Goal: Task Accomplishment & Management: Manage account settings

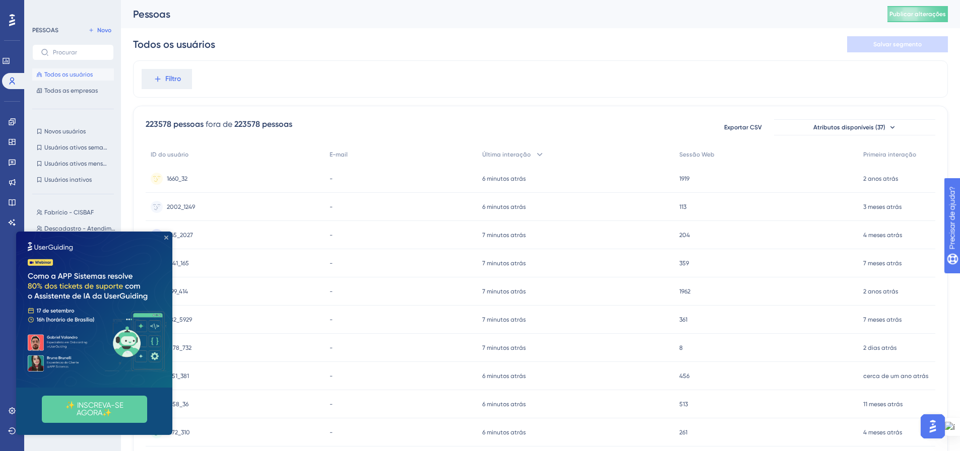
click at [167, 238] on icon "Fechar visualização" at bounding box center [166, 238] width 4 height 4
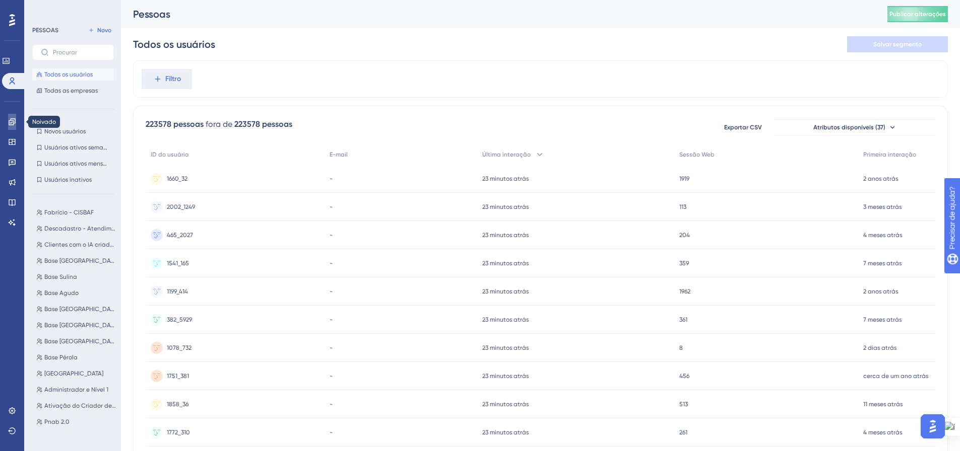
click at [11, 119] on icon at bounding box center [12, 122] width 8 height 8
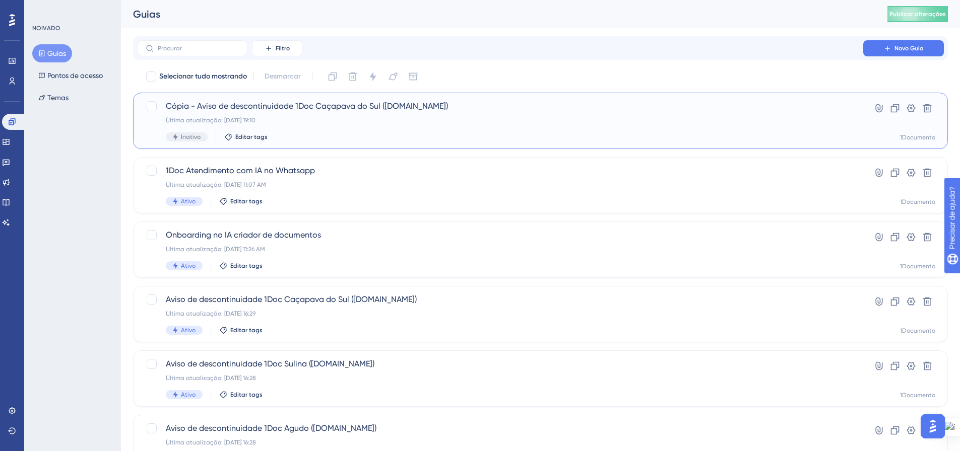
click at [637, 117] on div "Última atualização: 10 de set. de 2025 19:10" at bounding box center [500, 120] width 669 height 8
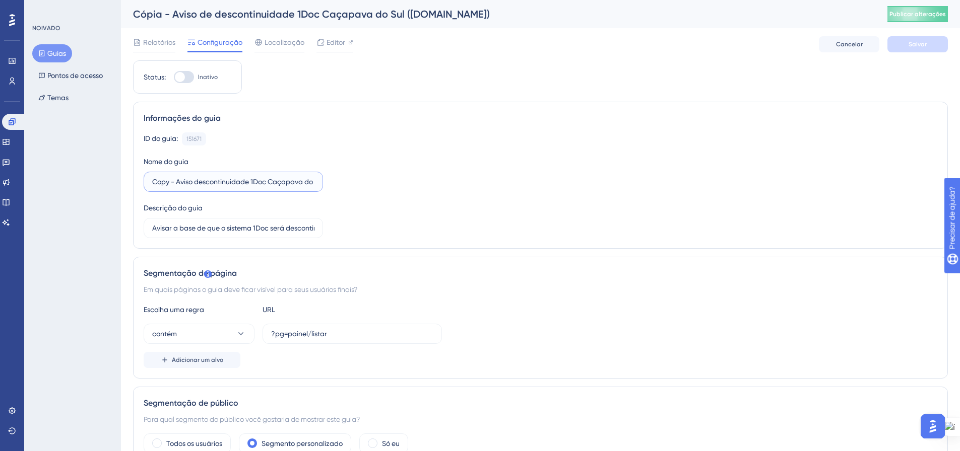
click at [265, 178] on input "Copy - Aviso descontinuidade 1Doc Caçapava do Sul (Gov.br)" at bounding box center [233, 181] width 162 height 11
click at [143, 43] on font "Relatórios" at bounding box center [159, 42] width 32 height 8
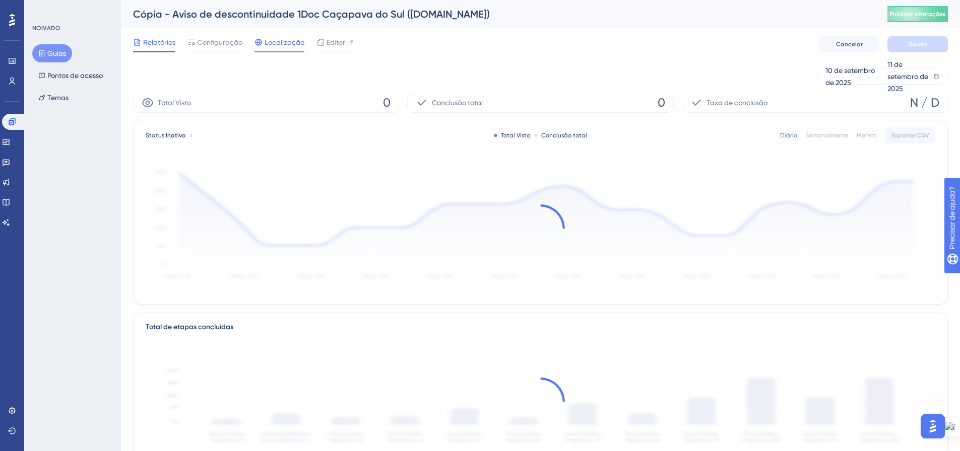
click at [285, 43] on font "Localização" at bounding box center [284, 42] width 40 height 8
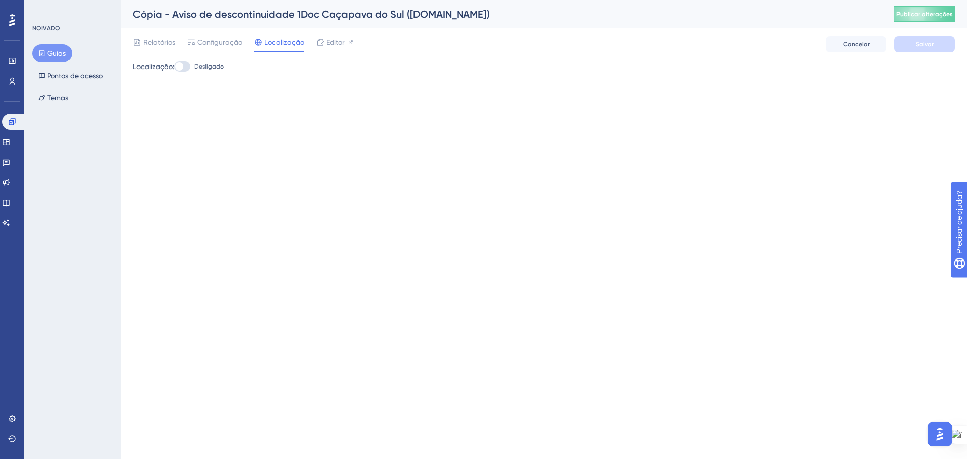
click at [57, 58] on font "Guias" at bounding box center [56, 53] width 19 height 12
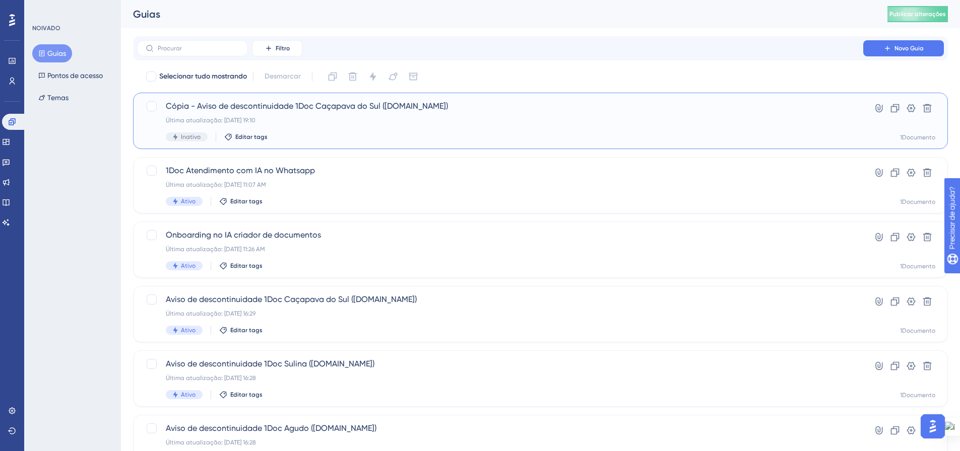
click at [344, 111] on span "Cópia - Aviso de descontinuidade 1Doc Caçapava do Sul (Gov.br)" at bounding box center [500, 106] width 669 height 12
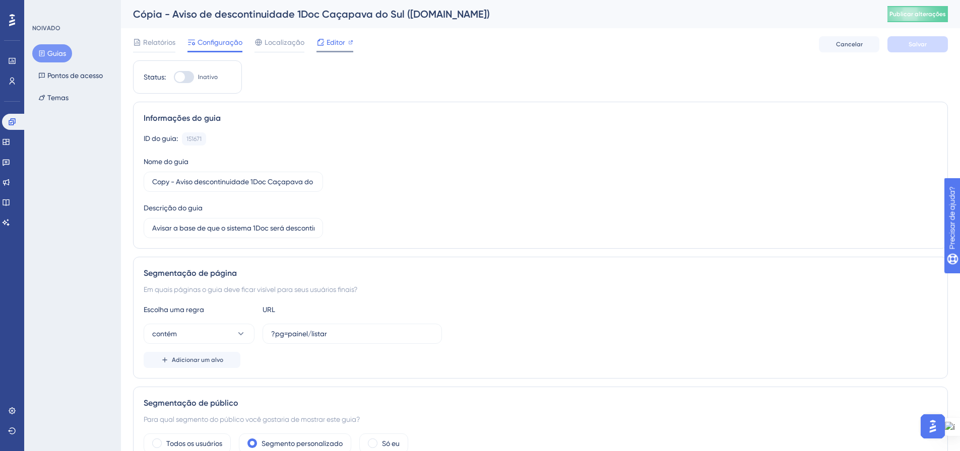
click at [324, 43] on div "Editor" at bounding box center [334, 42] width 37 height 12
click at [218, 181] on input "Copy - Aviso descontinuidade 1Doc Caçapava do Sul (Gov.br)" at bounding box center [233, 181] width 162 height 11
drag, startPoint x: 155, startPoint y: 183, endPoint x: 372, endPoint y: 183, distance: 217.6
click at [372, 183] on div "ID do guia: 151671 Cópia Nome do guia Copy - Aviso descontinuidade 1Doc Caçapav…" at bounding box center [540, 185] width 793 height 106
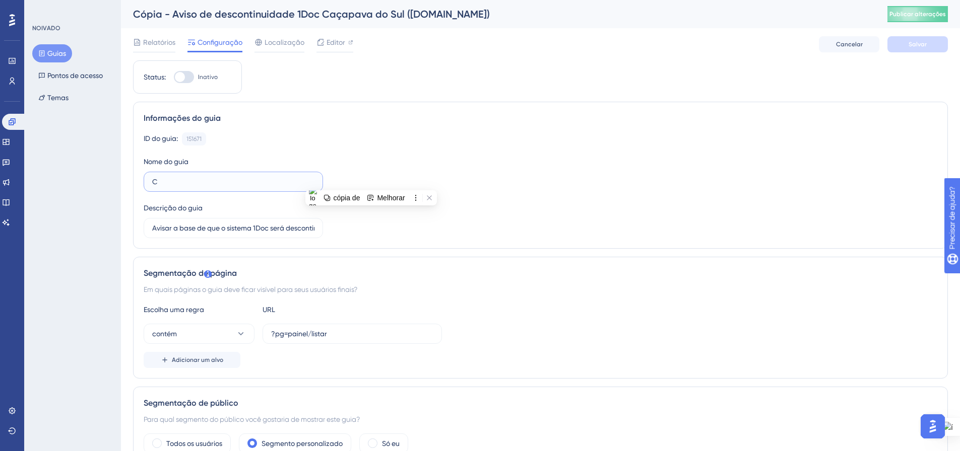
scroll to position [0, 0]
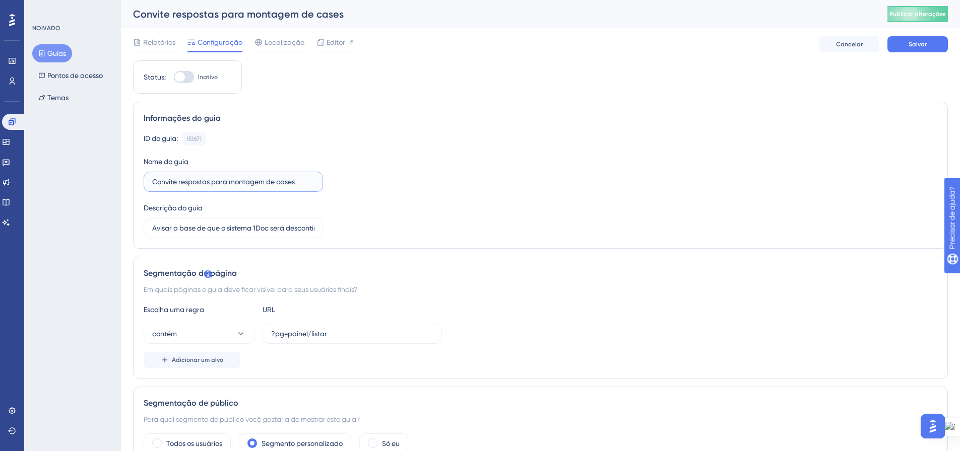
drag, startPoint x: 301, startPoint y: 180, endPoint x: 180, endPoint y: 184, distance: 121.0
click at [180, 184] on input "Convite respostas para montagem de cases" at bounding box center [233, 181] width 162 height 11
type input "Convite cases"
click at [234, 229] on input "Avisar a base de que o sistema 1Doc será descontinuado por decisão da gestão." at bounding box center [233, 228] width 162 height 11
drag, startPoint x: 152, startPoint y: 227, endPoint x: 298, endPoint y: 228, distance: 146.6
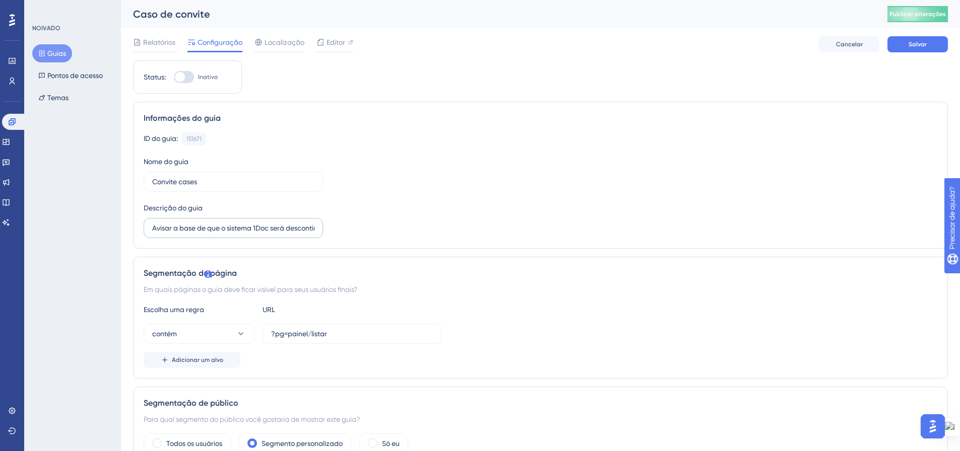
click at [298, 228] on label "Avisar a base de que o sistema 1Doc será descontinuado por decisão da gestão." at bounding box center [233, 228] width 179 height 20
click at [298, 228] on input "Avisar a base de que o sistema 1Doc será descontinuado por decisão da gestão." at bounding box center [233, 228] width 162 height 11
drag, startPoint x: 154, startPoint y: 228, endPoint x: 338, endPoint y: 233, distance: 183.4
click at [338, 233] on div "ID do guia: 151671 Cópia Nome do guia Convite cases Descrição do guia Avisar a …" at bounding box center [540, 185] width 793 height 106
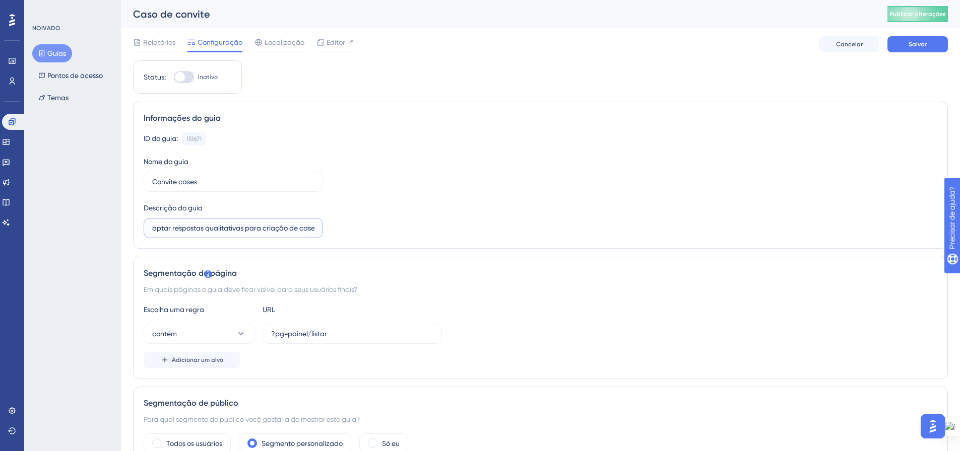
scroll to position [0, 9]
type input "Captar respostas qualitativas para criação de cases"
click at [444, 217] on div "ID do guia: 151671 Cópia Nome do guia Convite cases Descrição do guia Captar re…" at bounding box center [540, 185] width 793 height 106
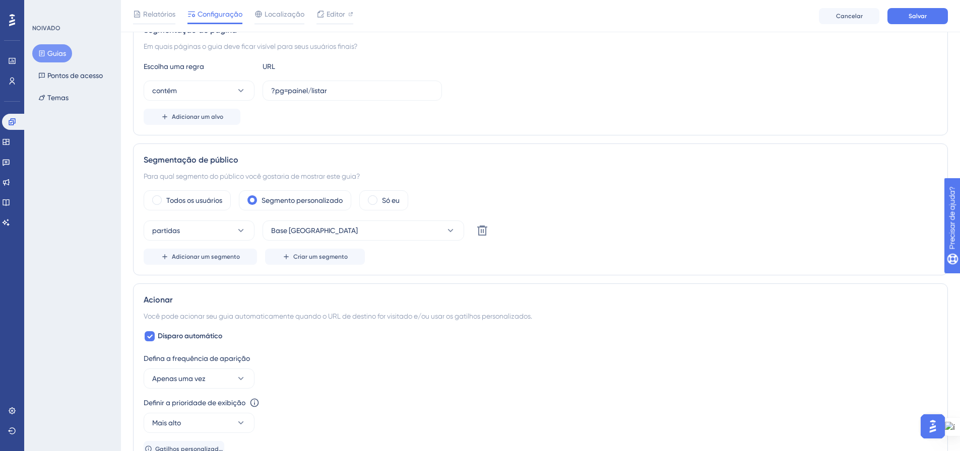
scroll to position [252, 0]
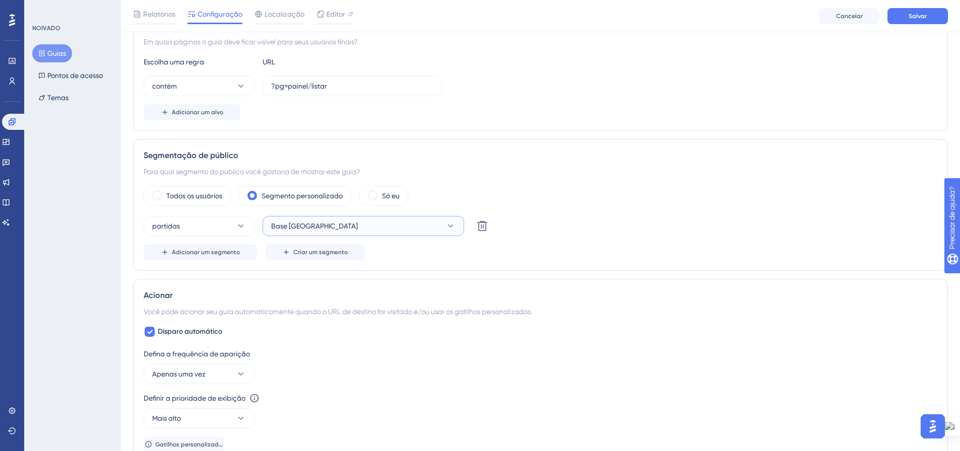
click at [442, 229] on button "Base [GEOGRAPHIC_DATA]" at bounding box center [363, 226] width 202 height 20
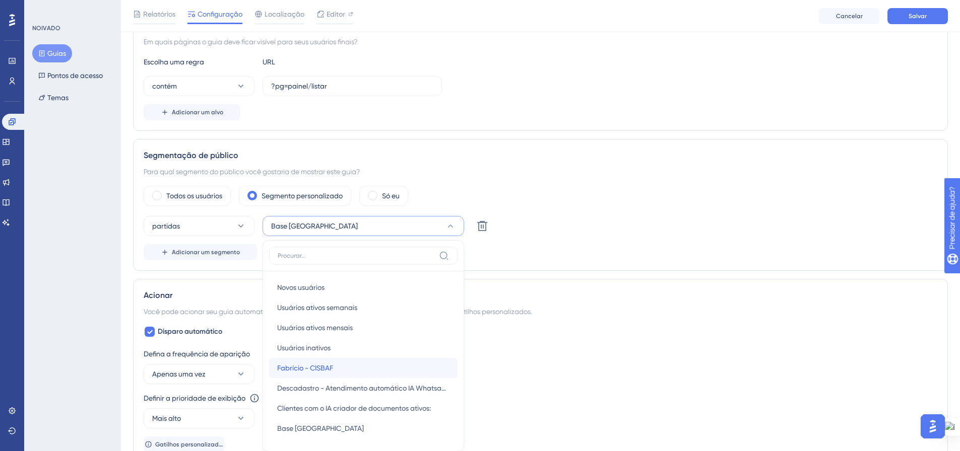
click at [412, 364] on div "Fabrício - CISBAF Fabrício - CISBAF" at bounding box center [363, 368] width 172 height 20
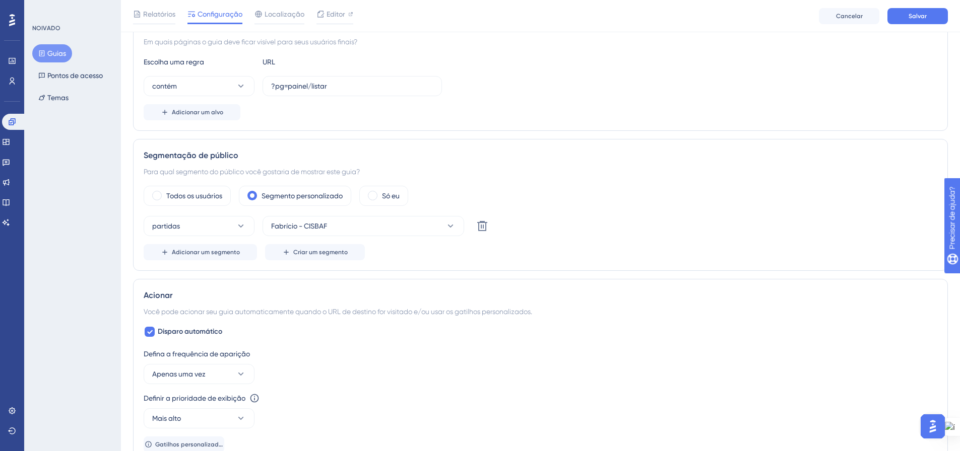
click at [612, 229] on div "partidas Fabrício - CISBAF Excluir" at bounding box center [540, 226] width 793 height 20
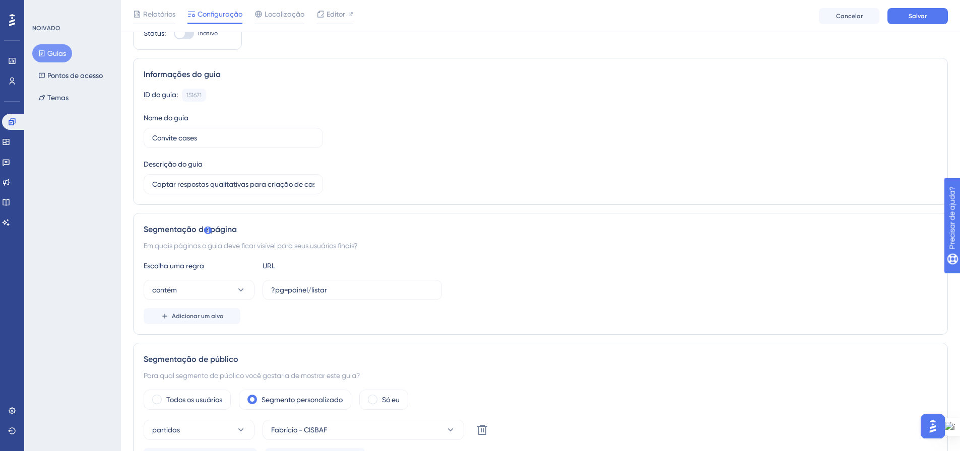
scroll to position [0, 0]
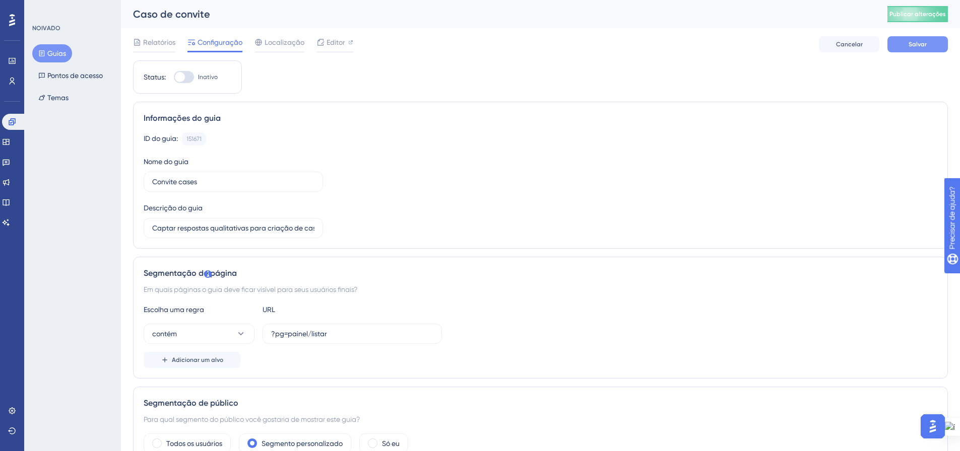
click at [914, 44] on font "Salvar" at bounding box center [917, 44] width 18 height 7
click at [58, 53] on font "Guias" at bounding box center [56, 53] width 19 height 8
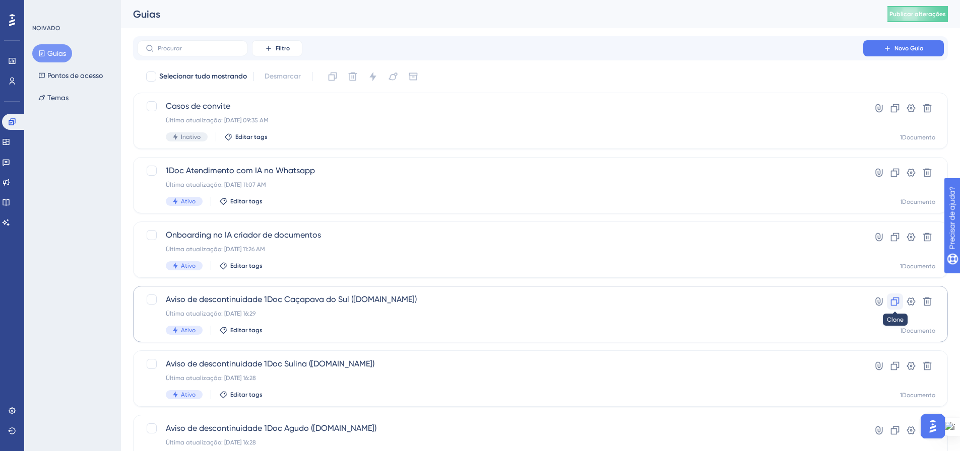
click at [894, 302] on icon at bounding box center [895, 302] width 10 height 10
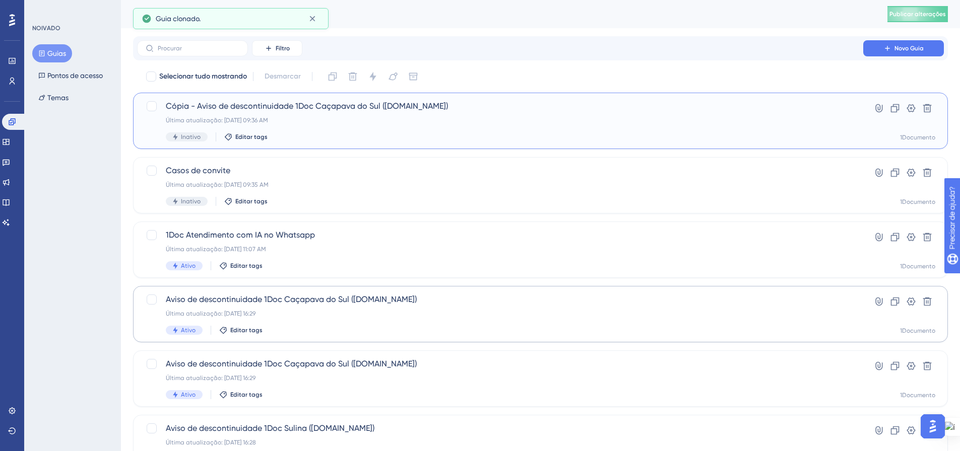
click at [344, 129] on div "Cópia - Aviso de descontinuidade 1Doc Caçapava do Sul (Gov.br) Última atualizaç…" at bounding box center [500, 120] width 669 height 41
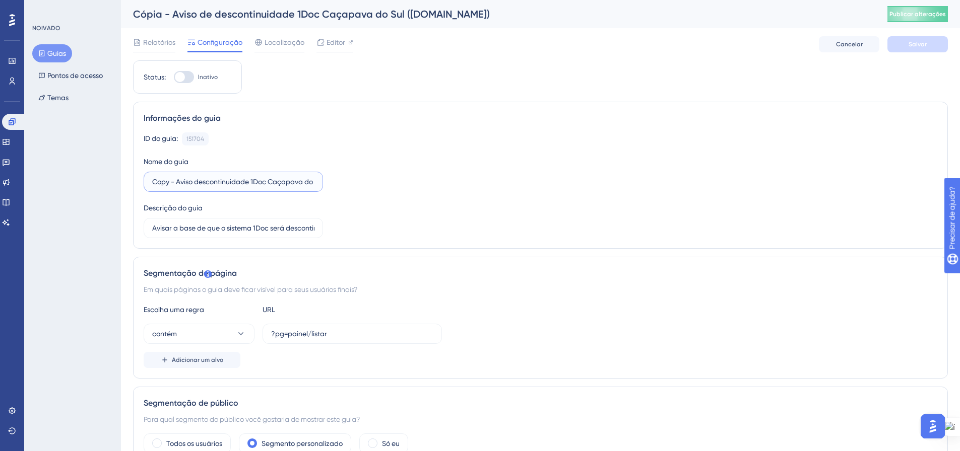
drag, startPoint x: 174, startPoint y: 185, endPoint x: 143, endPoint y: 182, distance: 30.9
click at [143, 182] on div "Informações do guia ID do guia: 151704 Cópia Nome do guia Copy - Aviso desconti…" at bounding box center [540, 175] width 815 height 147
drag, startPoint x: 246, startPoint y: 182, endPoint x: 301, endPoint y: 182, distance: 55.4
click at [301, 182] on input "Aviso descontinuidade 1Doc Caçapava do Sul ([DOMAIN_NAME])" at bounding box center [233, 181] width 162 height 11
type input "Aviso descontinuidade 1Doc [PERSON_NAME] ([DOMAIN_NAME])"
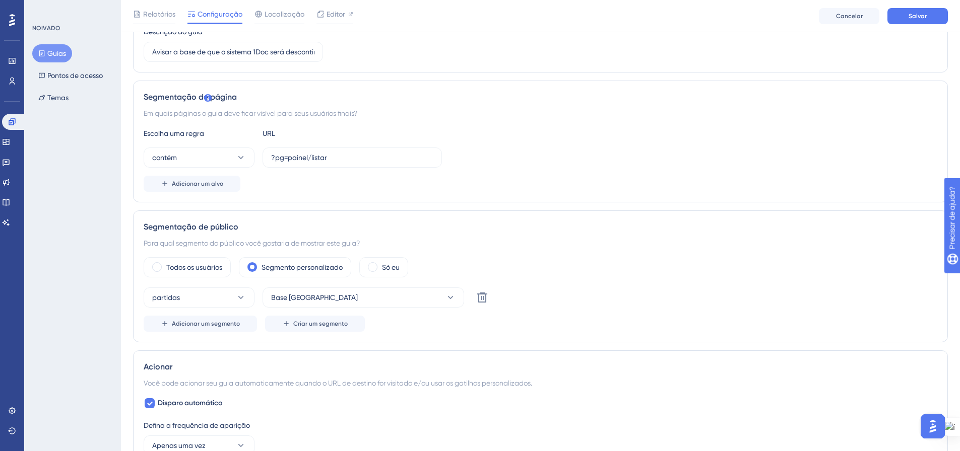
scroll to position [202, 0]
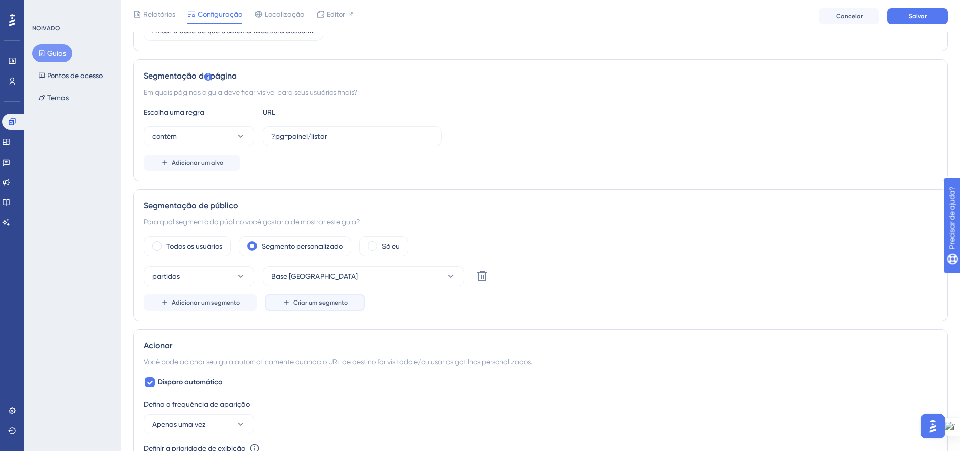
click at [311, 301] on font "Criar um segmento" at bounding box center [320, 302] width 54 height 7
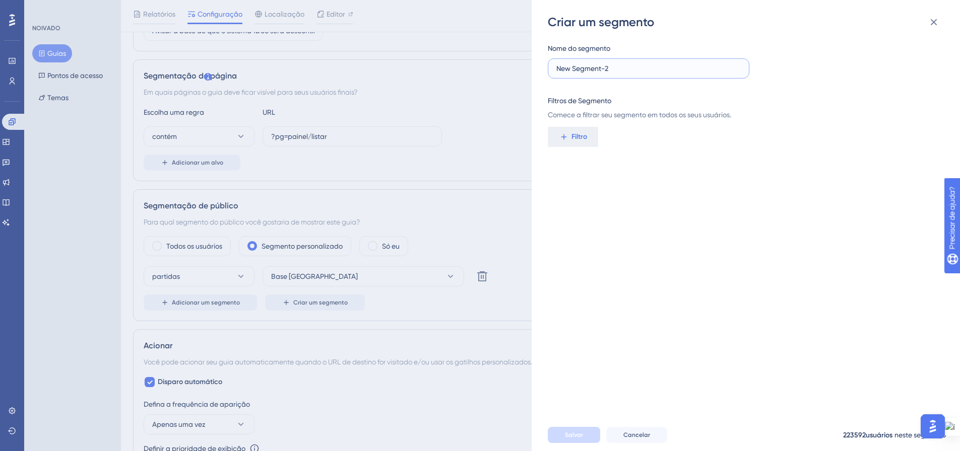
drag, startPoint x: 608, startPoint y: 65, endPoint x: 552, endPoint y: 66, distance: 55.9
click at [552, 66] on label "New Segment-2" at bounding box center [649, 68] width 202 height 20
type input "Base [PERSON_NAME]"
click at [586, 139] on font "Filtro" at bounding box center [579, 136] width 16 height 9
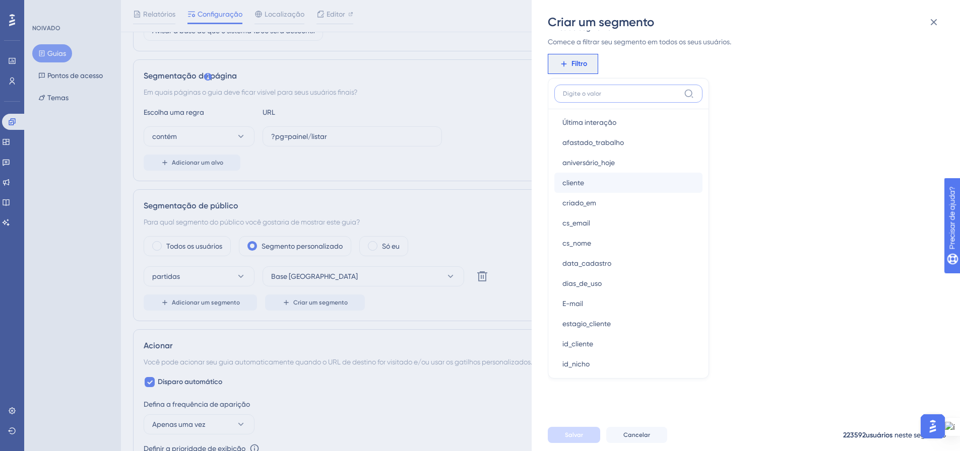
scroll to position [554, 0]
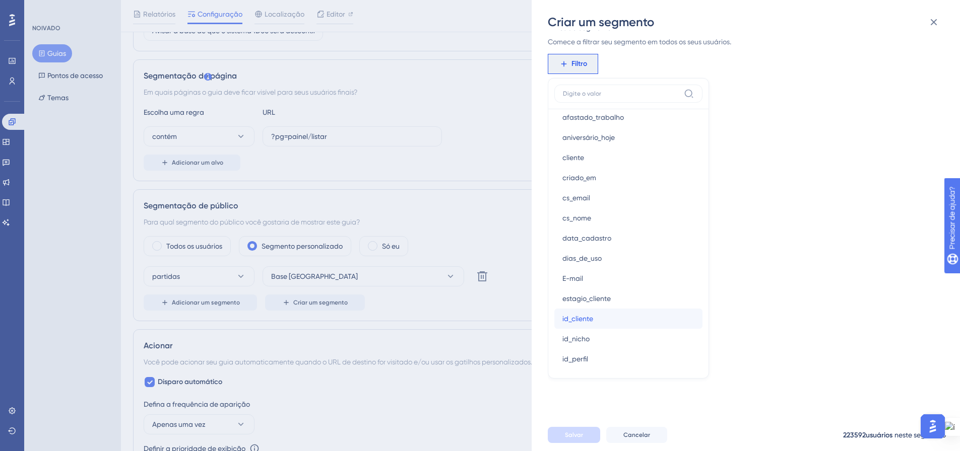
click at [631, 310] on button "id_cliente id_cliente" at bounding box center [628, 319] width 148 height 20
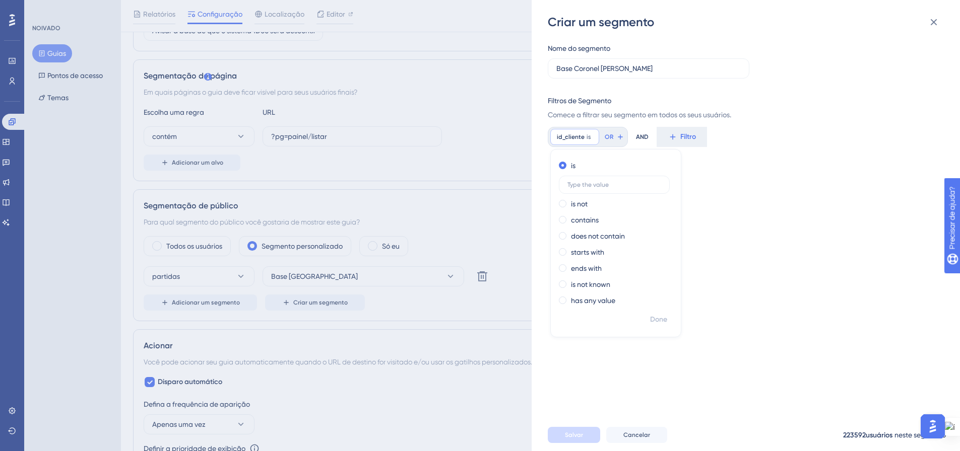
scroll to position [0, 0]
type input "1063"
click at [660, 321] on font "Feito" at bounding box center [659, 319] width 16 height 9
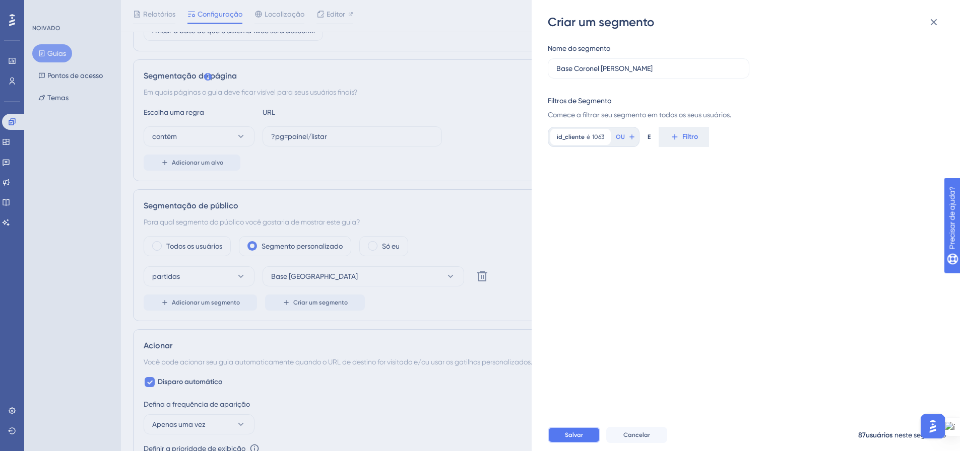
drag, startPoint x: 577, startPoint y: 439, endPoint x: 756, endPoint y: 340, distance: 204.1
click at [577, 439] on span "Salvar" at bounding box center [574, 435] width 18 height 8
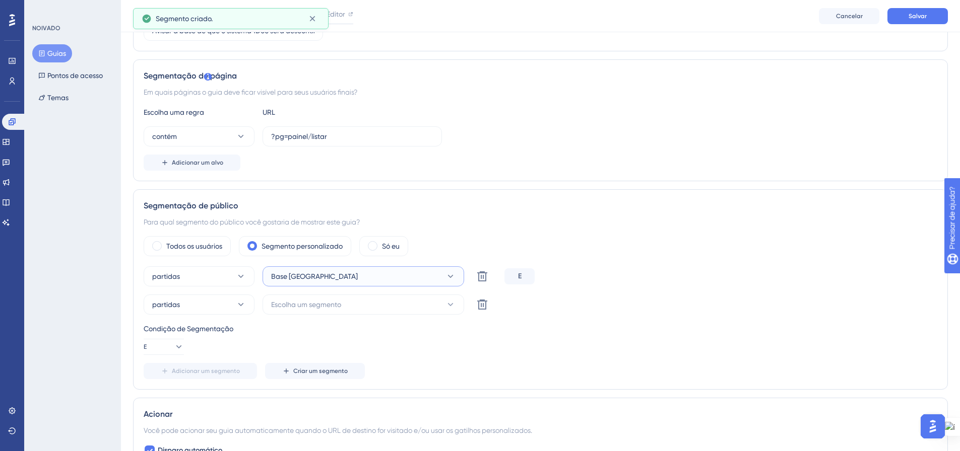
click at [450, 275] on icon at bounding box center [450, 277] width 10 height 10
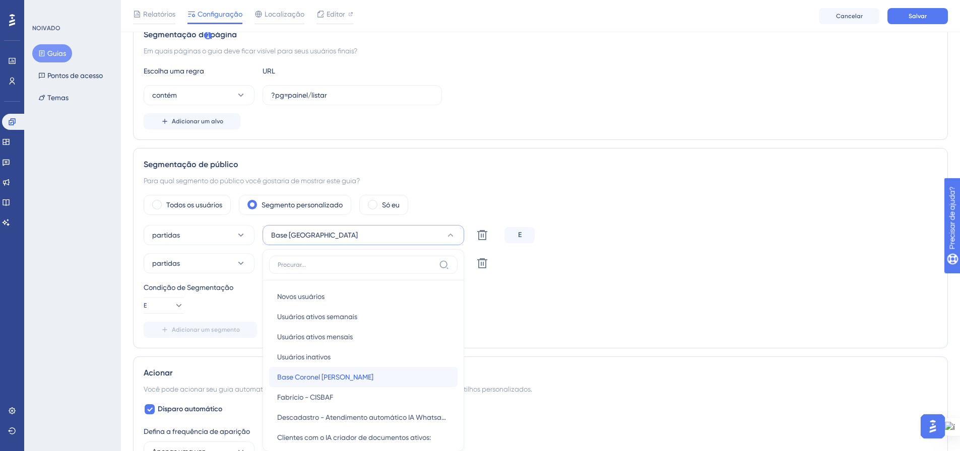
click at [417, 374] on div "Base Coronel Barros Base Coronel Barros" at bounding box center [363, 377] width 172 height 20
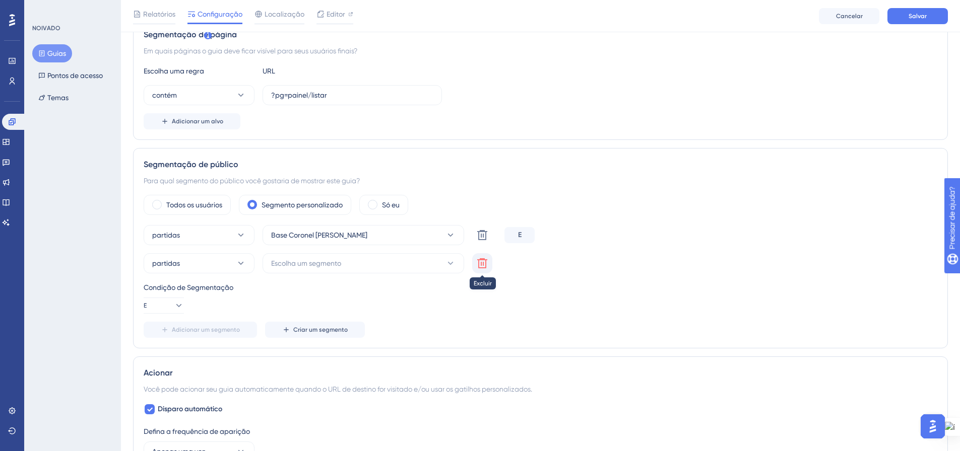
click at [479, 264] on icon at bounding box center [482, 263] width 10 height 10
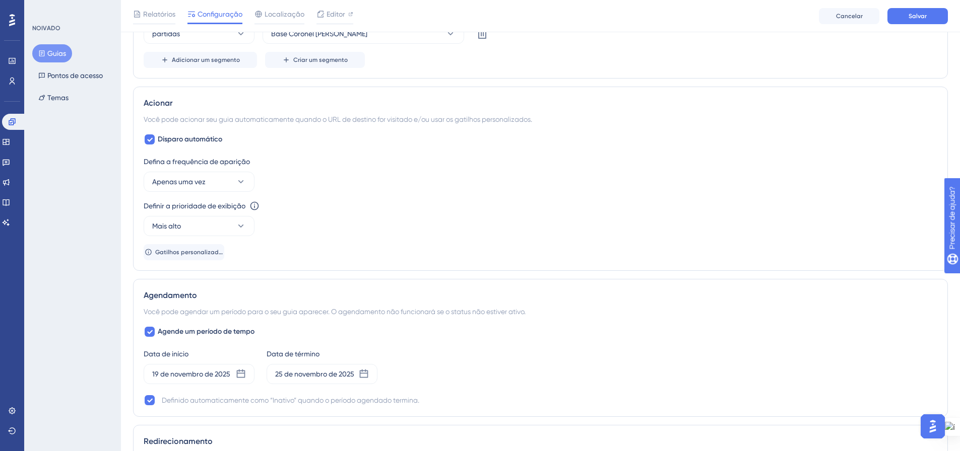
scroll to position [495, 0]
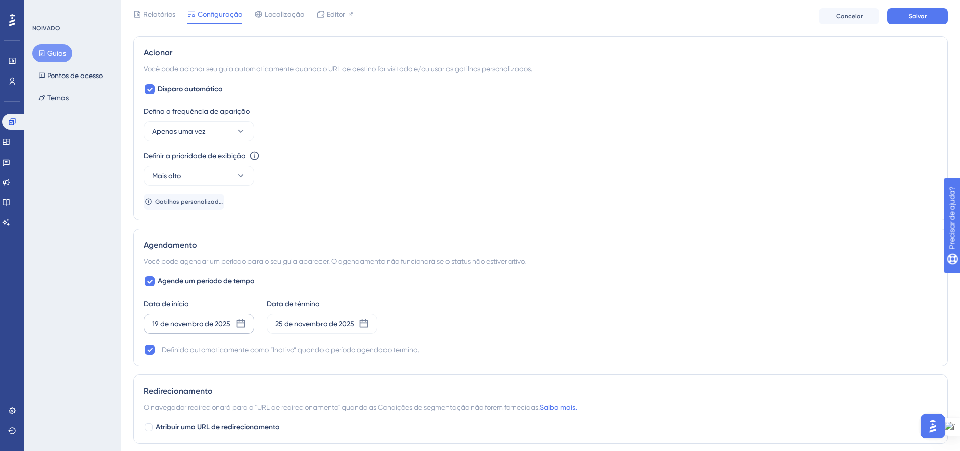
click at [240, 326] on icon at bounding box center [241, 324] width 10 height 10
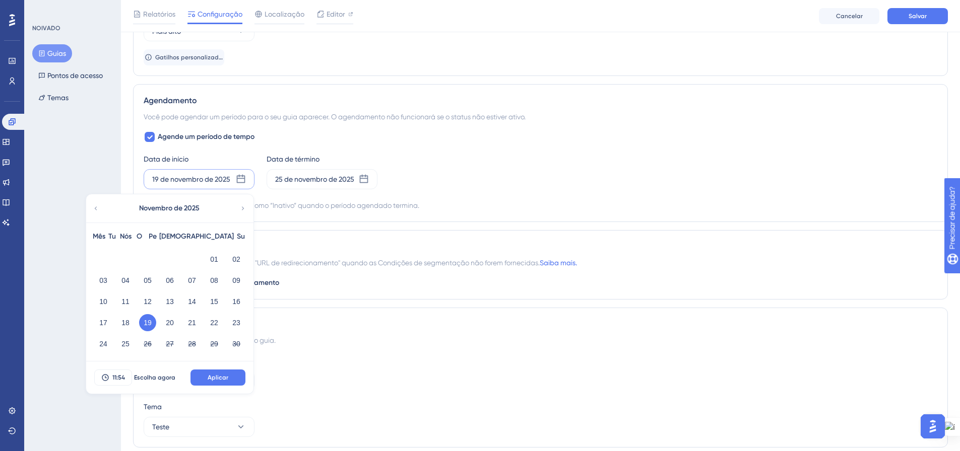
scroll to position [676, 0]
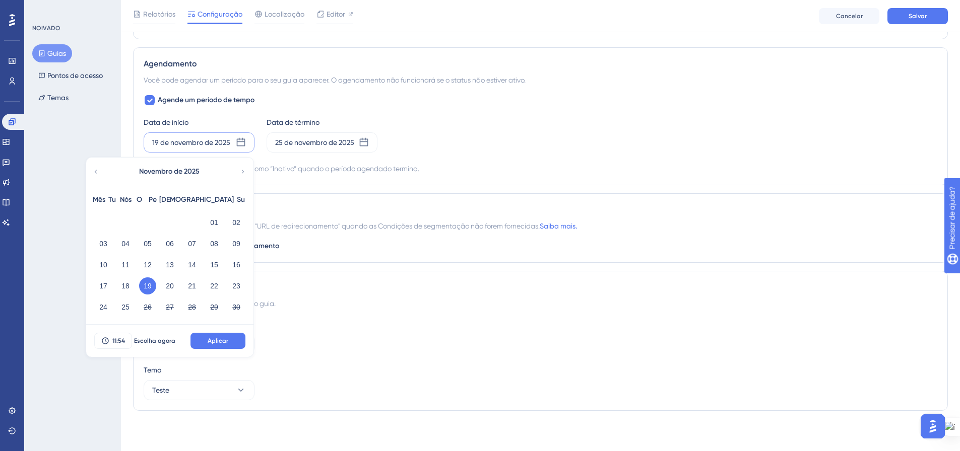
click at [97, 173] on icon at bounding box center [95, 171] width 7 height 9
click at [97, 173] on icon at bounding box center [96, 172] width 3 height 4
click at [149, 285] on font "24" at bounding box center [148, 286] width 8 height 8
click at [124, 344] on font "11:54" at bounding box center [118, 341] width 13 height 7
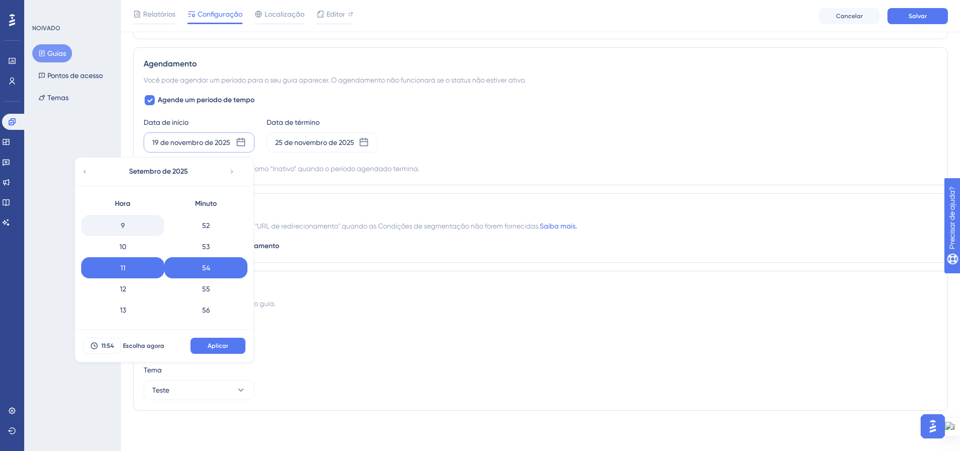
scroll to position [139, 0]
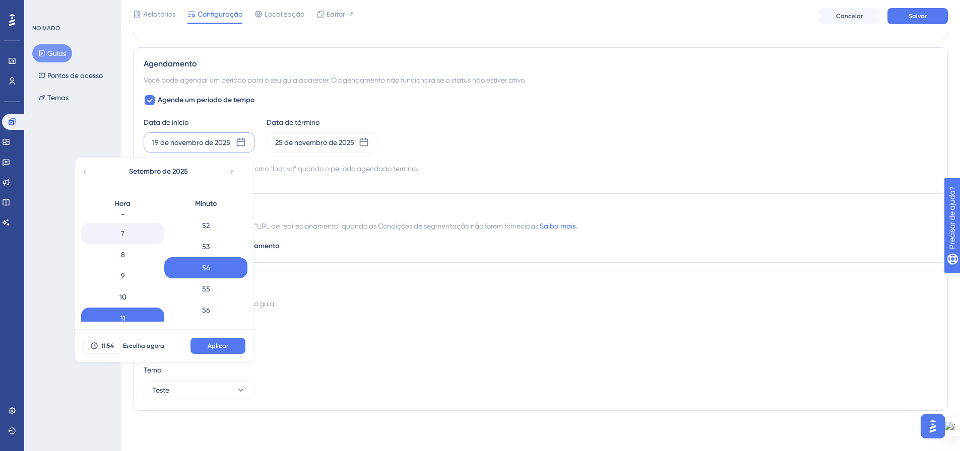
click at [130, 238] on div "7" at bounding box center [122, 233] width 83 height 21
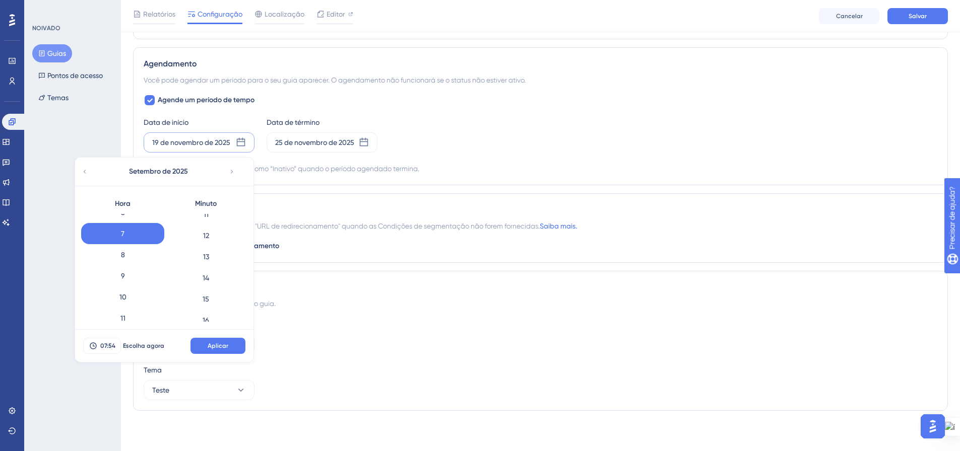
scroll to position [0, 0]
click at [195, 230] on div "0" at bounding box center [205, 224] width 83 height 21
click at [220, 350] on span "Aplicar" at bounding box center [218, 346] width 21 height 8
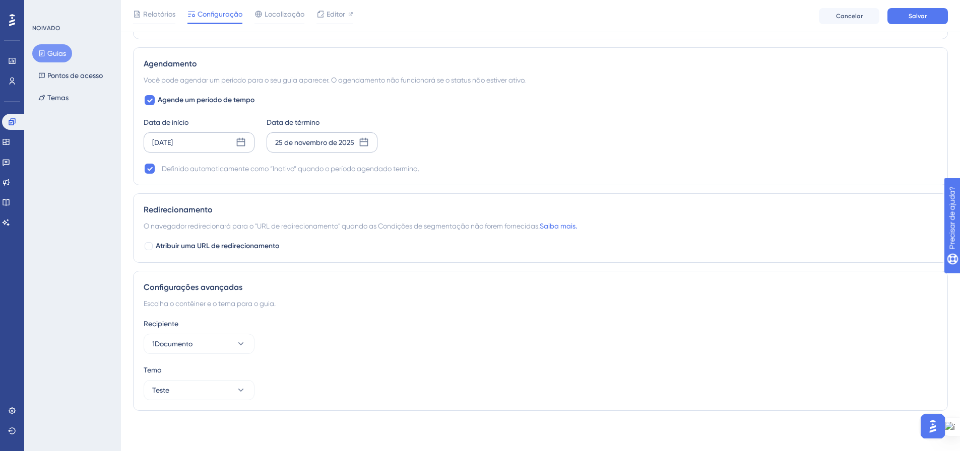
click at [362, 144] on icon at bounding box center [364, 143] width 10 height 10
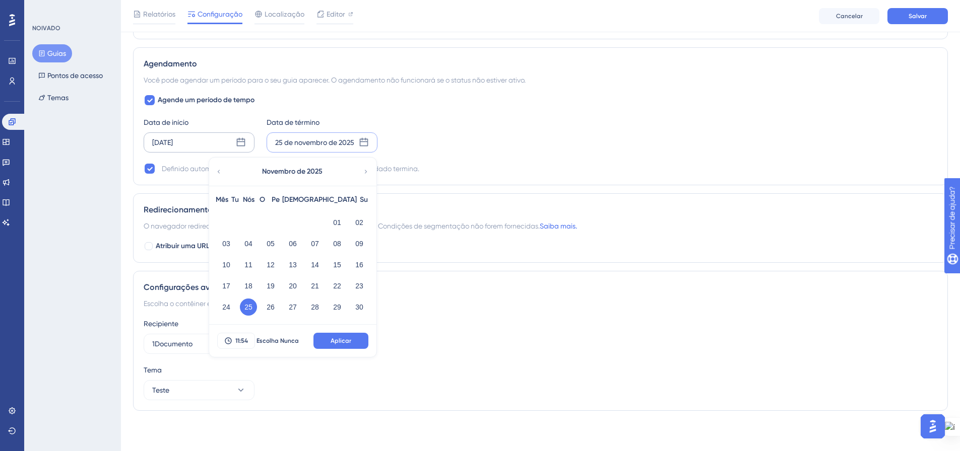
click at [220, 171] on icon at bounding box center [218, 171] width 7 height 9
click at [246, 341] on font "11:54" at bounding box center [241, 341] width 13 height 7
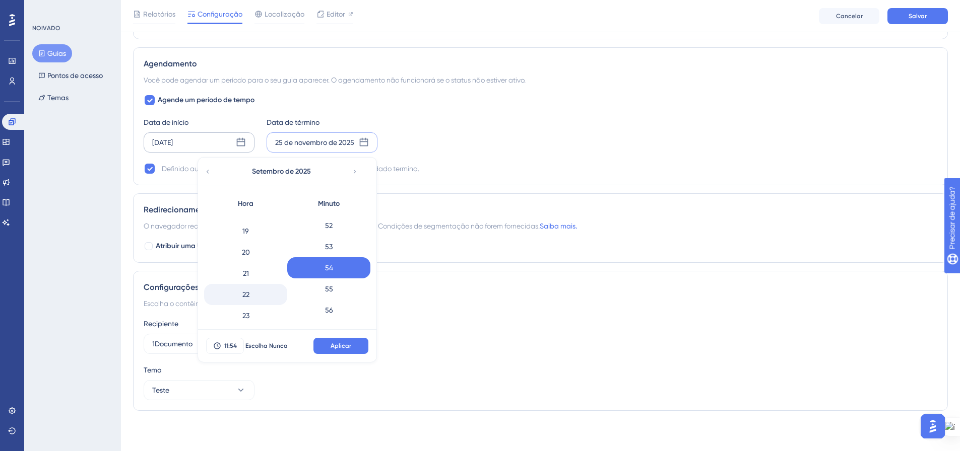
scroll to position [400, 0]
click at [249, 306] on div "23" at bounding box center [245, 311] width 83 height 21
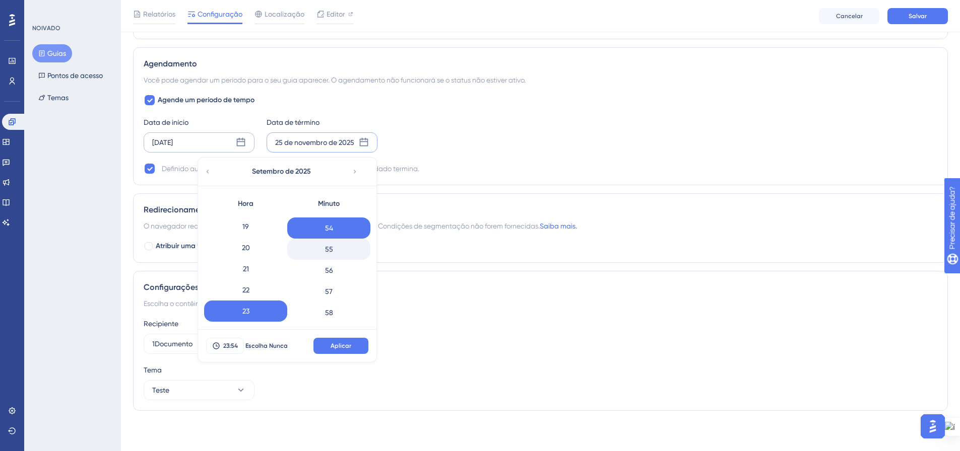
scroll to position [1162, 0]
click at [328, 313] on font "59" at bounding box center [329, 311] width 8 height 8
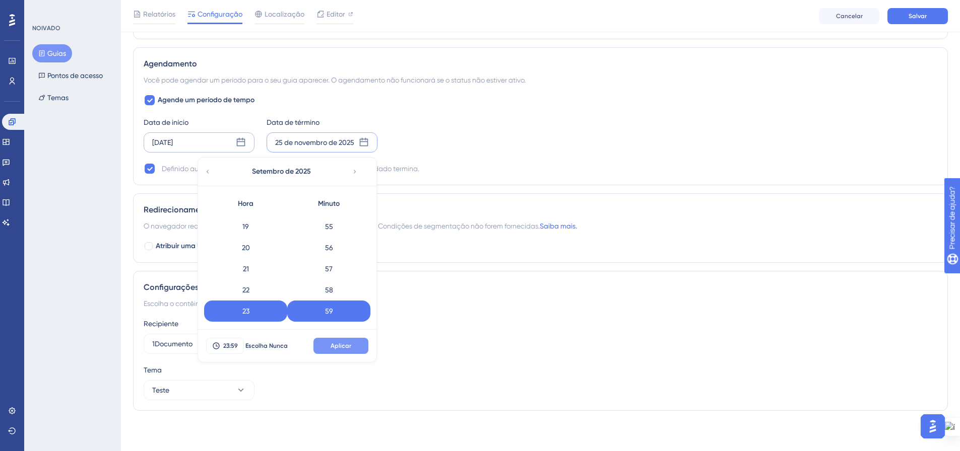
click at [344, 347] on font "Aplicar" at bounding box center [340, 346] width 21 height 7
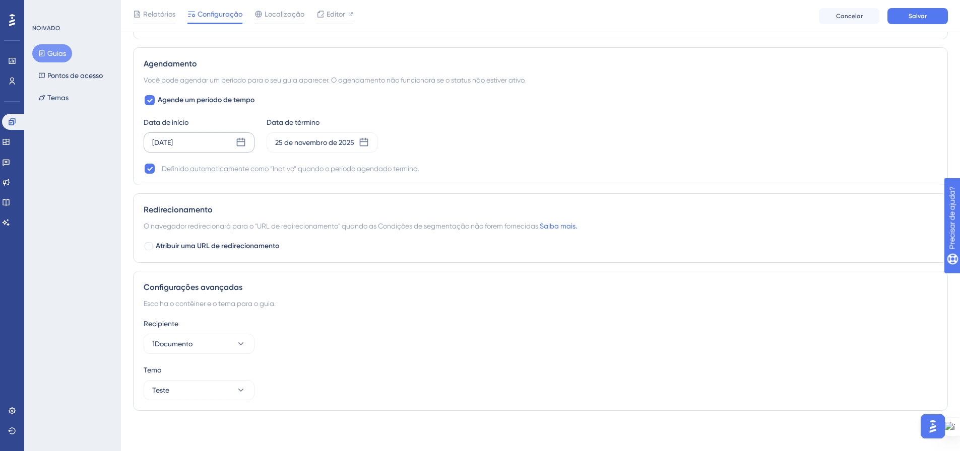
click at [242, 145] on icon at bounding box center [241, 143] width 10 height 10
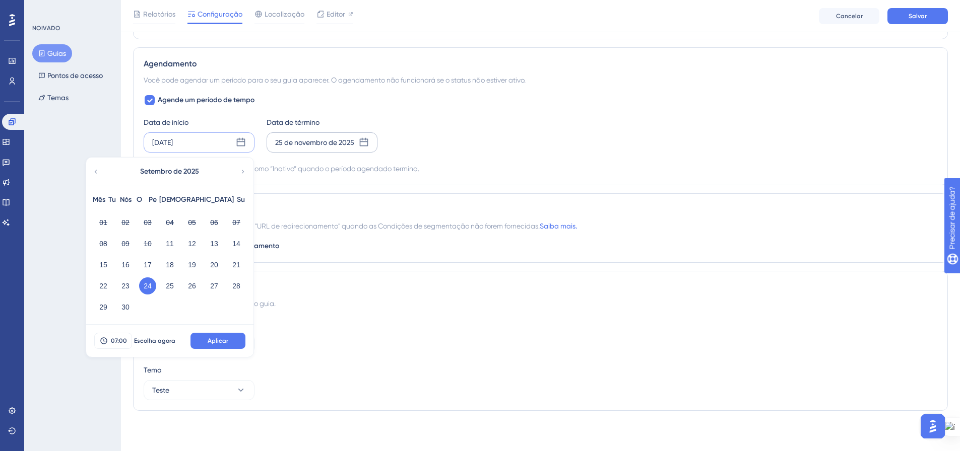
click at [366, 139] on icon at bounding box center [364, 142] width 9 height 9
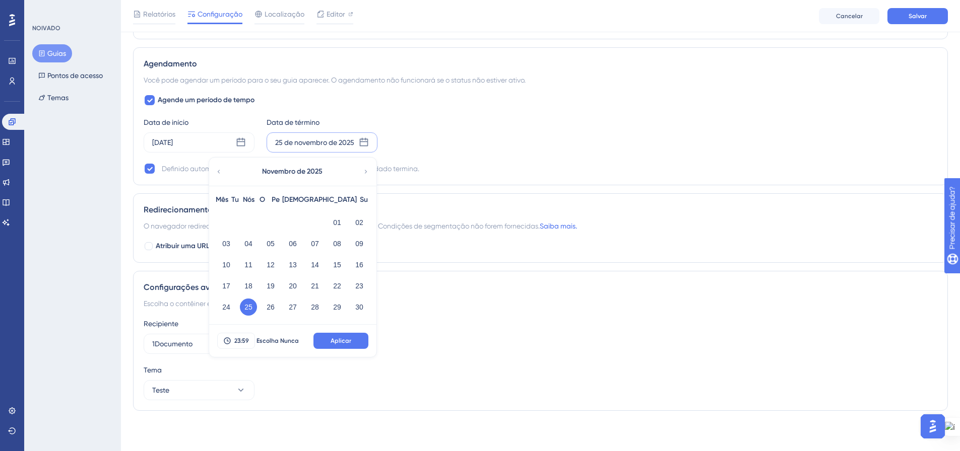
click at [220, 171] on icon at bounding box center [218, 171] width 7 height 9
click at [360, 168] on div "Agosto de 2025" at bounding box center [292, 172] width 166 height 28
click at [367, 171] on icon at bounding box center [365, 171] width 7 height 9
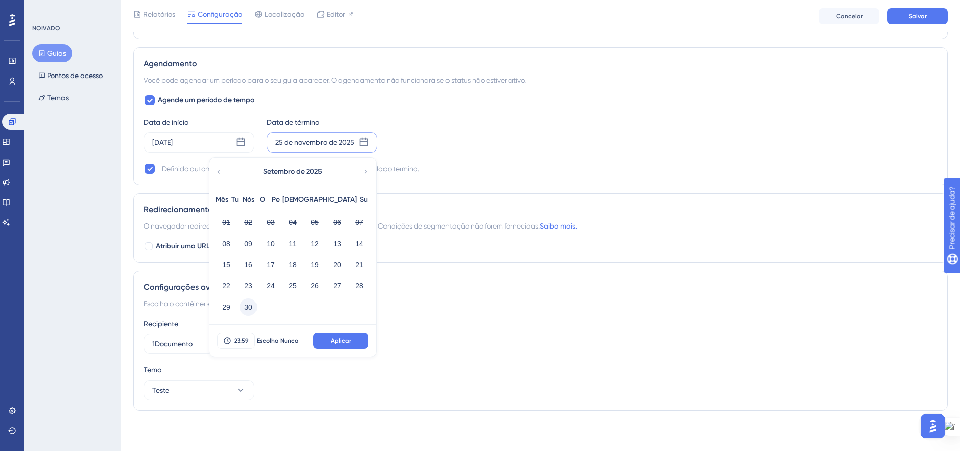
click at [247, 310] on font "30" at bounding box center [248, 307] width 8 height 8
click at [340, 343] on font "Aplicar" at bounding box center [340, 341] width 21 height 7
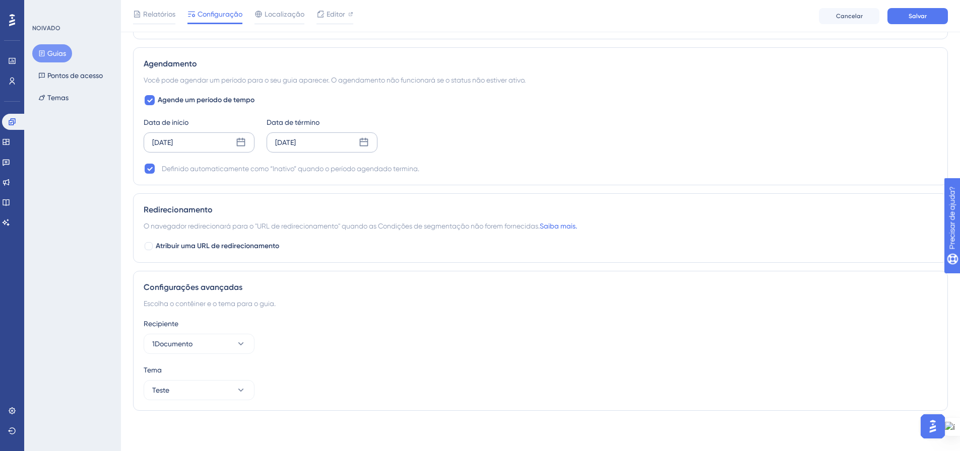
click at [238, 142] on icon at bounding box center [241, 142] width 9 height 9
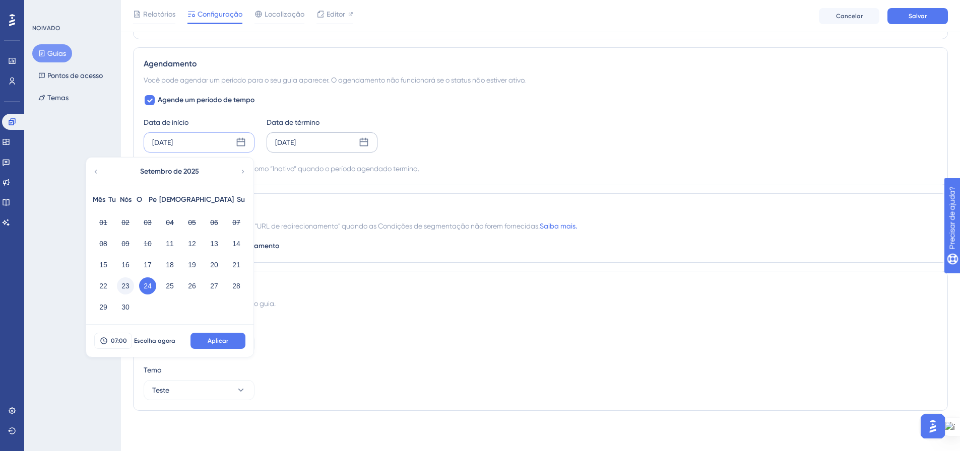
click at [125, 282] on font "23" at bounding box center [125, 286] width 8 height 12
click at [201, 336] on button "Aplicar" at bounding box center [217, 341] width 55 height 16
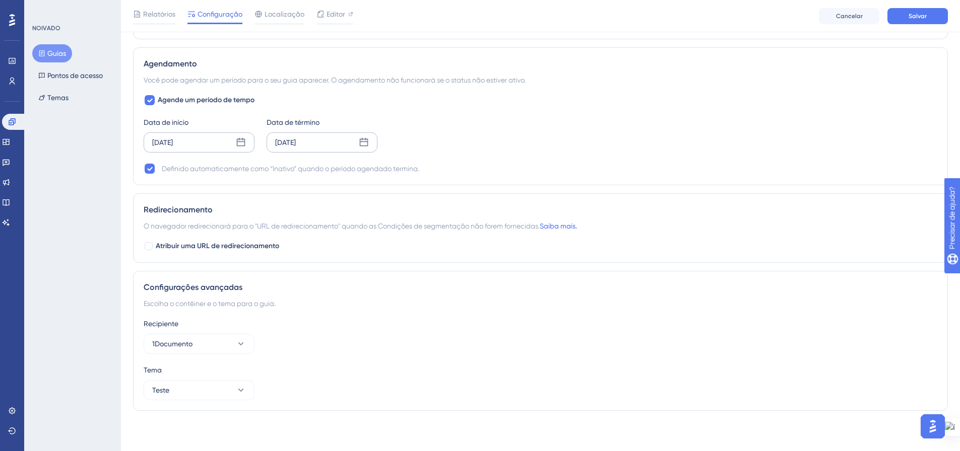
click at [512, 148] on div "Data de início 23 de setembro de 2025 Data de término 30 de setembro de 2025" at bounding box center [540, 134] width 793 height 36
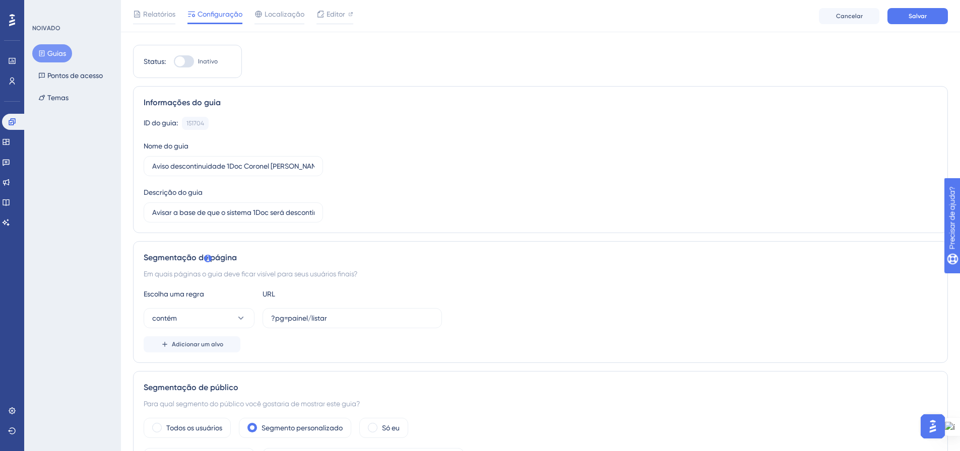
scroll to position [0, 0]
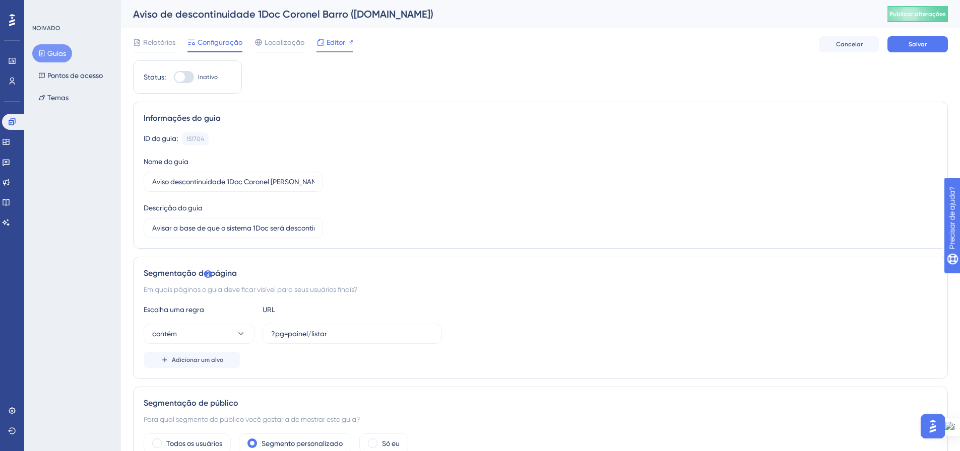
click at [346, 46] on div "Editor" at bounding box center [334, 42] width 37 height 12
click at [898, 47] on button "Salvar" at bounding box center [917, 44] width 60 height 16
click at [932, 11] on font "Publicar alterações" at bounding box center [917, 14] width 56 height 7
click at [189, 77] on div at bounding box center [184, 77] width 20 height 12
click at [174, 77] on input "Inativo" at bounding box center [173, 77] width 1 height 1
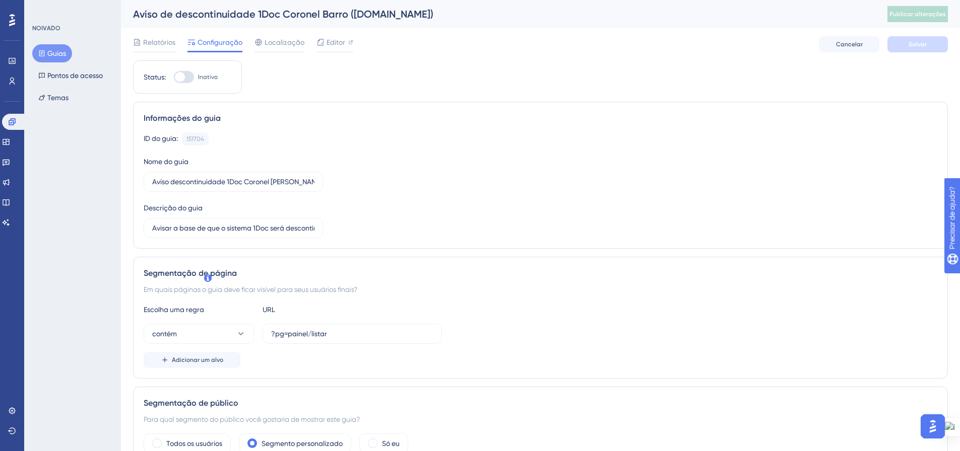
checkbox input "true"
click at [919, 46] on font "Salvar" at bounding box center [917, 44] width 18 height 7
click at [49, 53] on font "Guias" at bounding box center [56, 53] width 19 height 8
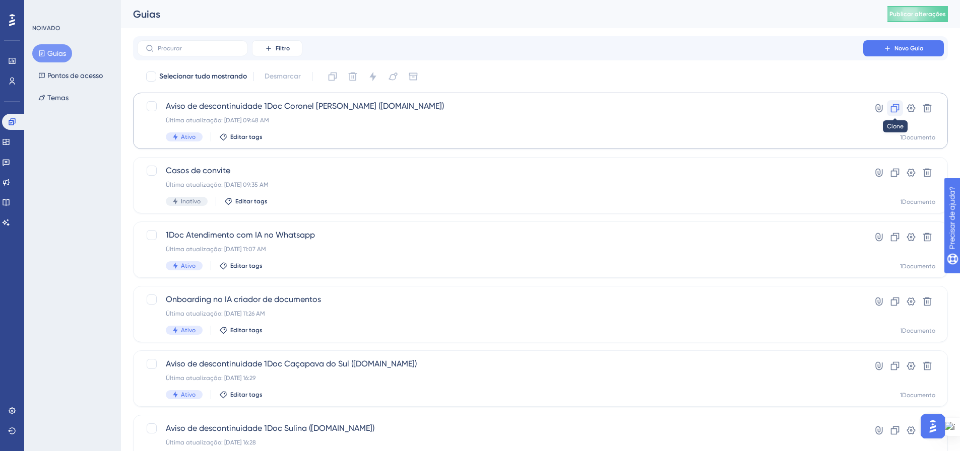
click at [894, 108] on icon at bounding box center [895, 108] width 10 height 10
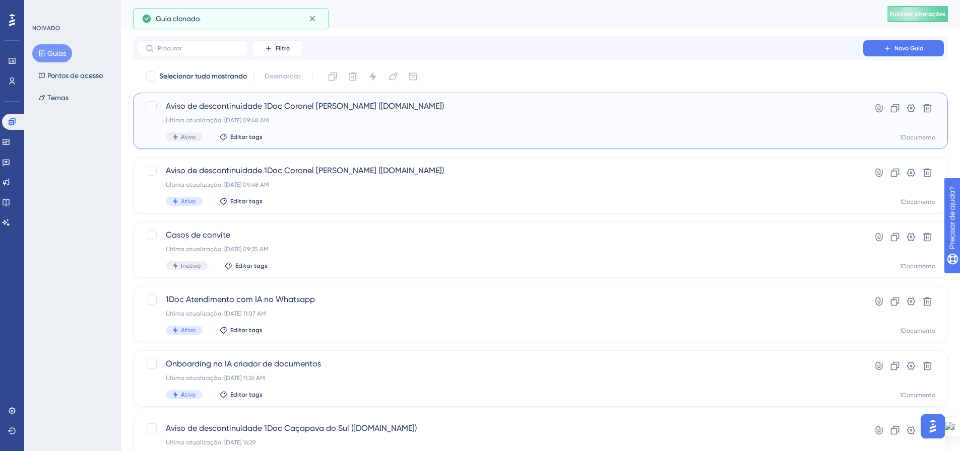
click at [362, 112] on span "Aviso de descontinuidade 1Doc [PERSON_NAME] ([DOMAIN_NAME])" at bounding box center [500, 106] width 669 height 12
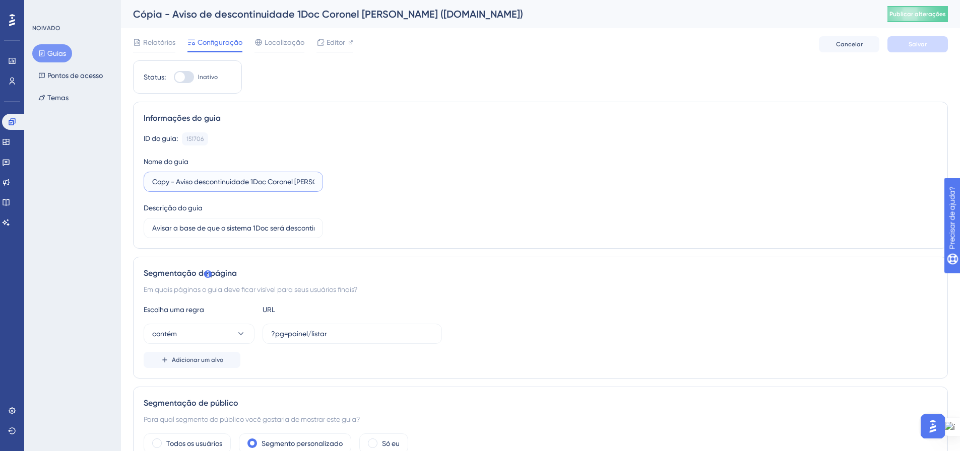
drag, startPoint x: 176, startPoint y: 180, endPoint x: 130, endPoint y: 178, distance: 46.4
drag, startPoint x: 246, startPoint y: 182, endPoint x: 293, endPoint y: 184, distance: 46.4
click at [293, 184] on input "Aviso descontinuidade 1Doc [PERSON_NAME] ([DOMAIN_NAME])" at bounding box center [233, 181] width 162 height 11
type input "Aviso descontinuidade 1Doc Acaiaca ([DOMAIN_NAME])"
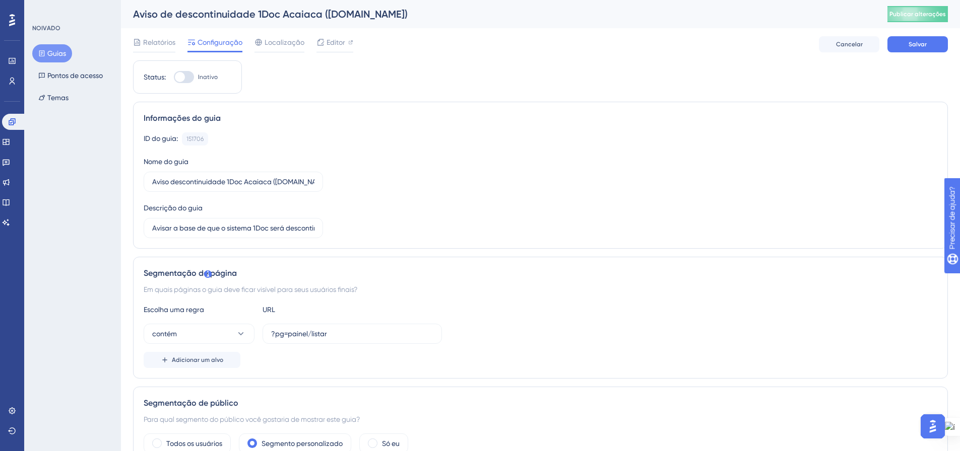
click at [442, 160] on div "ID do guia: 151706 Cópia Nome do guia Aviso descontinuidade 1Doc Acaiaca (Gov.b…" at bounding box center [540, 185] width 793 height 106
drag, startPoint x: 474, startPoint y: 192, endPoint x: 178, endPoint y: 48, distance: 328.7
click at [474, 192] on div "ID do guia: 151706 Cópia Nome do guia Aviso descontinuidade 1Doc Acaiaca (Gov.b…" at bounding box center [540, 185] width 793 height 106
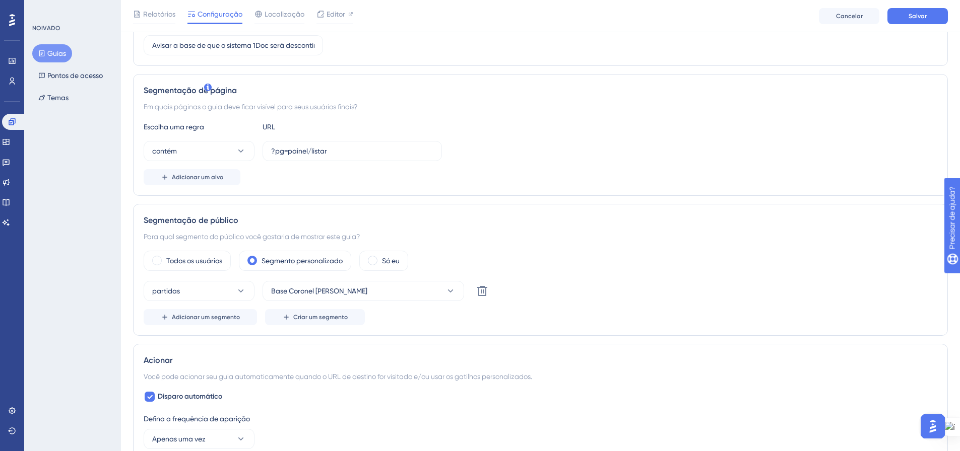
scroll to position [202, 0]
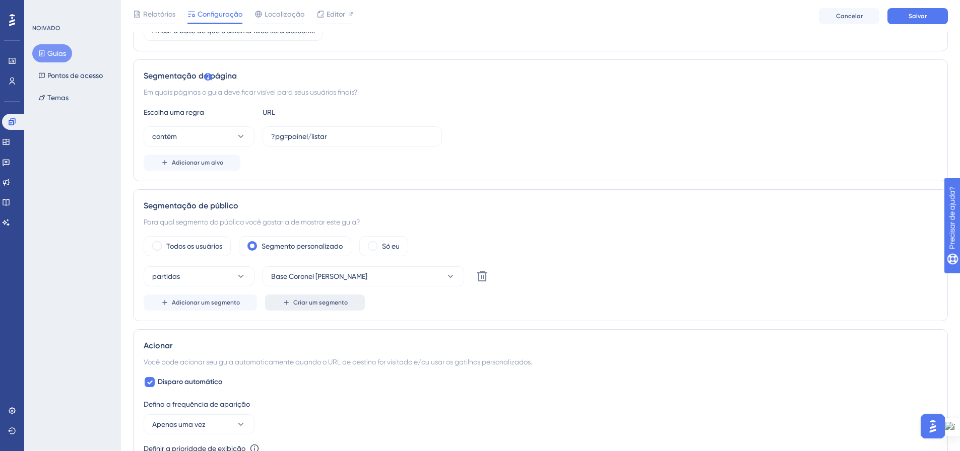
click at [326, 296] on button "Criar um segmento" at bounding box center [315, 303] width 100 height 16
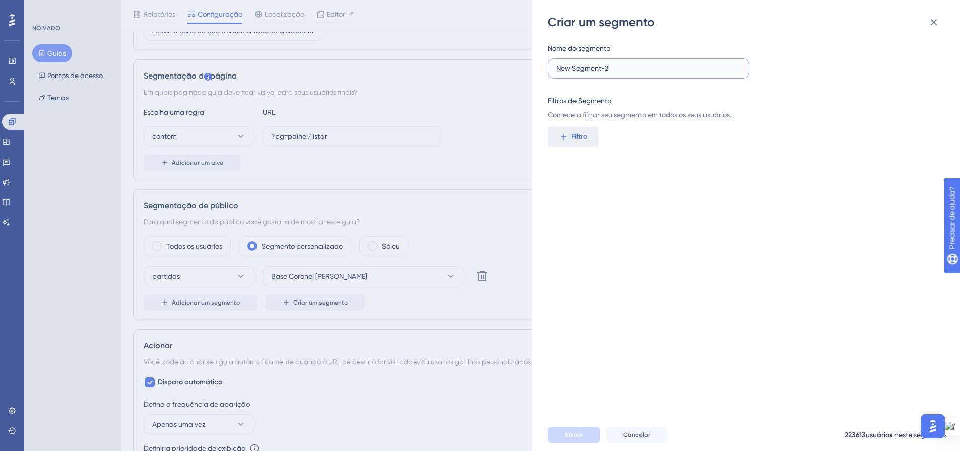
drag, startPoint x: 617, startPoint y: 64, endPoint x: 550, endPoint y: 64, distance: 67.0
click at [550, 64] on label "New Segment-2" at bounding box center [649, 68] width 202 height 20
type input "Base Acaiaca"
click at [572, 144] on button "Filtro" at bounding box center [573, 137] width 50 height 20
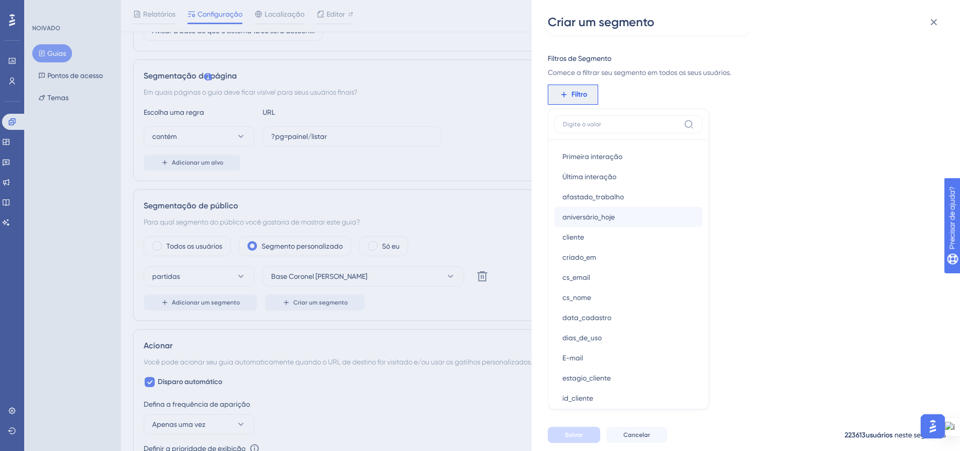
scroll to position [554, 0]
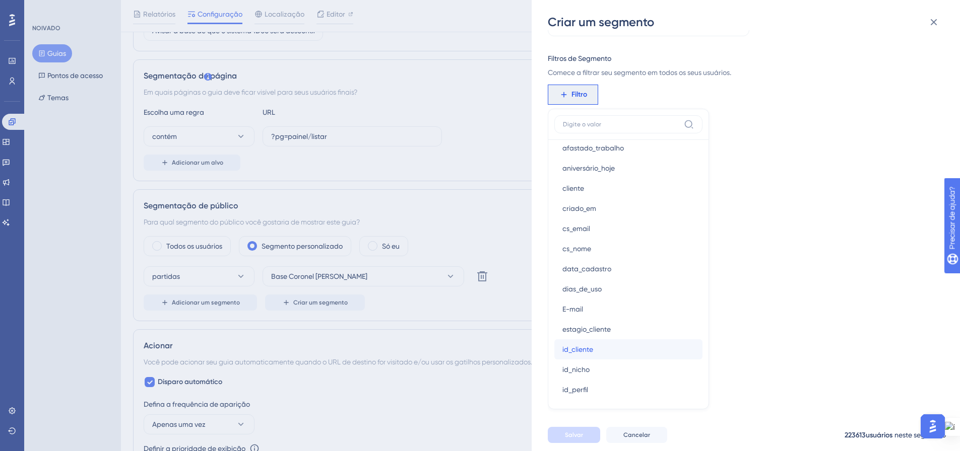
click at [618, 353] on button "id_cliente id_cliente" at bounding box center [628, 350] width 148 height 20
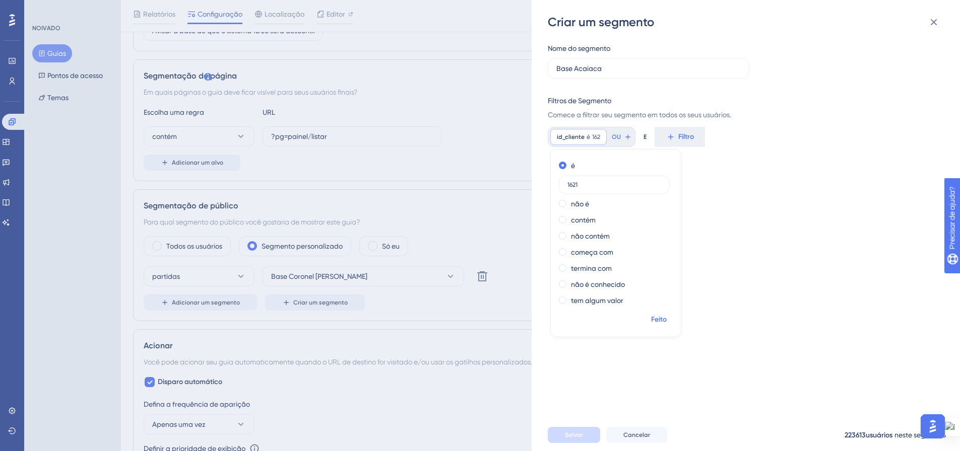
type input "1621"
click at [667, 317] on font "Feito" at bounding box center [659, 319] width 16 height 9
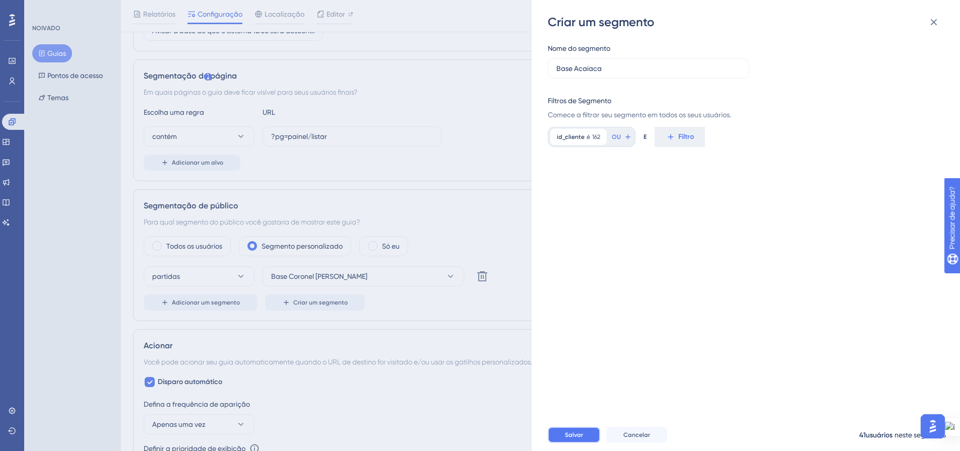
click at [566, 439] on font "Salvar" at bounding box center [574, 435] width 18 height 7
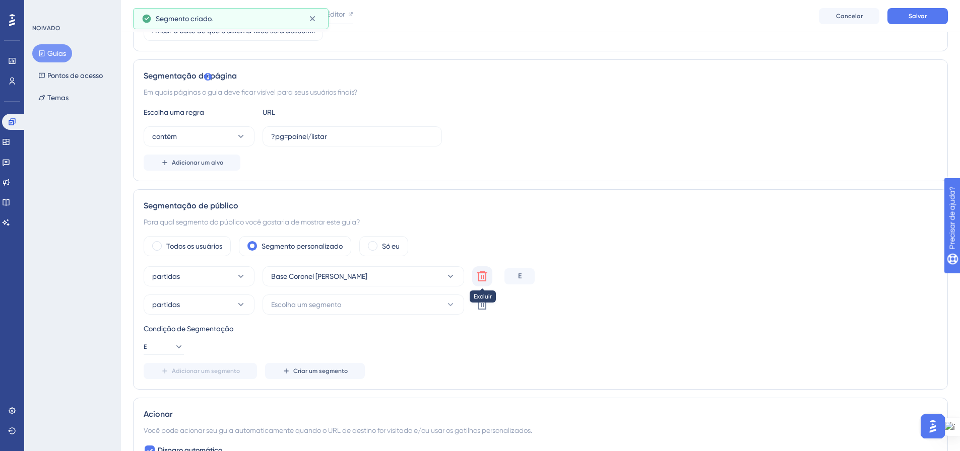
click at [481, 276] on icon at bounding box center [482, 277] width 10 height 10
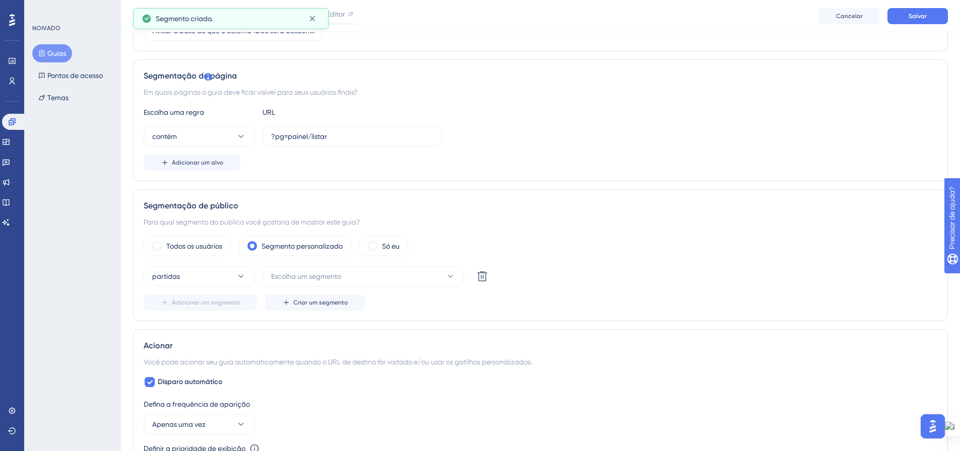
click at [449, 266] on div "Todos os usuários Segmento personalizado Só eu partidas Escolha um segmento Exc…" at bounding box center [540, 273] width 793 height 75
click at [449, 270] on button "Escolha um segmento" at bounding box center [363, 276] width 202 height 20
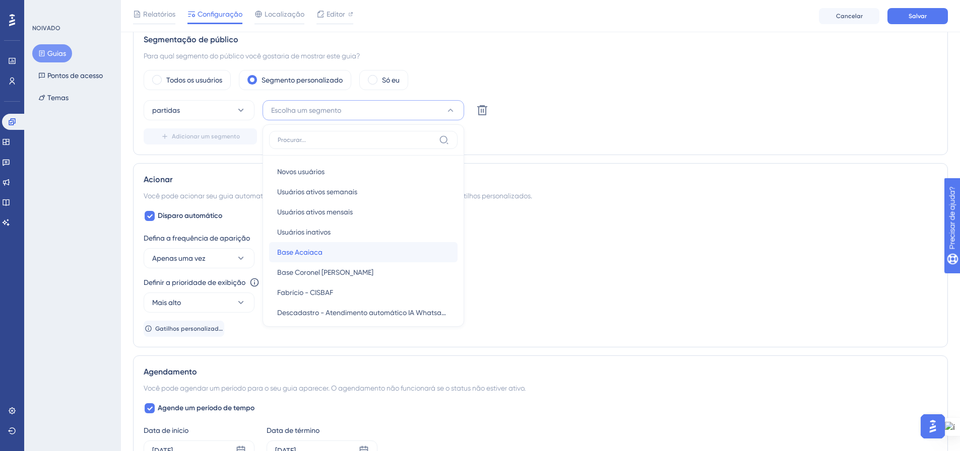
click at [384, 248] on div "Base Acaiaca Base Acaiaca" at bounding box center [363, 252] width 172 height 20
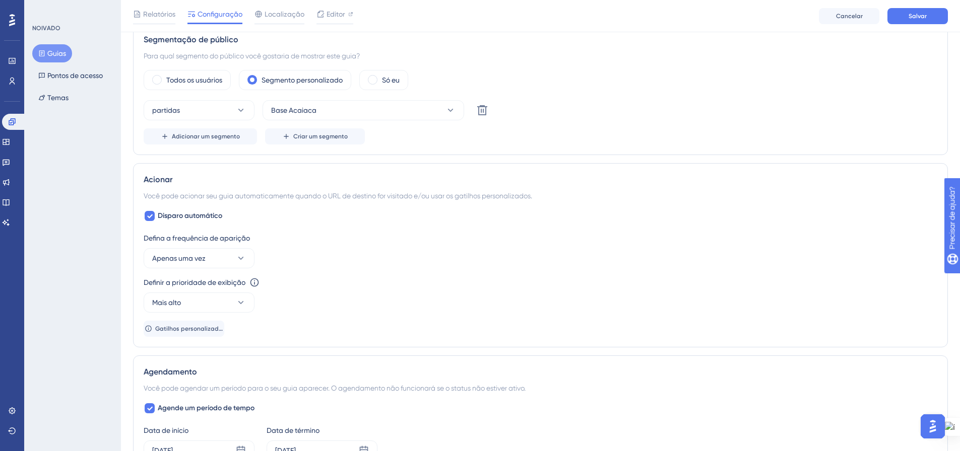
click at [623, 79] on div "Todos os usuários Segmento personalizado Só eu" at bounding box center [540, 80] width 793 height 20
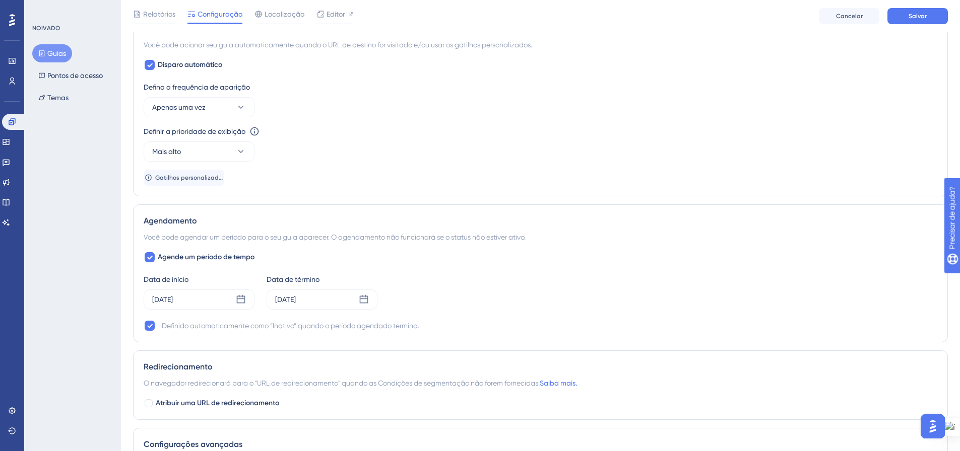
scroll to position [569, 0]
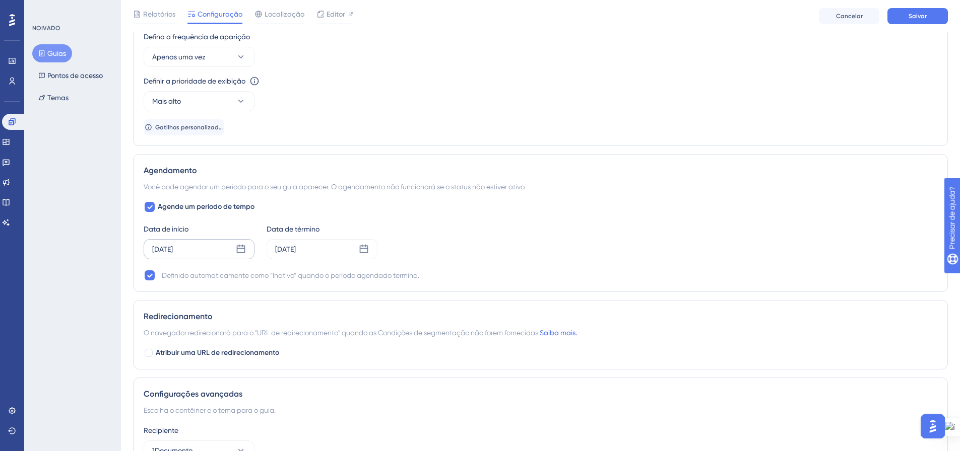
click at [239, 252] on icon at bounding box center [241, 249] width 9 height 9
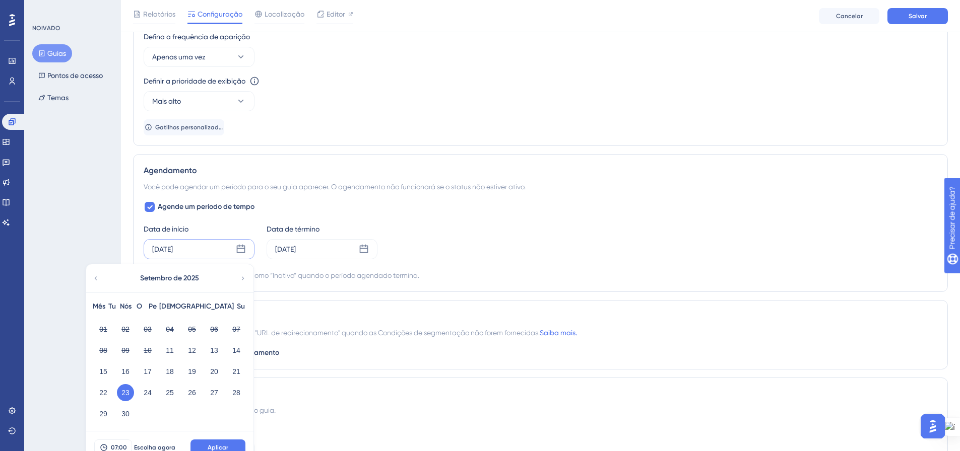
click at [243, 280] on icon at bounding box center [242, 278] width 7 height 9
click at [369, 247] on div "30 de setembro de 2025" at bounding box center [321, 249] width 111 height 20
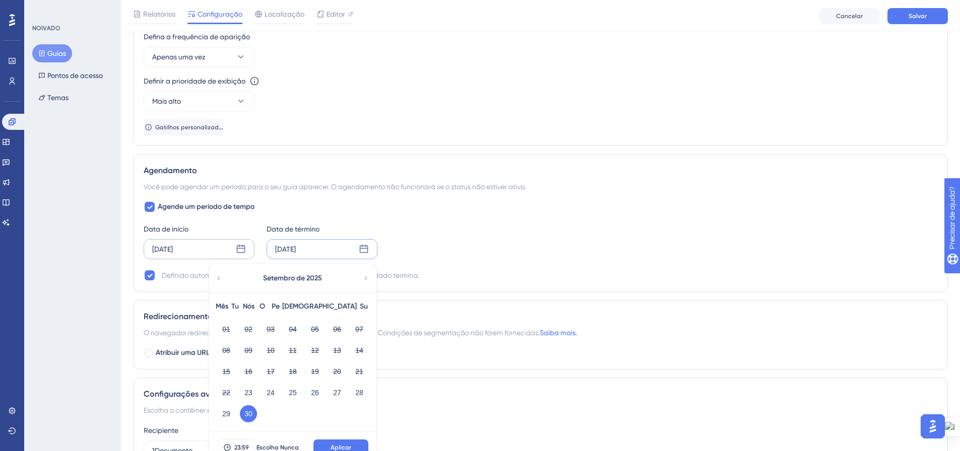
click at [363, 279] on icon at bounding box center [365, 278] width 7 height 9
click at [254, 372] on button "14" at bounding box center [248, 371] width 17 height 17
click at [332, 443] on button "Aplicar" at bounding box center [340, 448] width 55 height 16
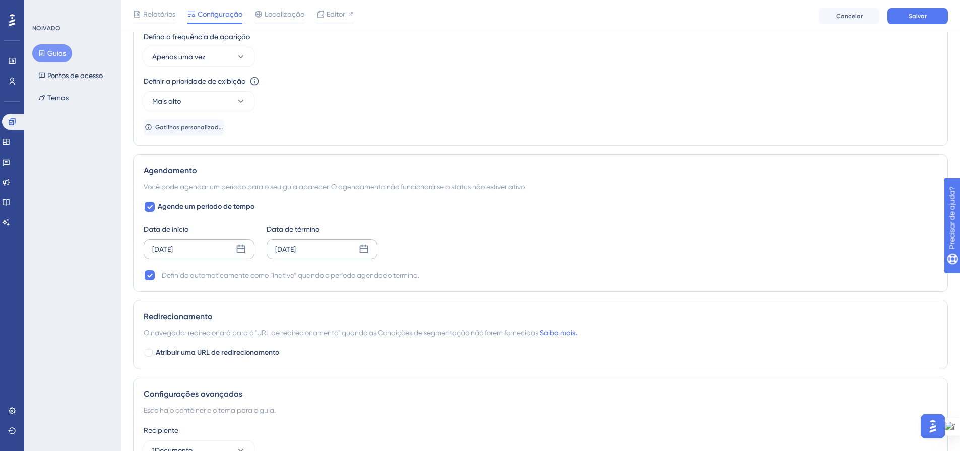
click at [241, 249] on icon at bounding box center [241, 249] width 10 height 10
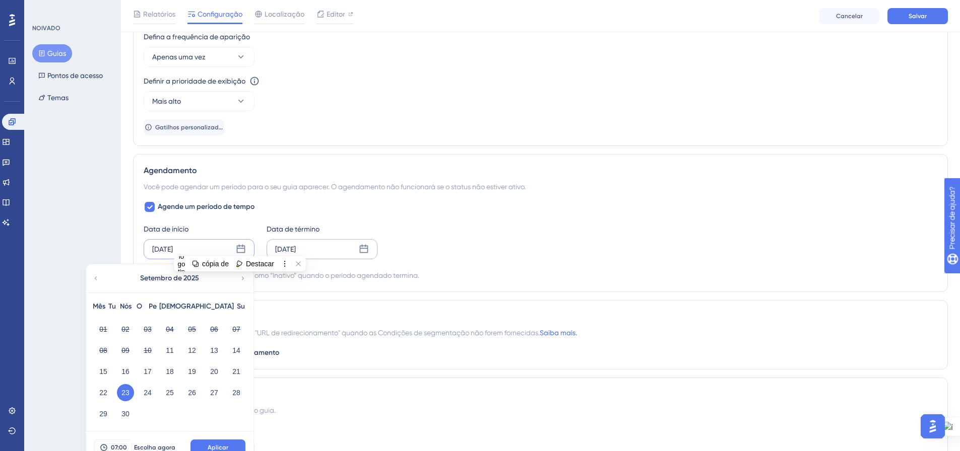
click at [235, 288] on div "Setembro de 2025" at bounding box center [169, 278] width 166 height 28
click at [241, 279] on icon at bounding box center [242, 278] width 7 height 9
click at [146, 351] on font "08" at bounding box center [148, 351] width 8 height 8
click at [128, 349] on font "07" at bounding box center [125, 351] width 8 height 8
click at [227, 441] on button "Aplicar" at bounding box center [217, 448] width 55 height 16
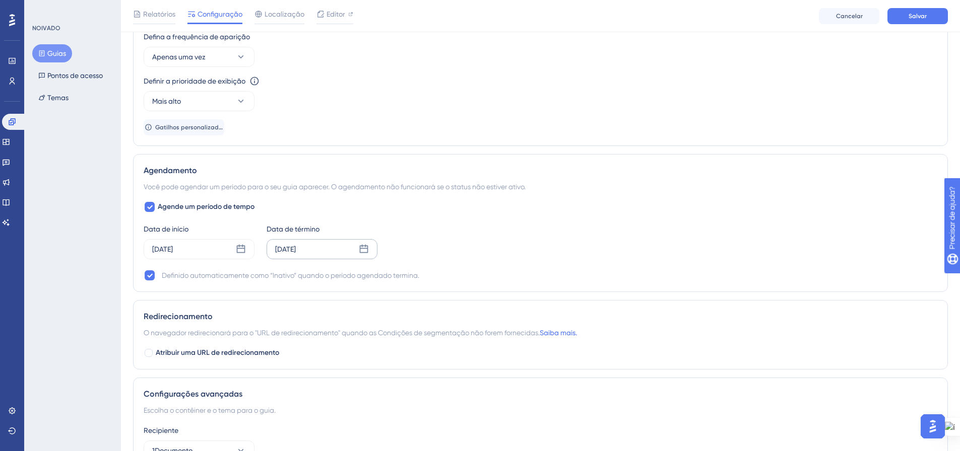
click at [485, 232] on div "Data de início 07 de outubro de 2025 Data de término 14 de outubro de 2025" at bounding box center [540, 241] width 793 height 36
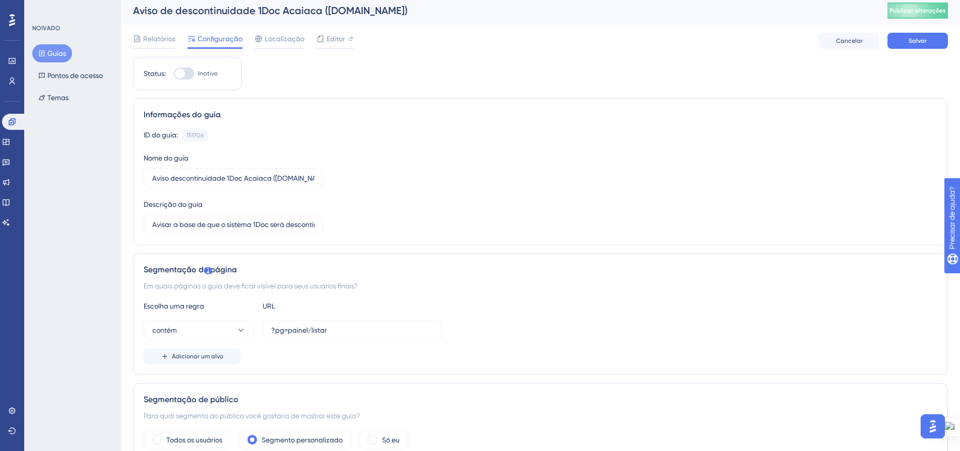
scroll to position [0, 0]
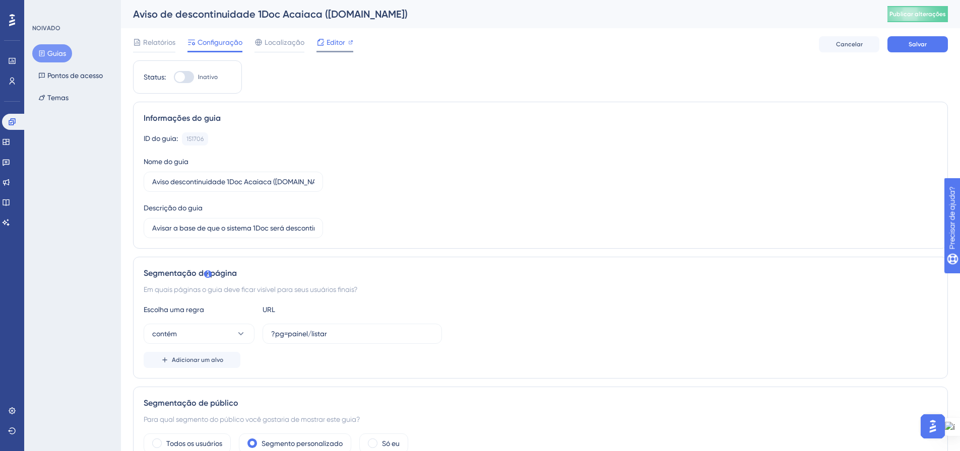
click at [348, 40] on icon at bounding box center [350, 42] width 5 height 5
click at [913, 15] on font "Publicar alterações" at bounding box center [917, 14] width 56 height 7
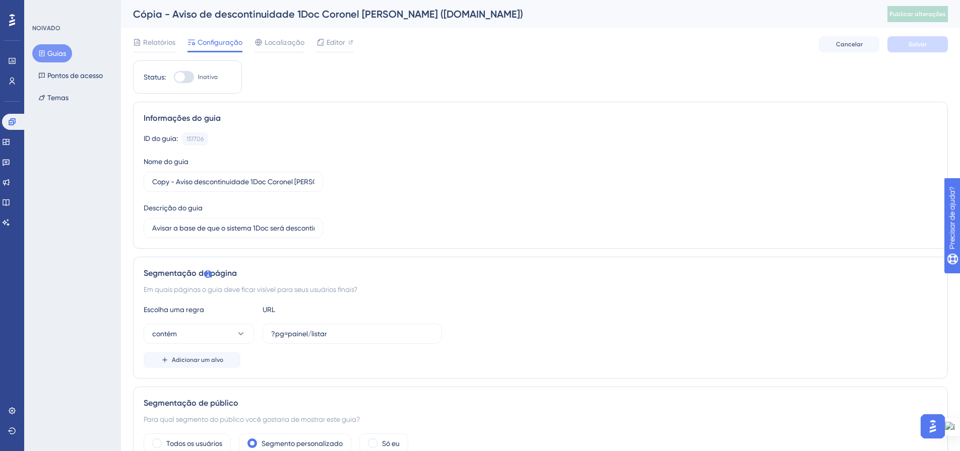
click at [57, 52] on font "Guias" at bounding box center [56, 53] width 19 height 8
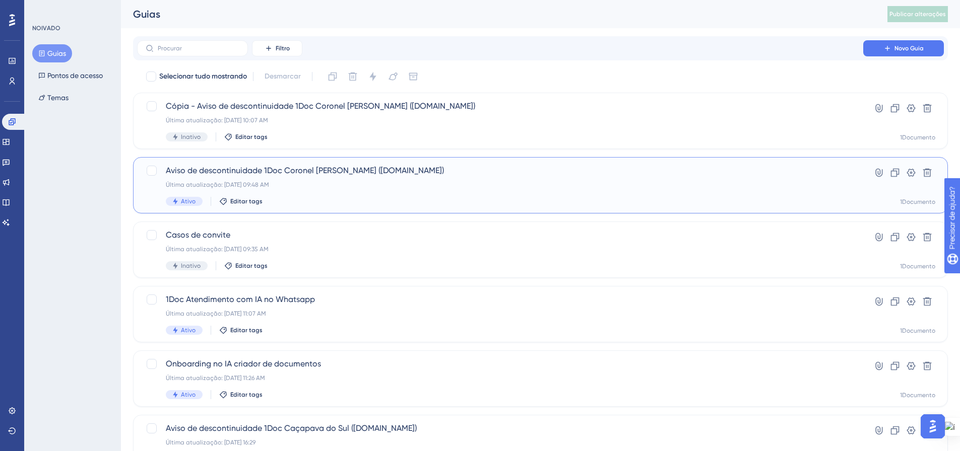
click at [447, 191] on div "Aviso de descontinuidade 1Doc Coronel Barros (Gov.br) Última atualização: 11 de…" at bounding box center [500, 185] width 669 height 41
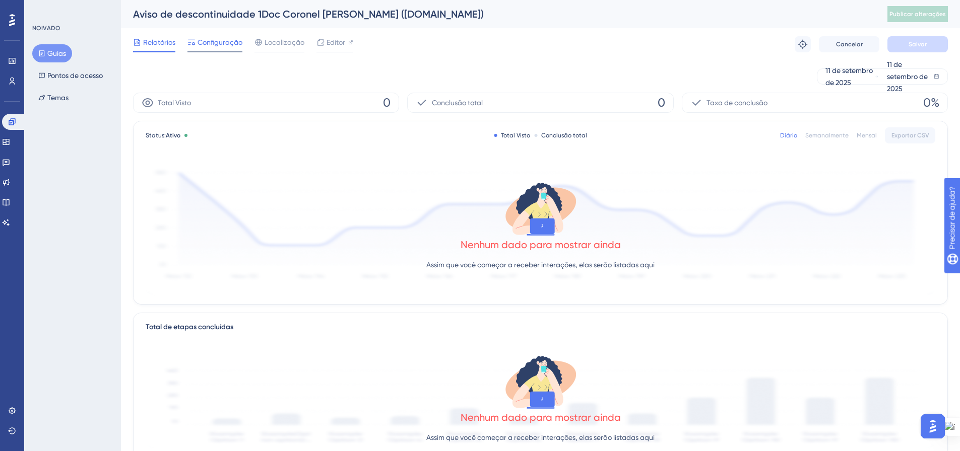
click at [218, 39] on font "Configuração" at bounding box center [219, 42] width 45 height 8
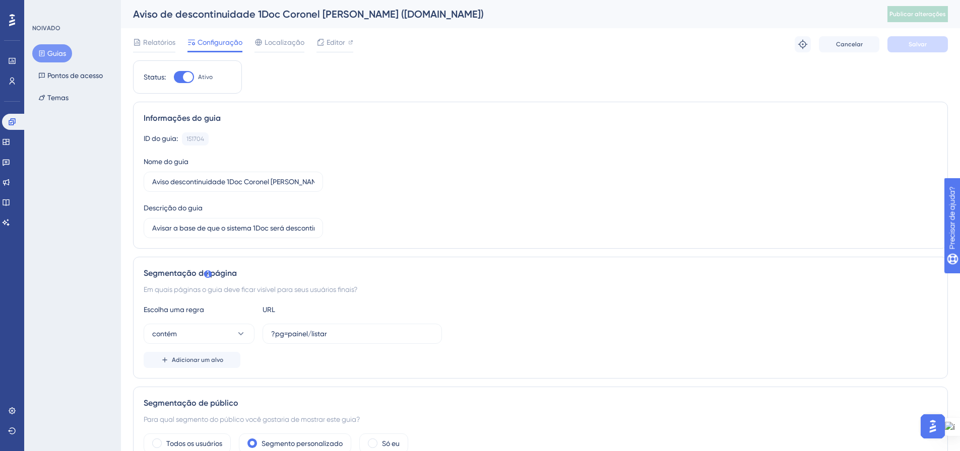
click at [177, 81] on div at bounding box center [184, 77] width 20 height 12
click at [174, 78] on input "Ativo" at bounding box center [173, 77] width 1 height 1
checkbox input "false"
click at [922, 44] on font "Salvar" at bounding box center [917, 44] width 18 height 7
click at [51, 53] on font "Guias" at bounding box center [56, 53] width 19 height 8
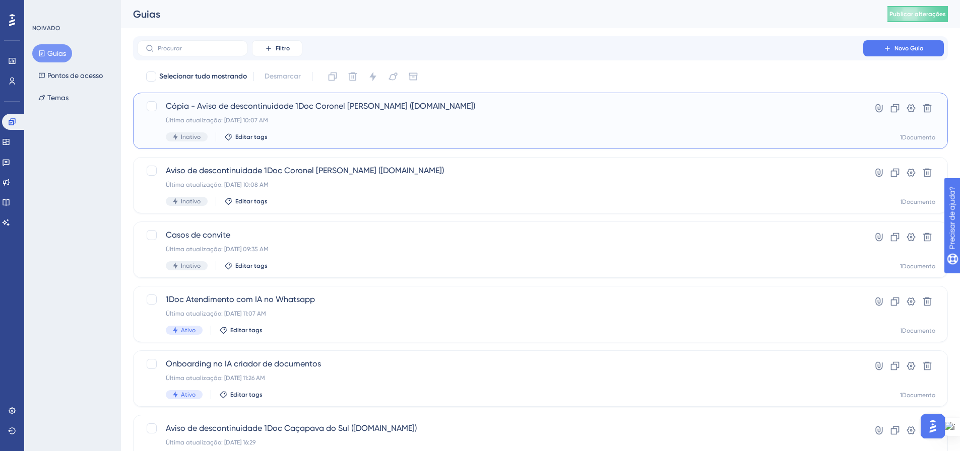
click at [344, 115] on div "Cópia - Aviso de descontinuidade 1Doc Coronel Barros (Gov.br) Última atualizaçã…" at bounding box center [500, 120] width 669 height 41
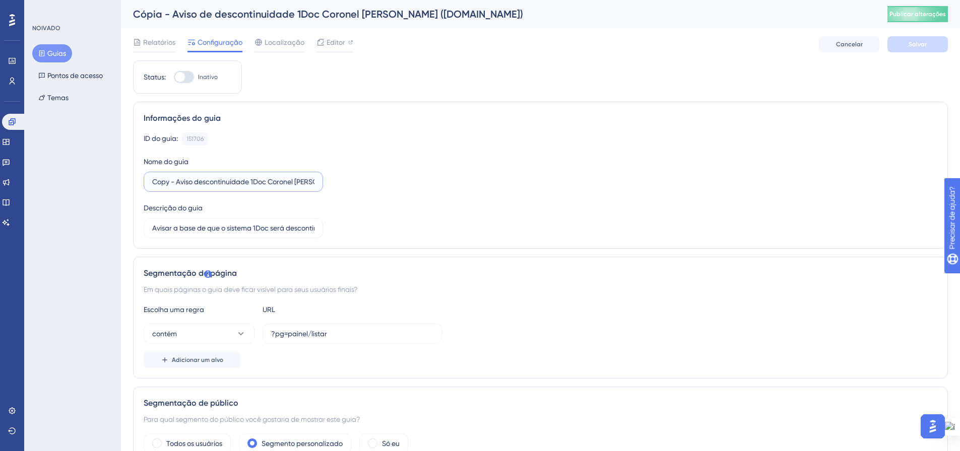
click at [196, 181] on input "Copy - Aviso descontinuidade 1Doc Coronel Barros (Gov.br)" at bounding box center [233, 181] width 162 height 11
drag, startPoint x: 163, startPoint y: 174, endPoint x: 121, endPoint y: 159, distance: 44.2
drag, startPoint x: 245, startPoint y: 182, endPoint x: 292, endPoint y: 186, distance: 47.1
click at [292, 186] on input "Aviso descontinuidade 1Doc [PERSON_NAME] ([DOMAIN_NAME])" at bounding box center [233, 181] width 162 height 11
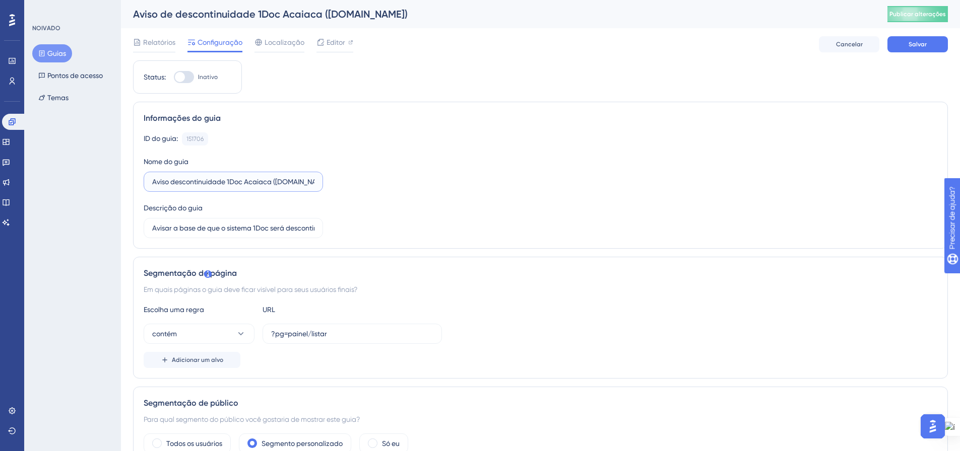
type input "Aviso descontinuidade 1Doc Acaiaca ([DOMAIN_NAME])"
click at [406, 197] on div "ID do guia: 151706 Cópia Nome do guia Aviso descontinuidade 1Doc Acaiaca (Gov.b…" at bounding box center [540, 185] width 793 height 106
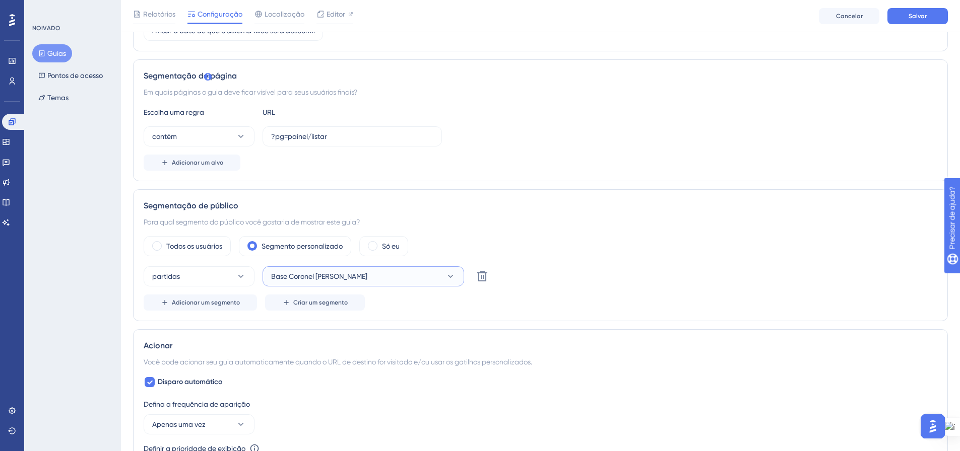
click at [452, 276] on icon at bounding box center [451, 276] width 6 height 3
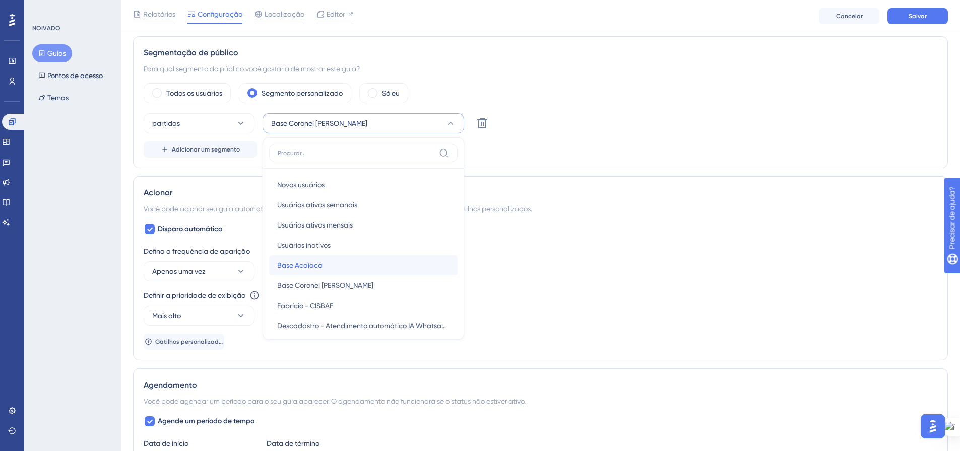
click at [356, 268] on div "Base Acaiaca Base Acaiaca" at bounding box center [363, 265] width 172 height 20
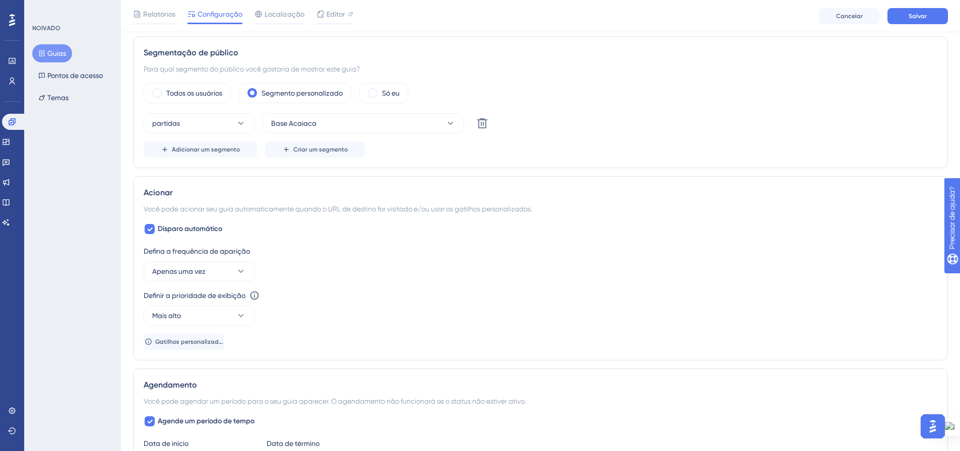
click at [584, 127] on div "partidas Base Acaiaca Excluir" at bounding box center [540, 123] width 793 height 20
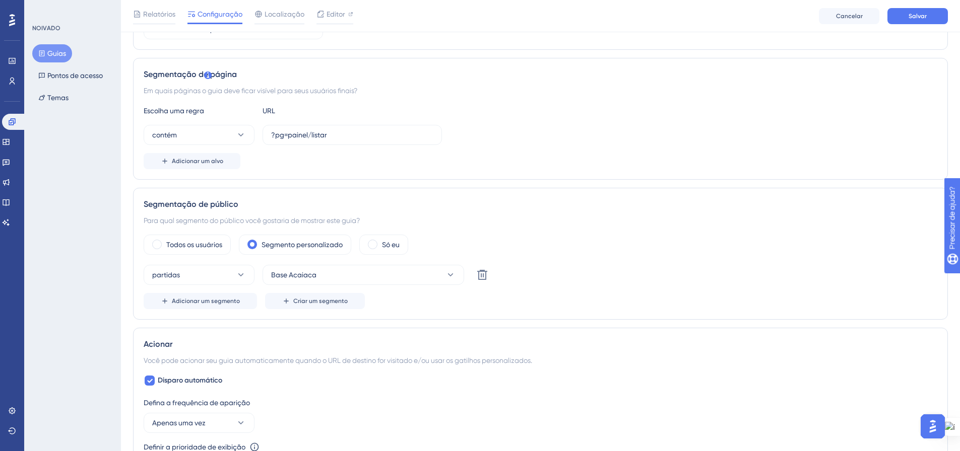
scroll to position [0, 0]
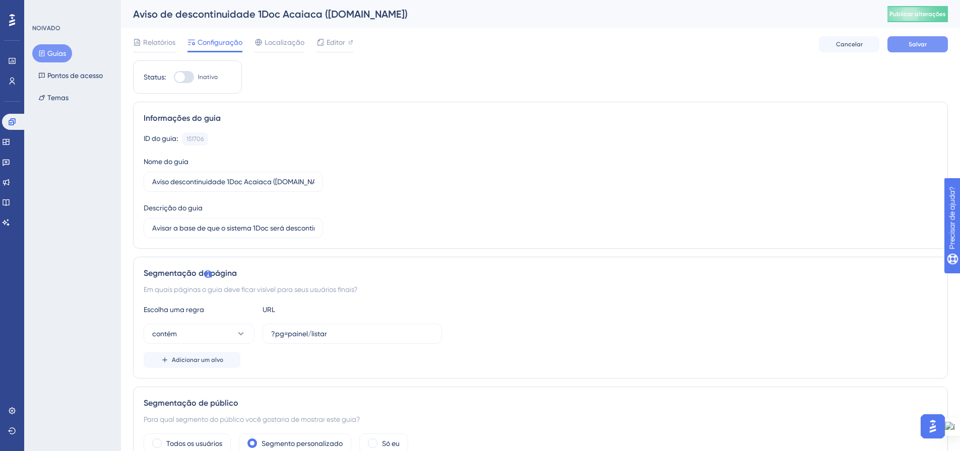
click at [917, 46] on font "Salvar" at bounding box center [917, 44] width 18 height 7
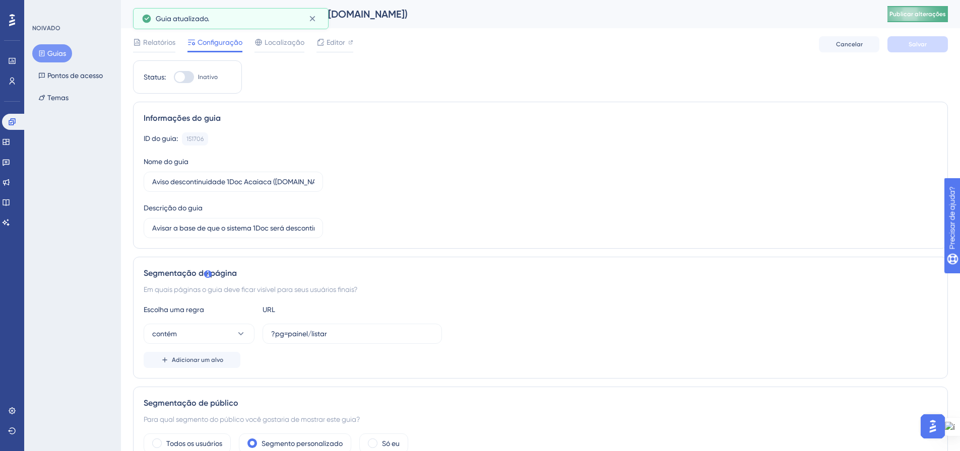
click at [941, 16] on font "Publicar alterações" at bounding box center [917, 14] width 56 height 7
click at [52, 58] on font "Guias" at bounding box center [56, 53] width 19 height 12
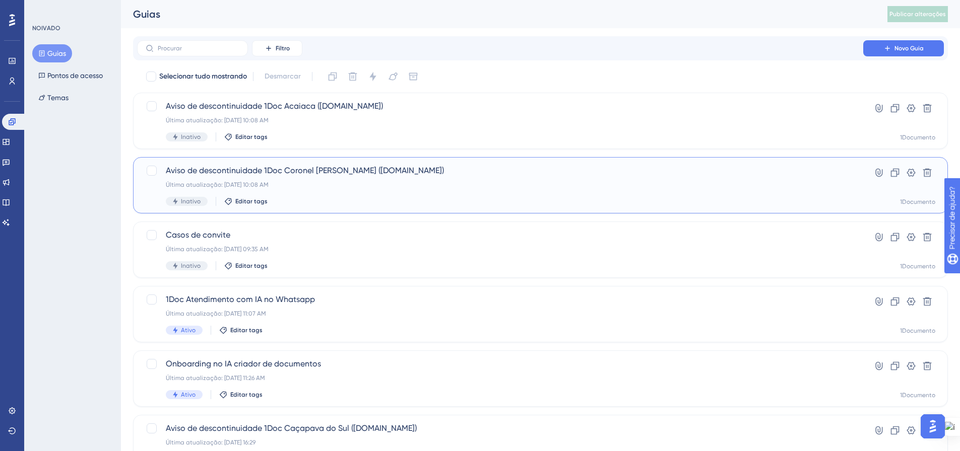
click at [323, 184] on div "Última atualização: 11 de set. de 2025 10:08 AM" at bounding box center [500, 185] width 669 height 8
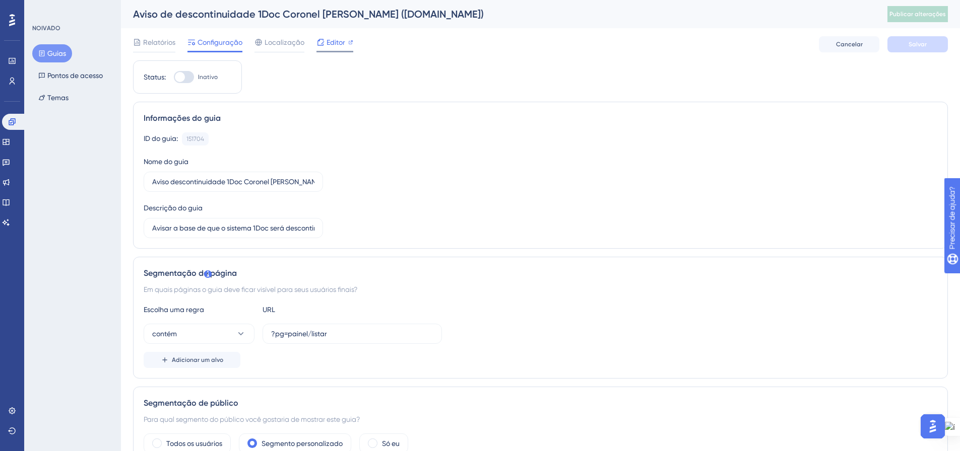
click at [329, 46] on span "Editor" at bounding box center [335, 42] width 19 height 12
click at [915, 18] on span "Publicar alterações" at bounding box center [917, 14] width 56 height 8
click at [44, 53] on icon at bounding box center [41, 53] width 7 height 7
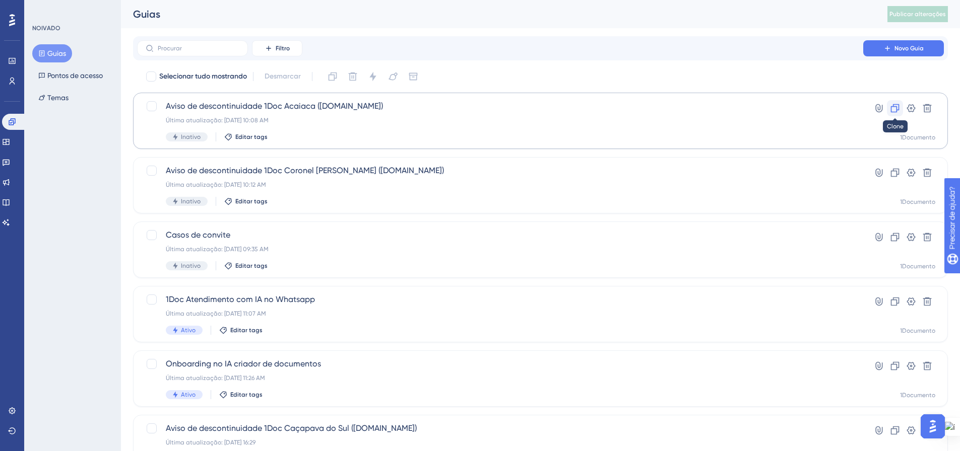
click at [892, 113] on icon at bounding box center [895, 108] width 10 height 10
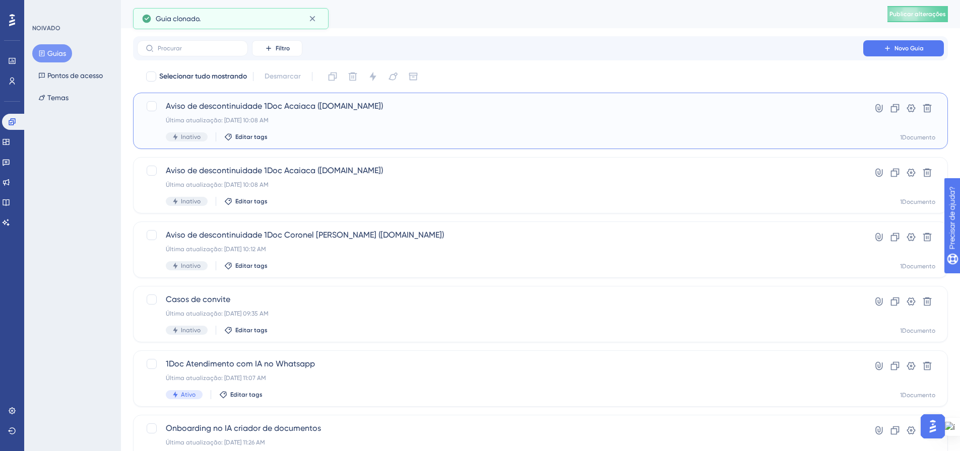
click at [317, 105] on font "Aviso de descontinuidade 1Doc Acaiaca ([DOMAIN_NAME])" at bounding box center [274, 106] width 217 height 10
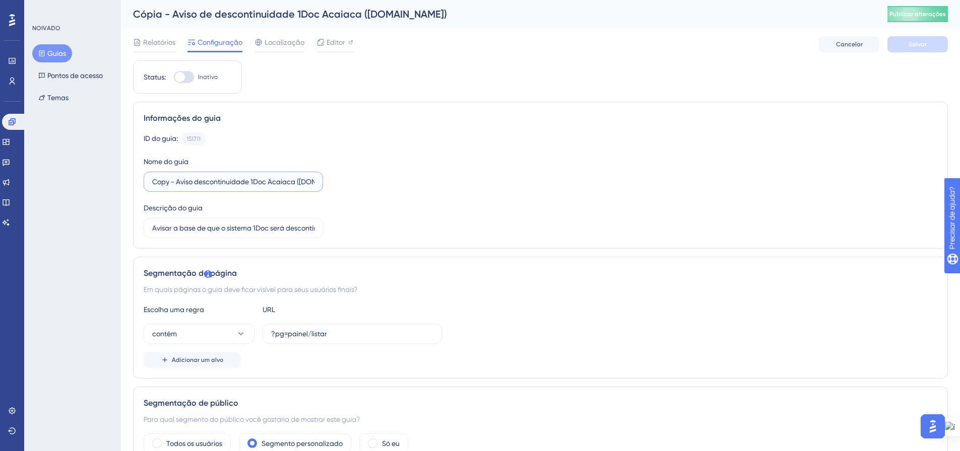
drag, startPoint x: 158, startPoint y: 180, endPoint x: 137, endPoint y: 183, distance: 20.8
click at [137, 182] on div "Informações do guia ID do guia: 151711 Cópia Nome do guia Copy - Aviso desconti…" at bounding box center [540, 175] width 815 height 147
drag, startPoint x: 245, startPoint y: 185, endPoint x: 271, endPoint y: 185, distance: 25.2
click at [271, 185] on input "Aviso descontinuidade 1Doc Acaiaca ([DOMAIN_NAME])" at bounding box center [233, 181] width 162 height 11
type input "Aviso descontinuidade 1Doc Iporã ([DOMAIN_NAME])"
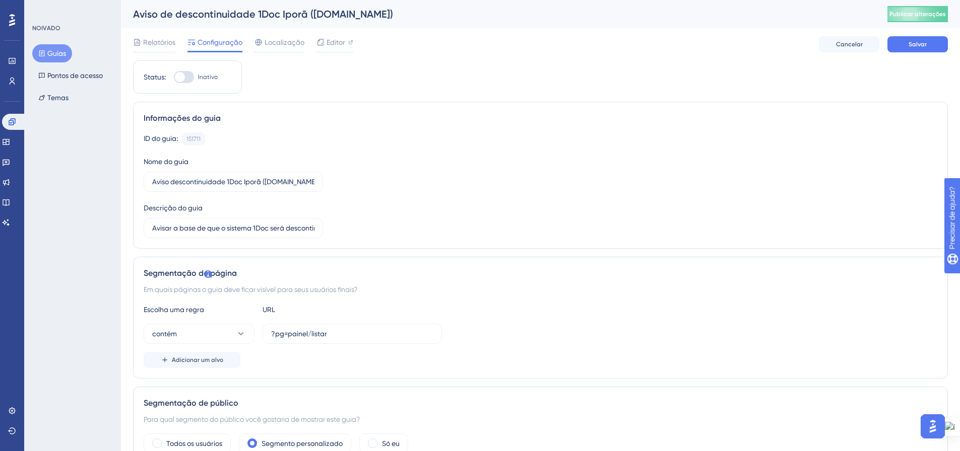
click at [455, 195] on div "ID do guia: 151711 Cópia Nome do guia Aviso descontinuidade 1Doc Iporã (Gov.br)…" at bounding box center [540, 185] width 793 height 106
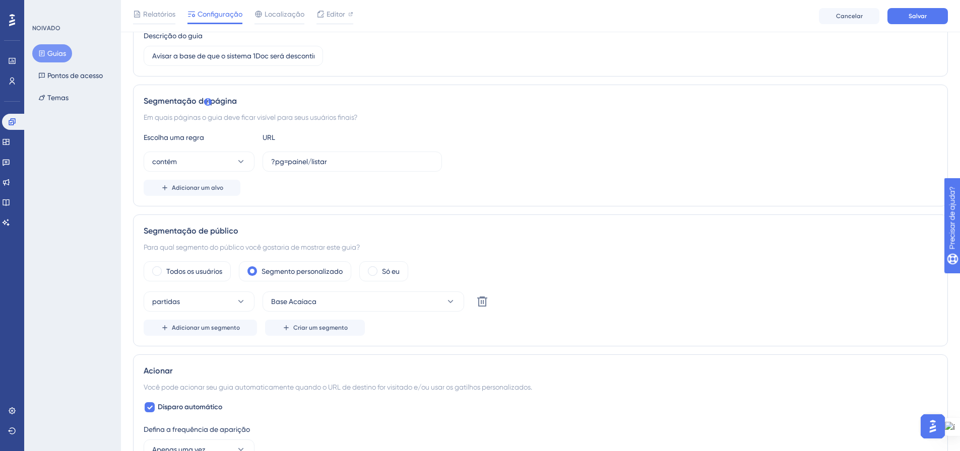
scroll to position [202, 0]
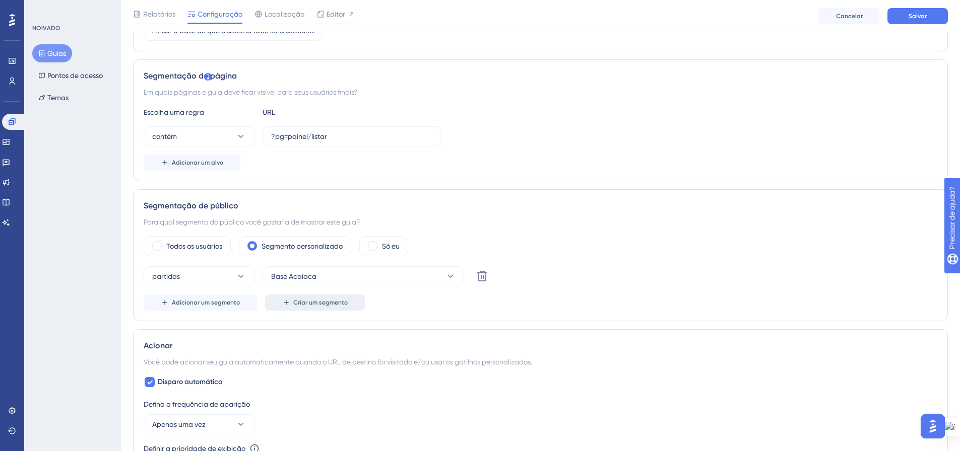
click at [309, 303] on font "Criar um segmento" at bounding box center [320, 302] width 54 height 7
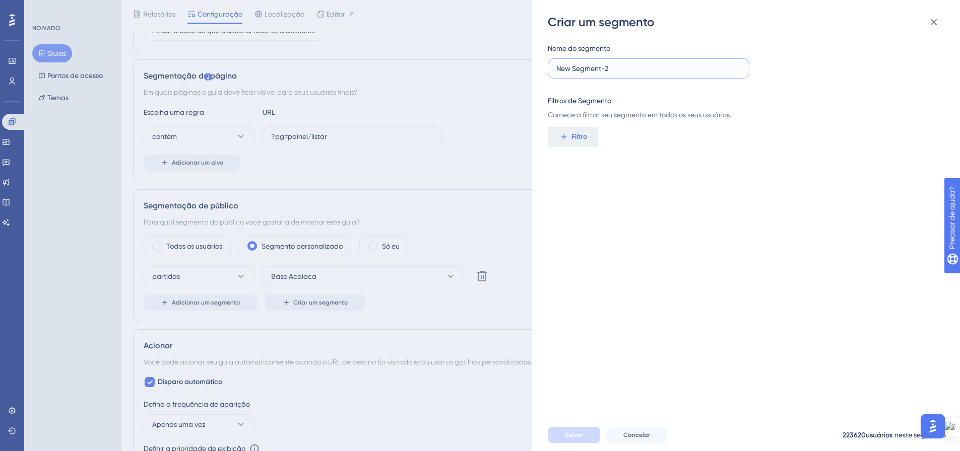
drag, startPoint x: 571, startPoint y: 68, endPoint x: 550, endPoint y: 66, distance: 21.2
click at [550, 66] on label "New Segment-2" at bounding box center [649, 68] width 202 height 20
type input "Base Iporã"
click at [581, 138] on font "Filtro" at bounding box center [579, 136] width 16 height 9
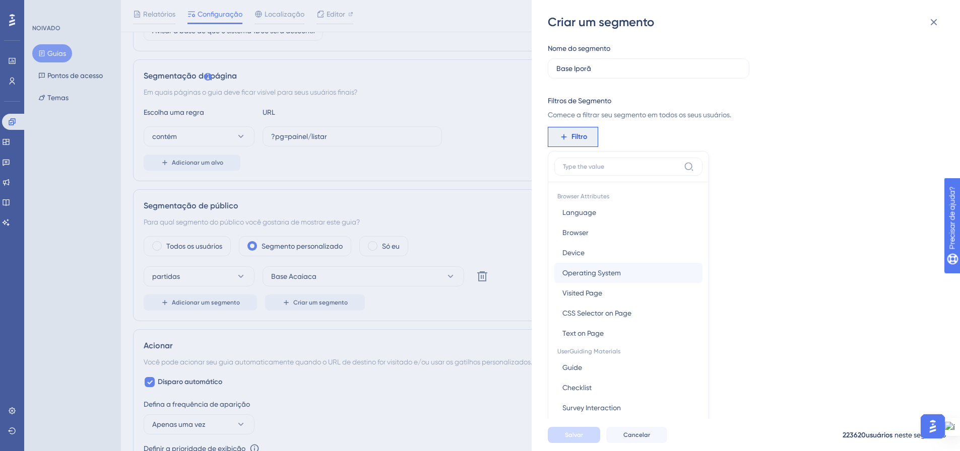
scroll to position [73, 0]
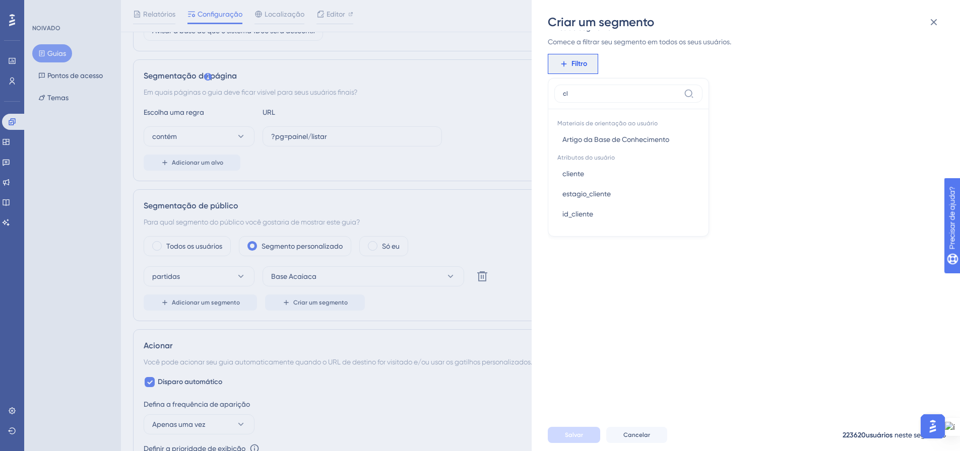
type input "cli"
click at [589, 180] on font "id_cliente" at bounding box center [577, 180] width 31 height 8
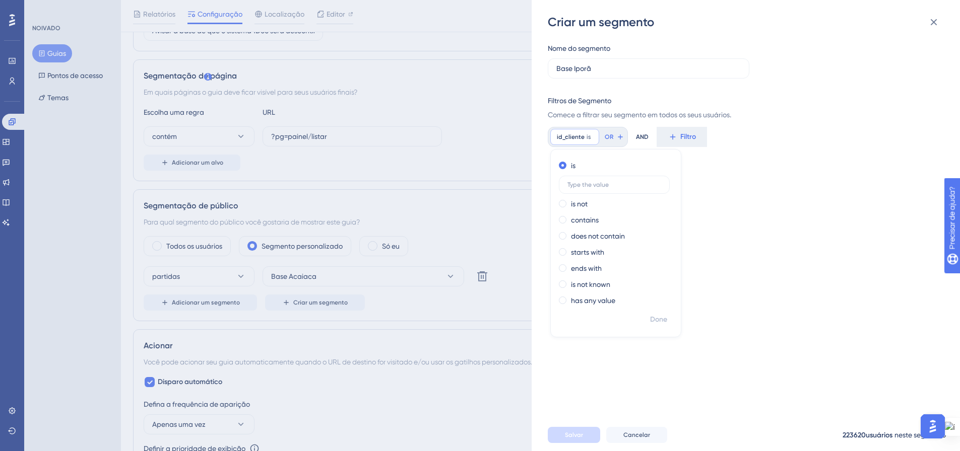
scroll to position [0, 0]
click at [598, 183] on input "text" at bounding box center [614, 184] width 94 height 7
type input "1352"
drag, startPoint x: 657, startPoint y: 322, endPoint x: 717, endPoint y: 310, distance: 61.1
click at [657, 321] on font "Feito" at bounding box center [659, 319] width 16 height 9
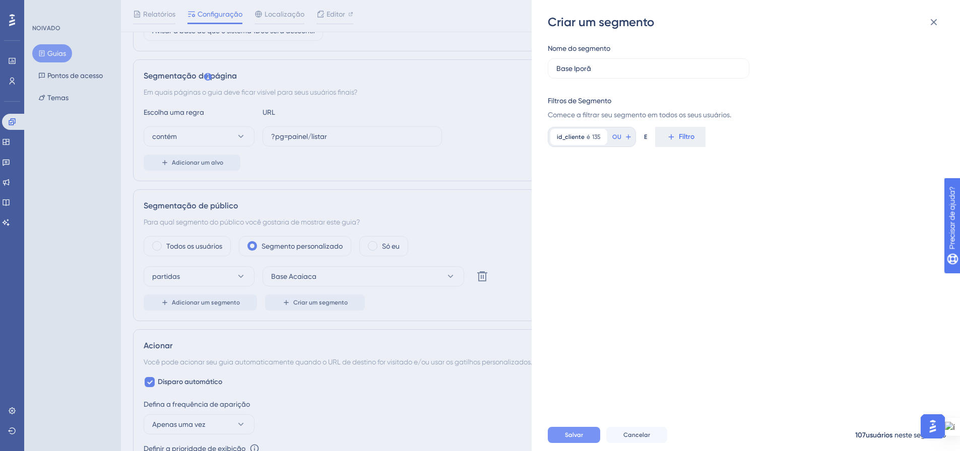
click at [582, 439] on font "Salvar" at bounding box center [574, 435] width 18 height 7
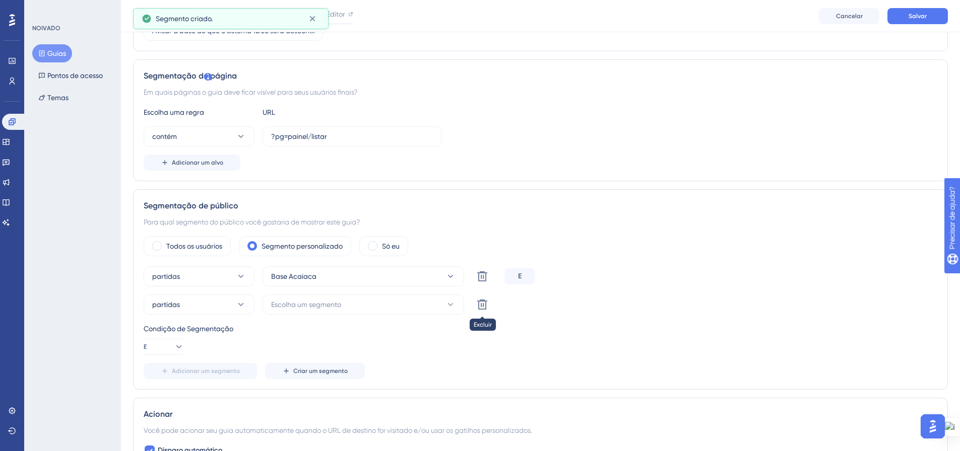
click at [480, 301] on icon at bounding box center [482, 305] width 10 height 10
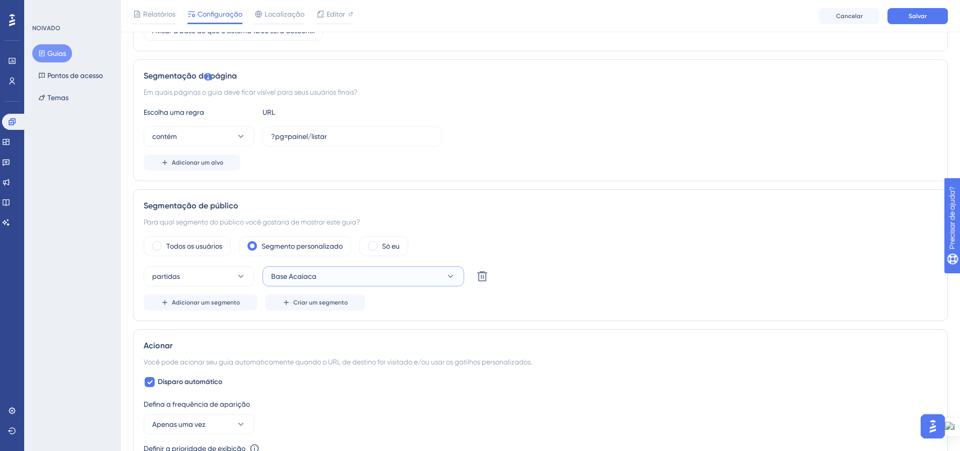
click at [450, 272] on icon at bounding box center [450, 277] width 10 height 10
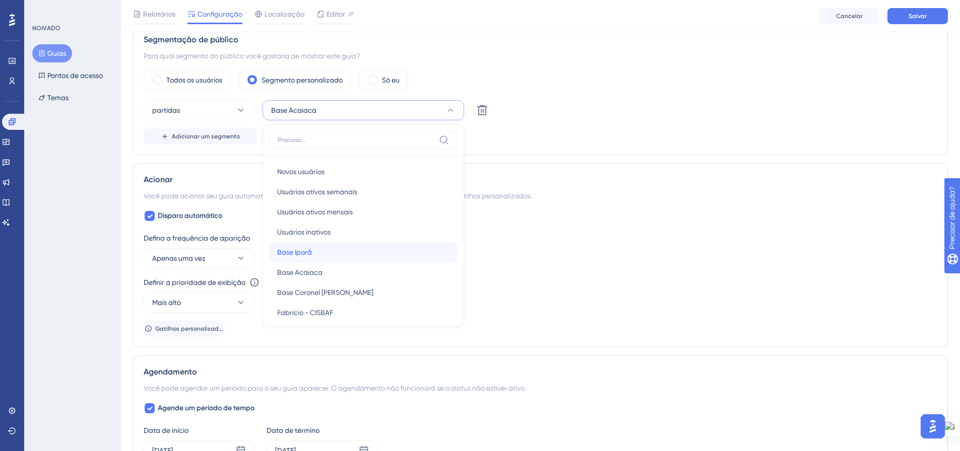
click at [406, 252] on div "Base Iporã Base Iporã" at bounding box center [363, 252] width 172 height 20
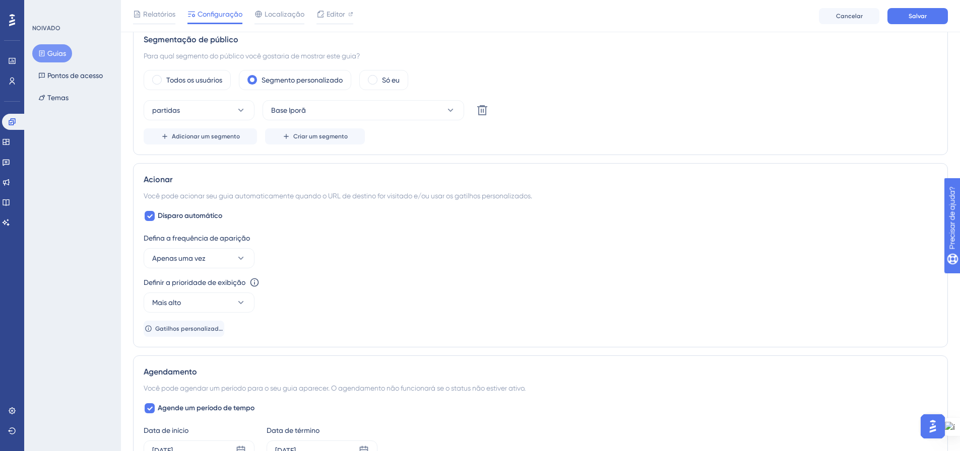
click at [690, 111] on div "partidas Base Iporã Excluir" at bounding box center [540, 110] width 793 height 20
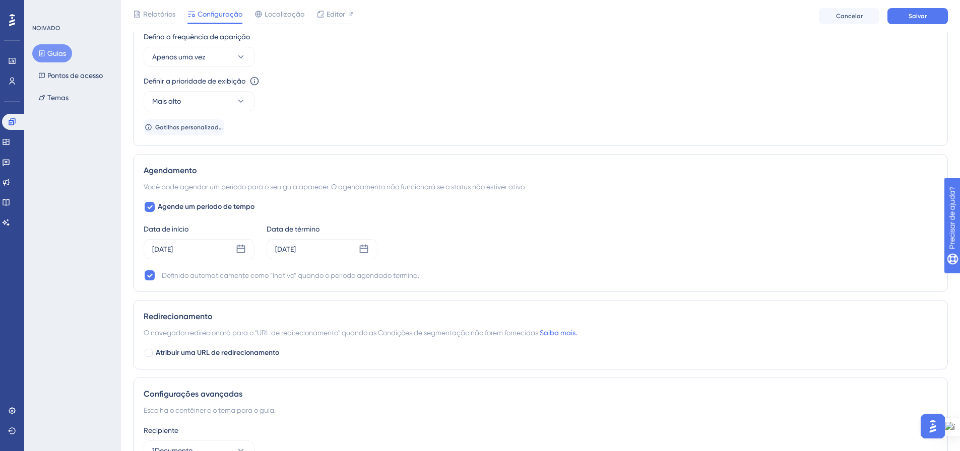
scroll to position [569, 8]
click at [359, 251] on icon at bounding box center [364, 249] width 10 height 10
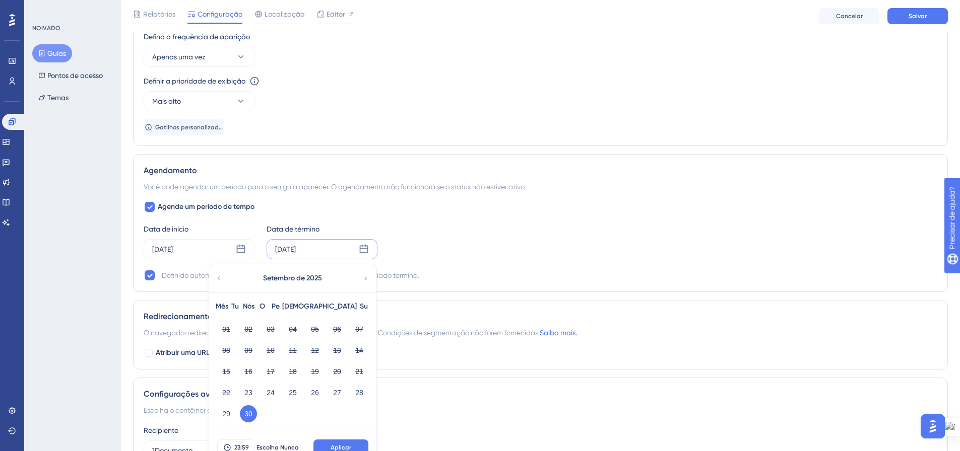
click at [353, 278] on div "Setembro de 2025" at bounding box center [292, 278] width 166 height 28
click at [362, 276] on icon at bounding box center [365, 278] width 7 height 9
click at [222, 396] on font "20" at bounding box center [226, 393] width 8 height 8
drag, startPoint x: 343, startPoint y: 447, endPoint x: 330, endPoint y: 407, distance: 42.2
click at [343, 447] on font "Aplicar" at bounding box center [340, 447] width 21 height 7
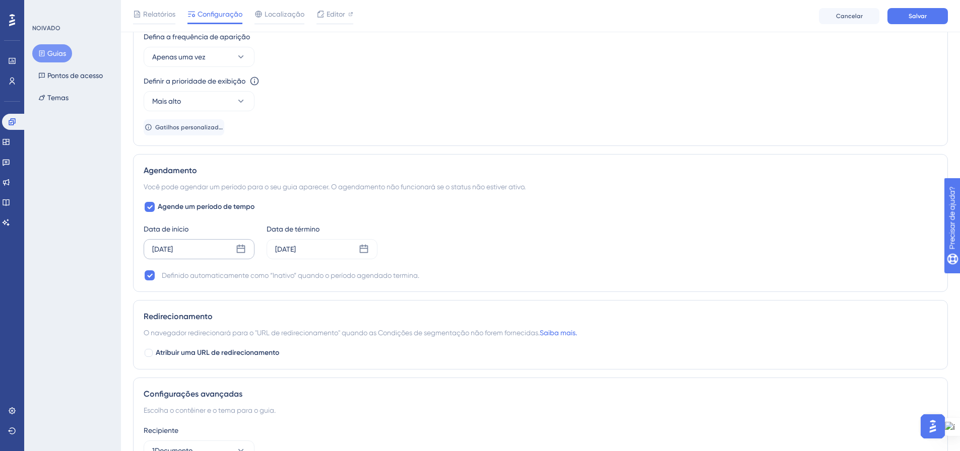
click at [239, 247] on div "23 de setembro de 2025" at bounding box center [199, 249] width 111 height 20
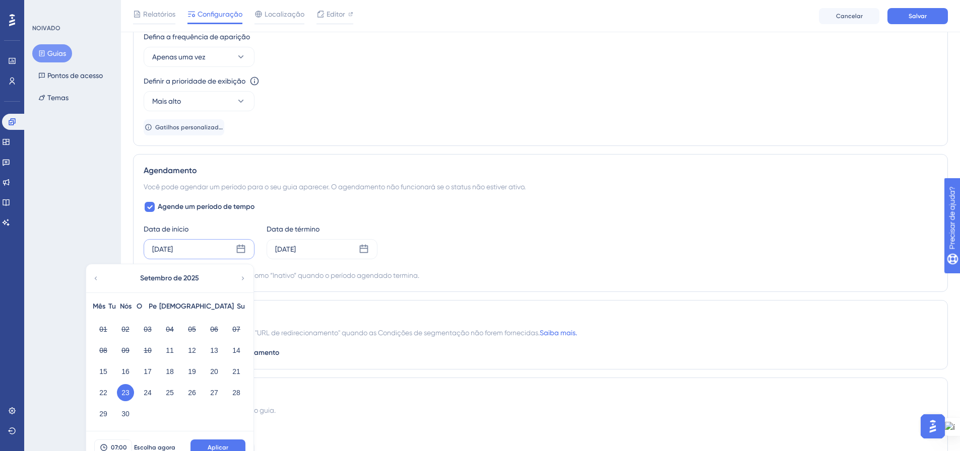
click at [239, 279] on icon at bounding box center [242, 278] width 7 height 9
click at [359, 250] on icon at bounding box center [364, 249] width 10 height 10
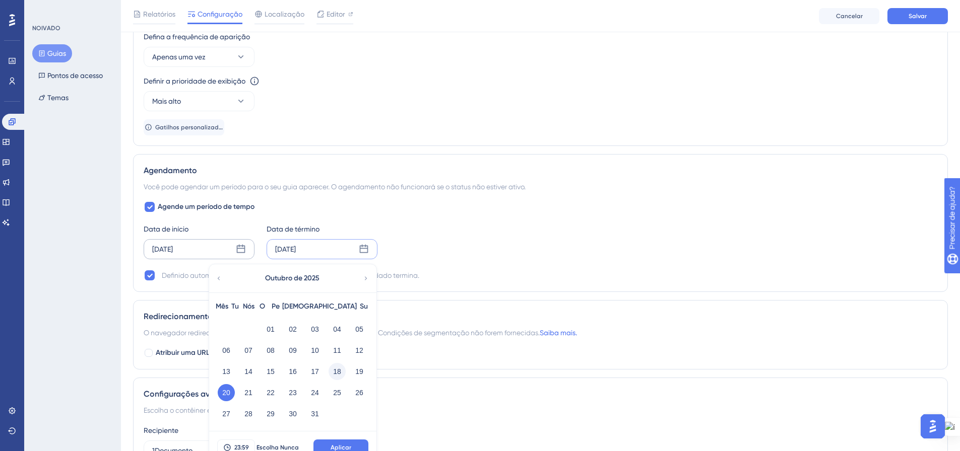
click at [333, 371] on font "18" at bounding box center [337, 372] width 8 height 8
click at [355, 372] on font "19" at bounding box center [359, 372] width 8 height 8
click at [332, 445] on font "Aplicar" at bounding box center [340, 447] width 21 height 7
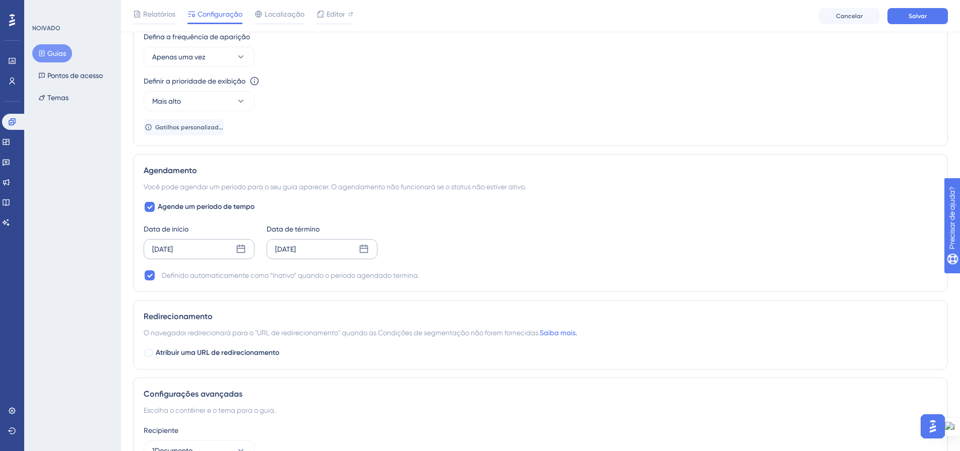
click at [237, 249] on icon at bounding box center [241, 249] width 9 height 9
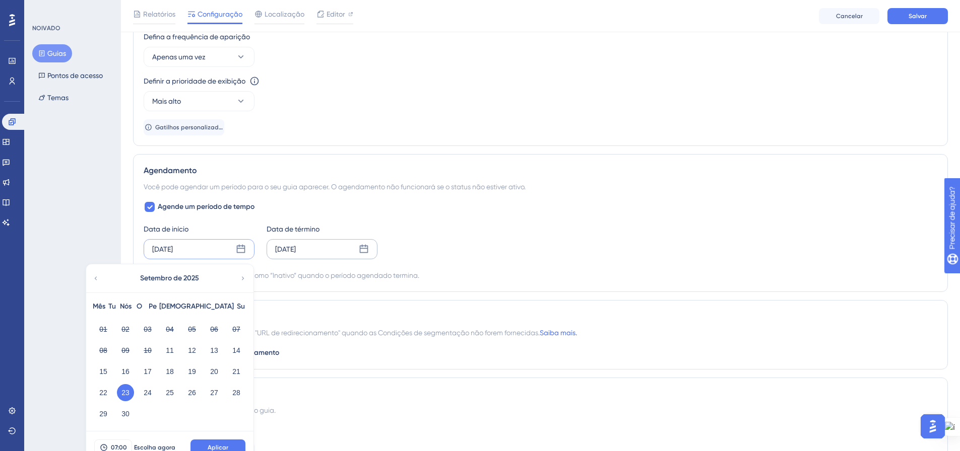
click at [239, 274] on div "Setembro de 2025" at bounding box center [169, 278] width 166 height 28
click at [242, 279] on icon at bounding box center [243, 279] width 3 height 4
click at [99, 371] on font "13" at bounding box center [103, 372] width 8 height 8
click at [208, 446] on font "Aplicar" at bounding box center [218, 447] width 21 height 7
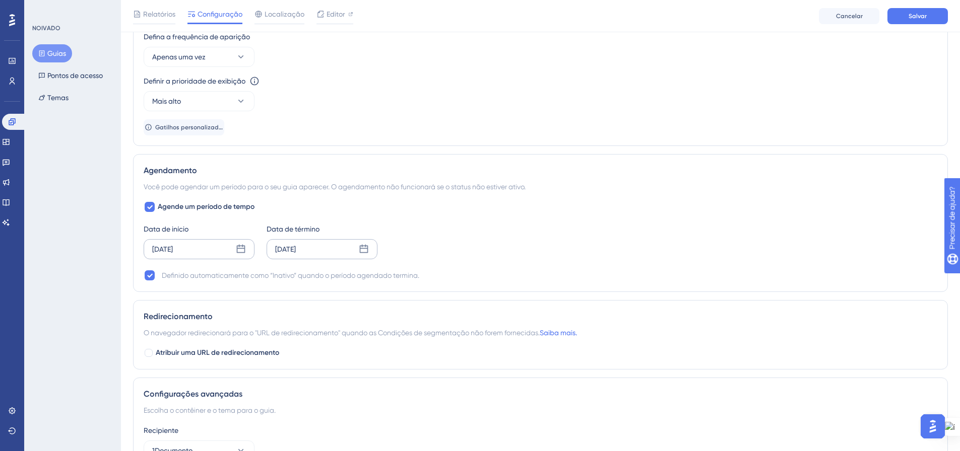
click at [549, 269] on div "Agende um período de tempo Data de início 13 de outubro de 2025 Data de término…" at bounding box center [540, 241] width 793 height 81
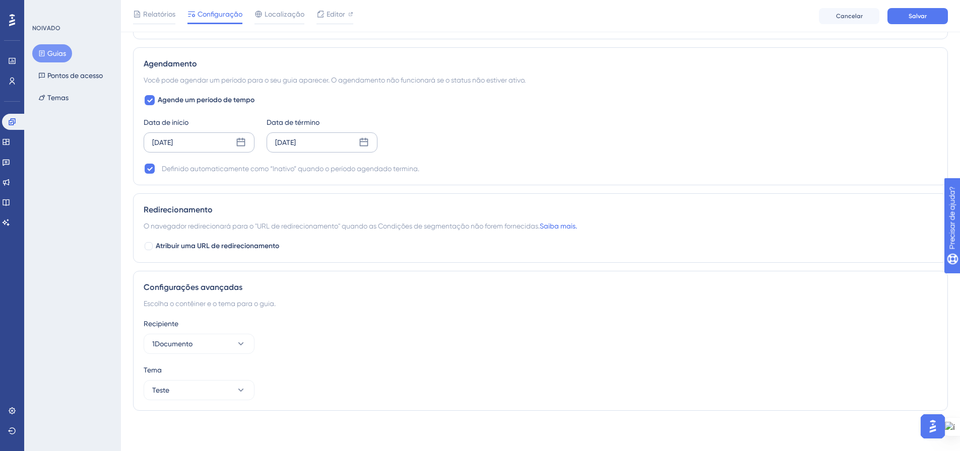
scroll to position [626, 8]
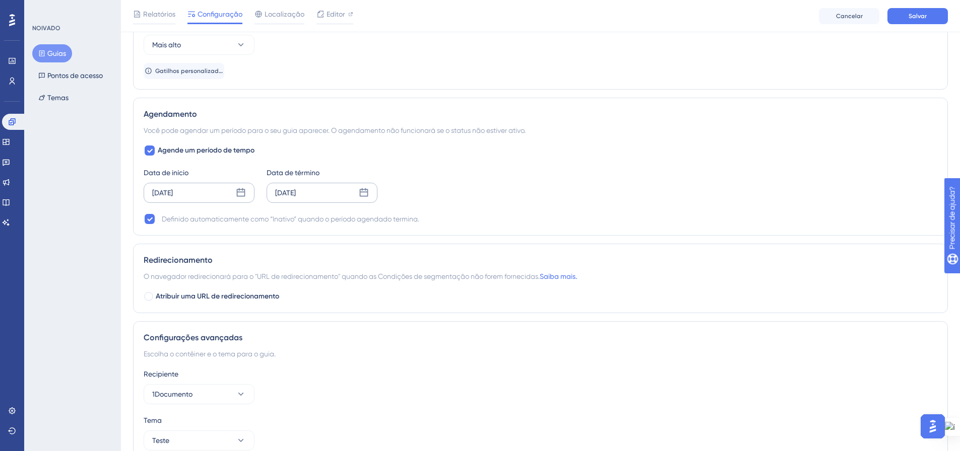
click at [236, 189] on icon at bounding box center [241, 193] width 10 height 10
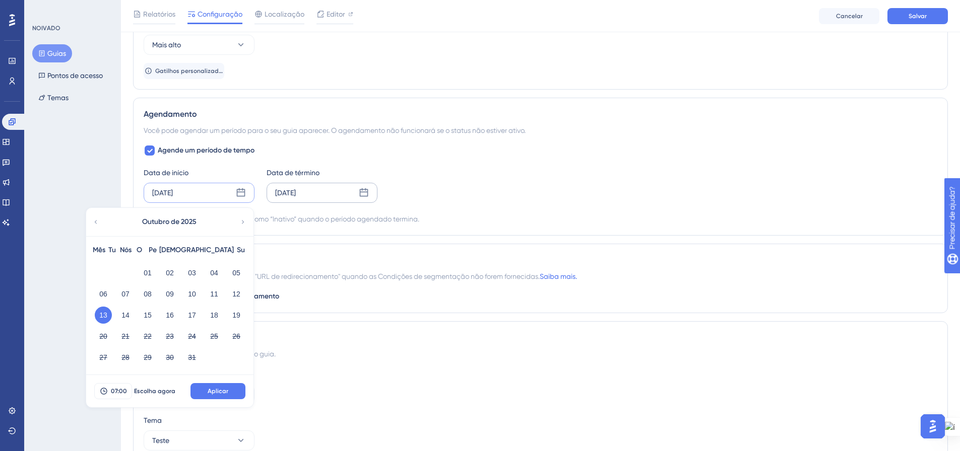
click at [360, 190] on icon at bounding box center [364, 192] width 9 height 9
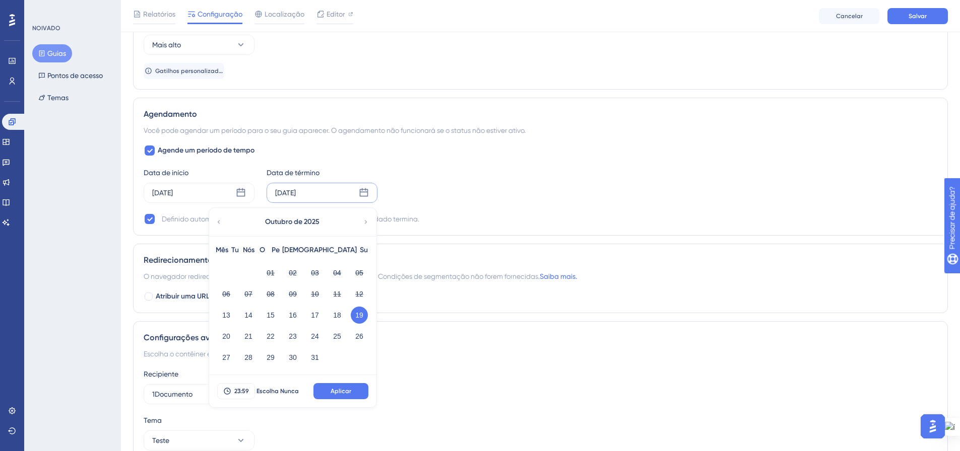
click at [567, 197] on div "Data de início 13 de outubro de 2025 Data de término 19 de outubro de 2025 Outu…" at bounding box center [540, 185] width 793 height 36
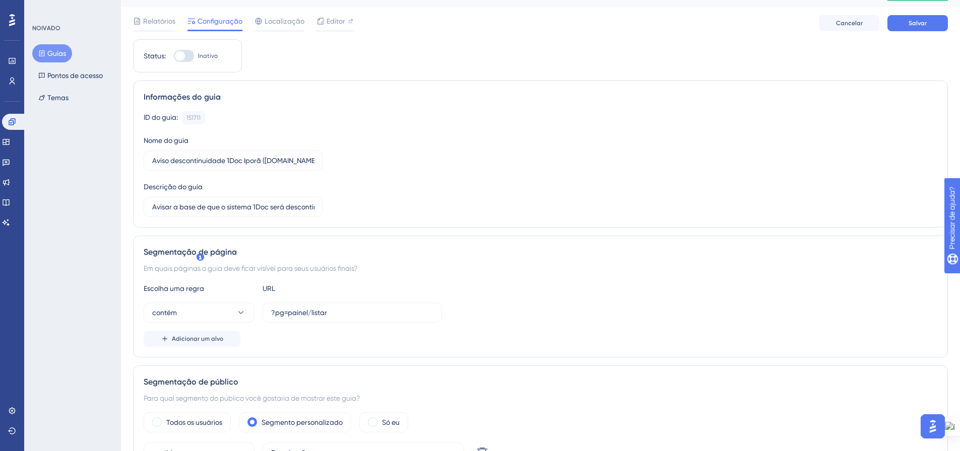
scroll to position [0, 8]
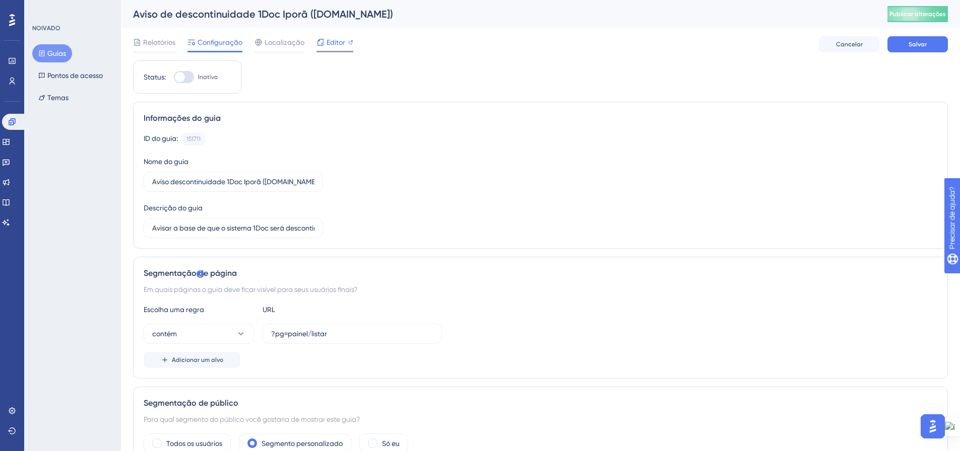
click at [348, 38] on div at bounding box center [350, 42] width 5 height 12
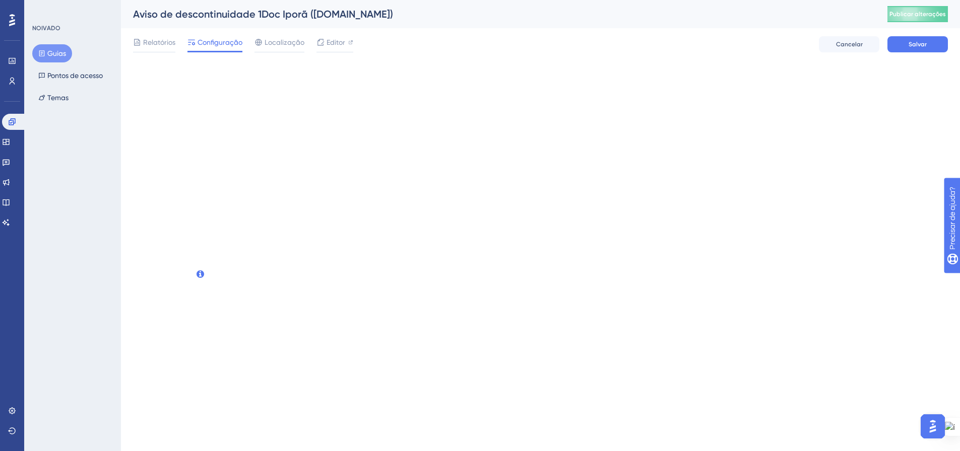
scroll to position [0, 0]
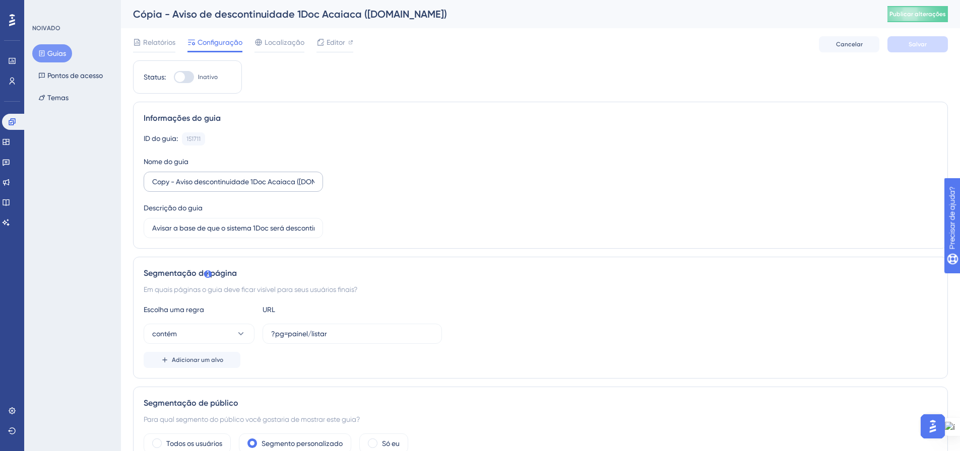
drag, startPoint x: 150, startPoint y: 182, endPoint x: 211, endPoint y: 181, distance: 61.0
click at [211, 181] on label "Copy - Aviso descontinuidade 1Doc Acaiaca (Gov.br)" at bounding box center [233, 182] width 179 height 20
click at [211, 181] on input "Copy - Aviso descontinuidade 1Doc Acaiaca (Gov.br)" at bounding box center [233, 181] width 162 height 11
drag, startPoint x: 260, startPoint y: 182, endPoint x: 287, endPoint y: 181, distance: 26.7
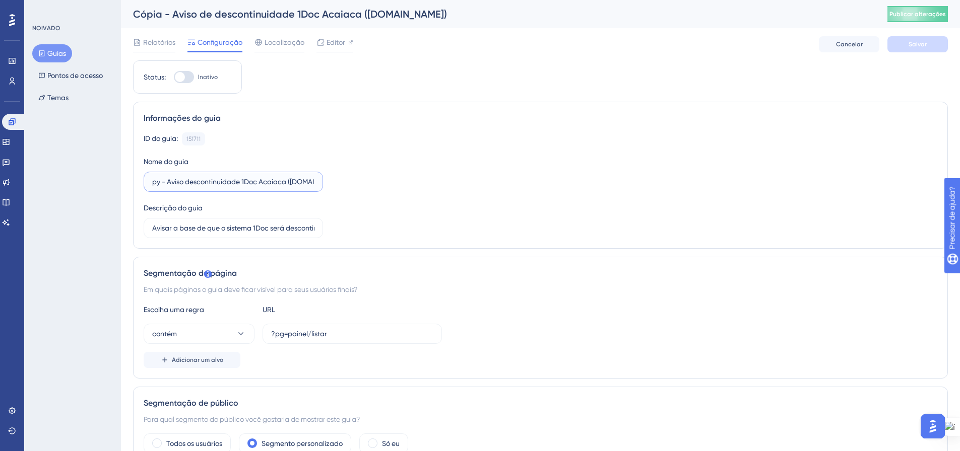
click at [287, 181] on input "Copy - Aviso descontinuidade 1Doc Acaiaca (Gov.br)" at bounding box center [233, 181] width 162 height 11
drag, startPoint x: 220, startPoint y: 182, endPoint x: 144, endPoint y: 180, distance: 76.6
click at [144, 180] on label "Copy - Aviso descontinuidade 1Doc Iporã (Gov.br)" at bounding box center [233, 182] width 179 height 20
click at [166, 184] on input "Copy - Aviso descontinuidade 1Doc Iporã (Gov.br)" at bounding box center [233, 181] width 162 height 11
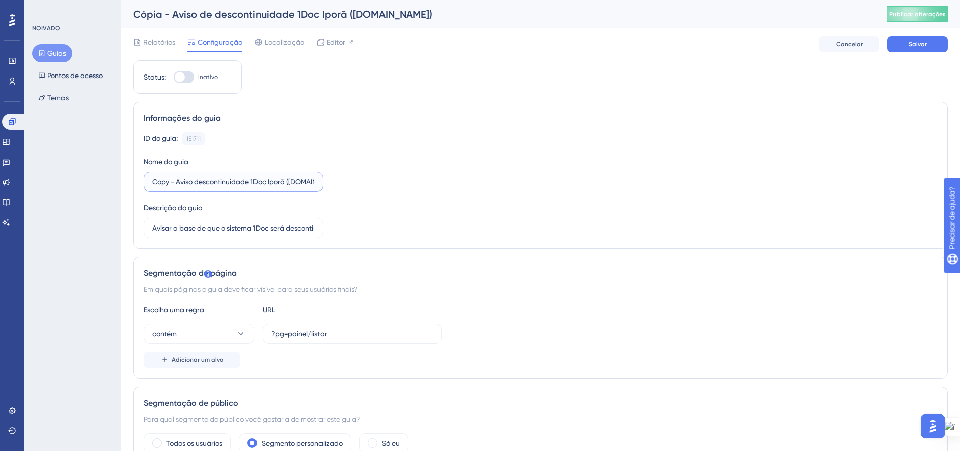
drag, startPoint x: 178, startPoint y: 181, endPoint x: 144, endPoint y: 180, distance: 34.8
click at [144, 180] on label "Copy - Aviso descontinuidade 1Doc Iporã (Gov.br)" at bounding box center [233, 182] width 179 height 20
type input "Aviso descontinuidade 1Doc Iporã ([DOMAIN_NAME])"
click at [417, 184] on div "ID do guia: 151711 Cópia Nome do guia Aviso descontinuidade 1Doc Iporã (Gov.br)…" at bounding box center [540, 185] width 793 height 106
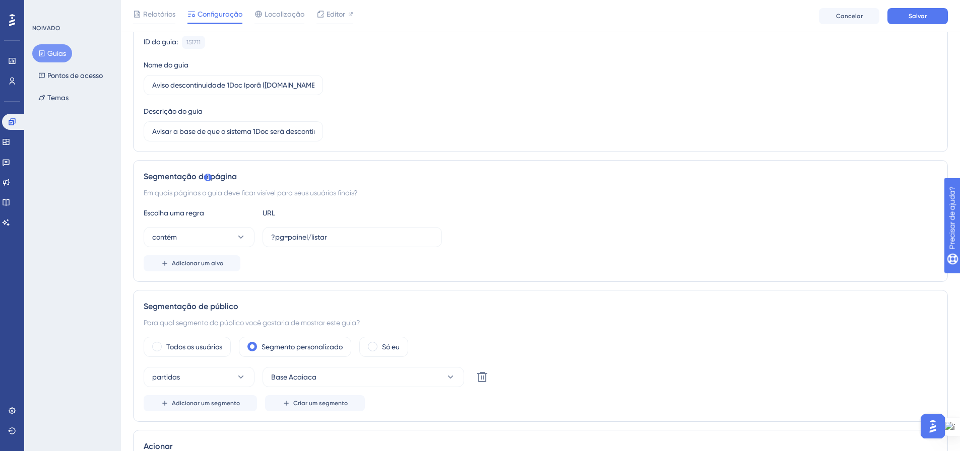
scroll to position [151, 0]
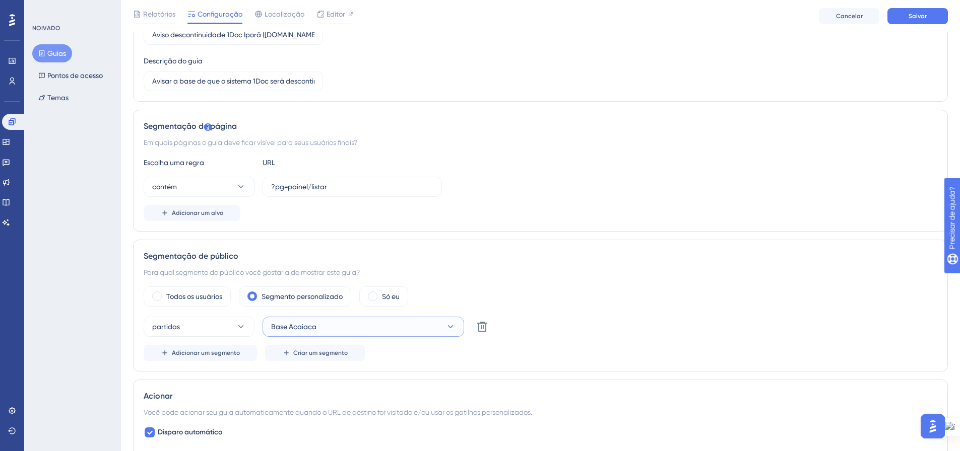
click at [453, 326] on icon at bounding box center [450, 327] width 10 height 10
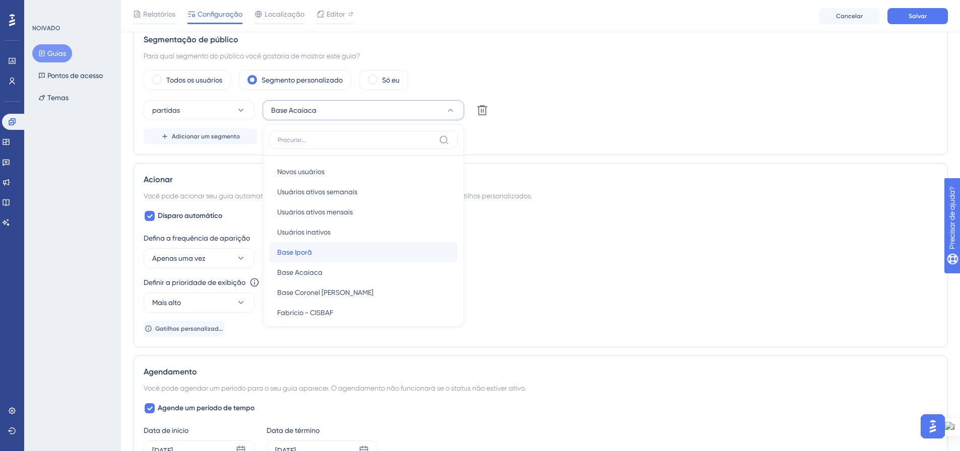
click at [392, 251] on div "Base Iporã Base Iporã" at bounding box center [363, 252] width 172 height 20
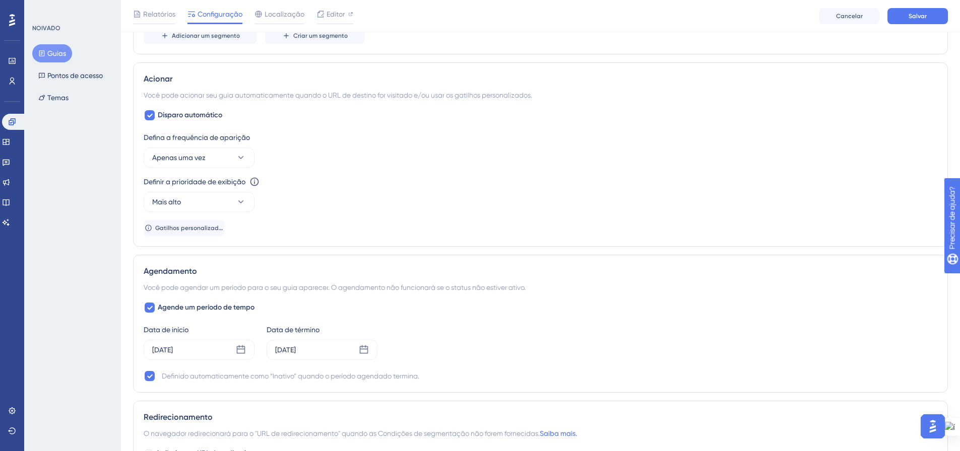
scroll to position [519, 0]
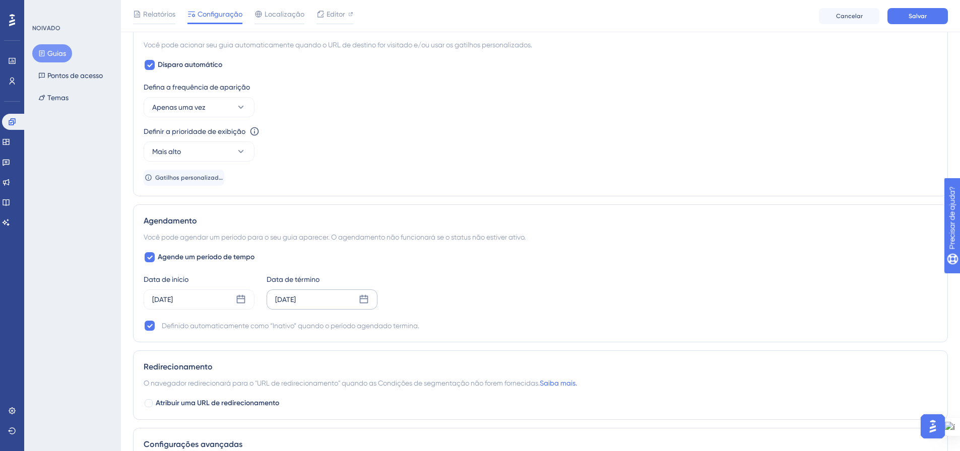
click at [366, 304] on icon at bounding box center [364, 300] width 10 height 10
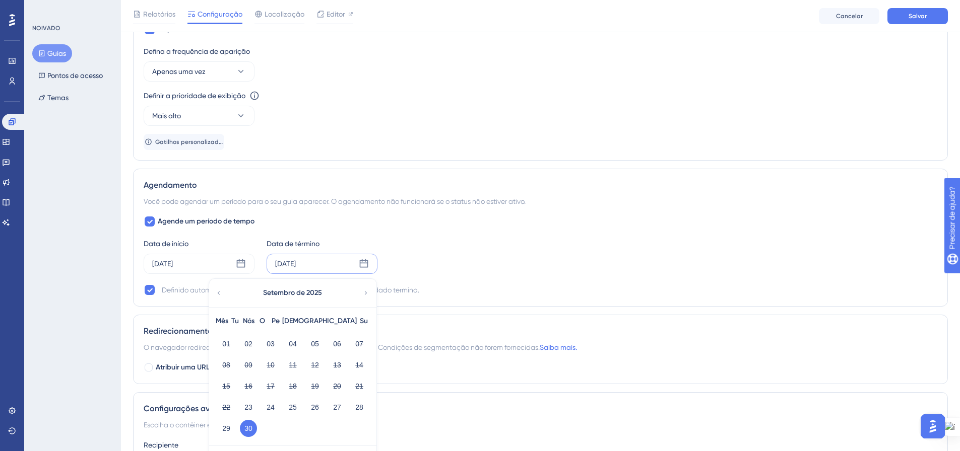
scroll to position [569, 0]
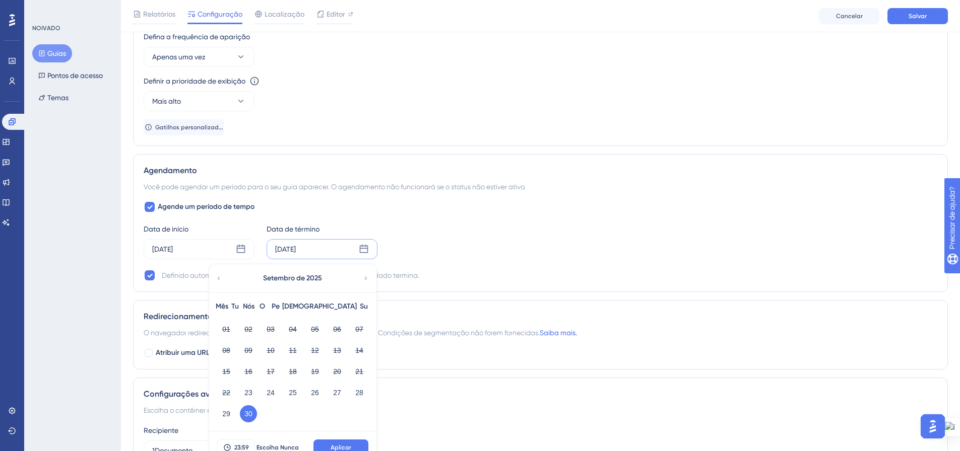
click at [363, 280] on icon at bounding box center [365, 278] width 7 height 9
click at [357, 374] on font "19" at bounding box center [359, 372] width 8 height 8
click at [328, 445] on button "Aplicar" at bounding box center [340, 448] width 55 height 16
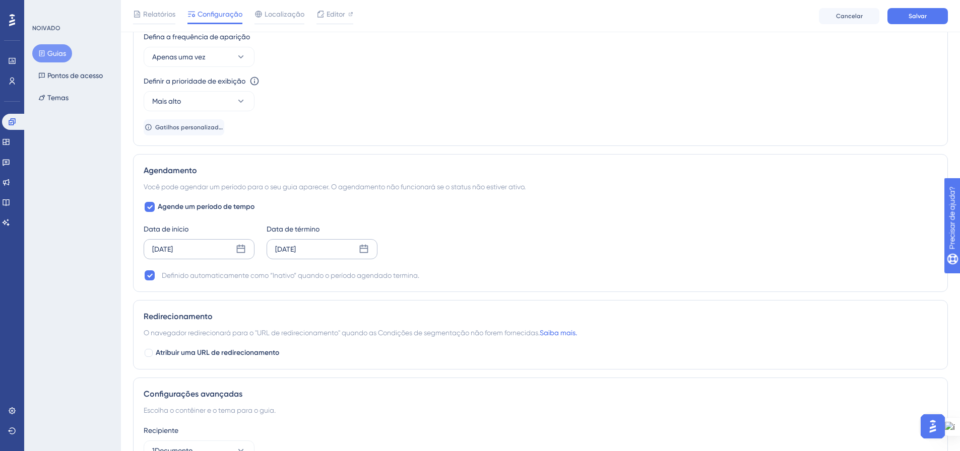
click at [242, 245] on icon at bounding box center [241, 249] width 9 height 9
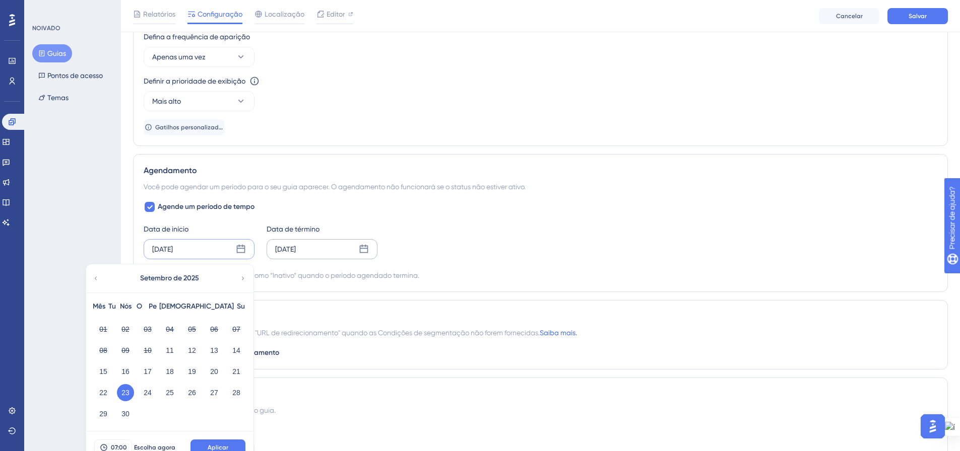
click at [242, 279] on icon at bounding box center [242, 278] width 7 height 9
click at [106, 369] on font "13" at bounding box center [103, 372] width 8 height 8
click at [210, 441] on button "Aplicar" at bounding box center [217, 448] width 55 height 16
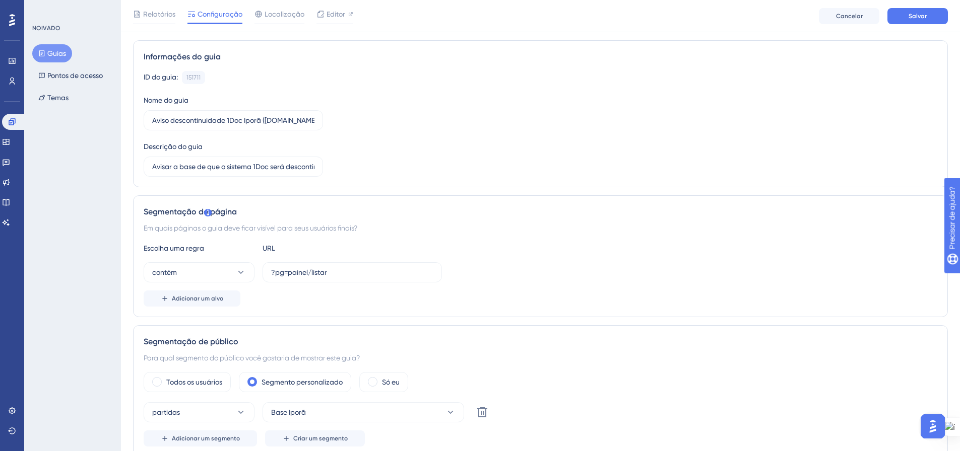
scroll to position [0, 0]
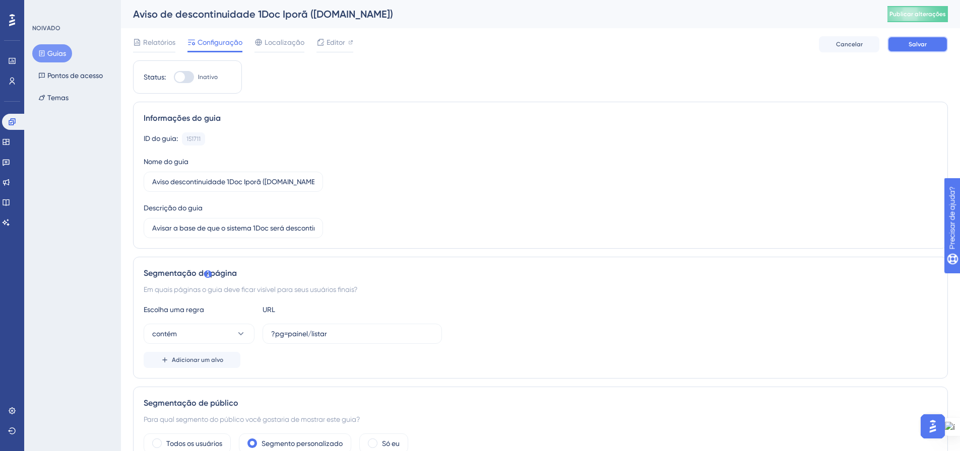
click at [892, 41] on button "Salvar" at bounding box center [917, 44] width 60 height 16
click at [904, 14] on font "Publicar alterações" at bounding box center [917, 14] width 56 height 7
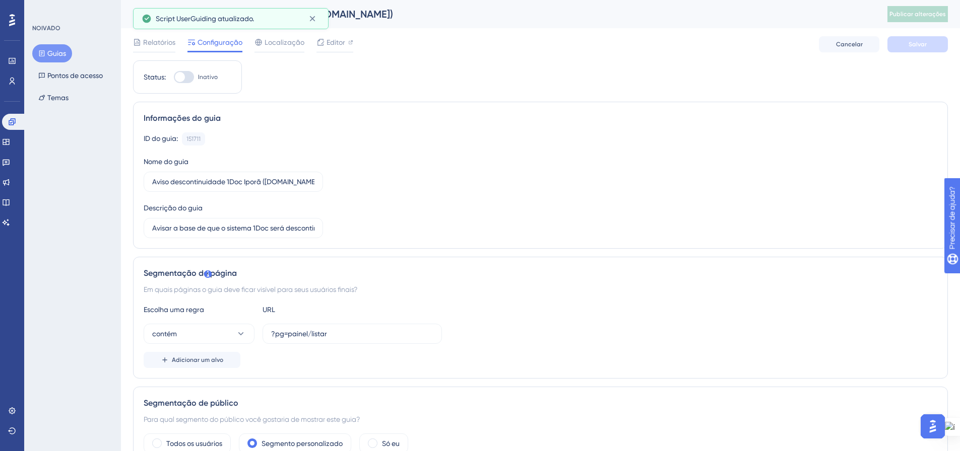
click at [48, 54] on font "Guias" at bounding box center [56, 53] width 19 height 8
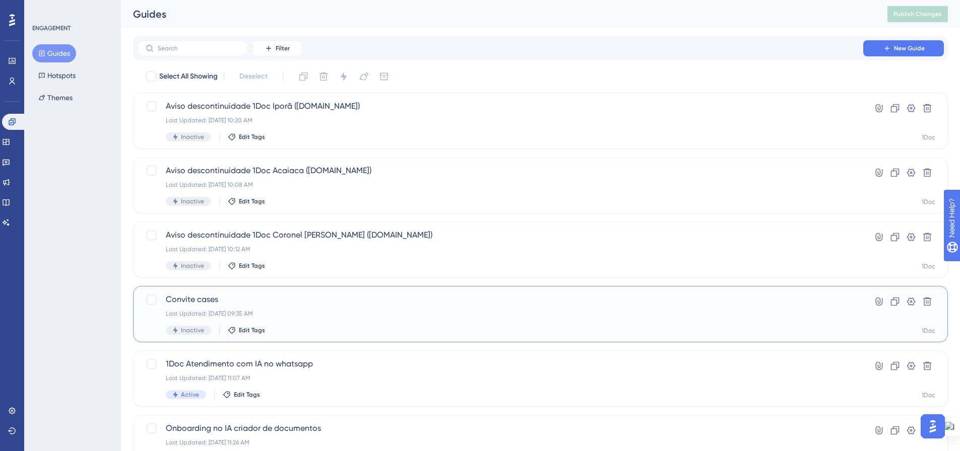
click at [223, 299] on span "Convite cases" at bounding box center [500, 300] width 669 height 12
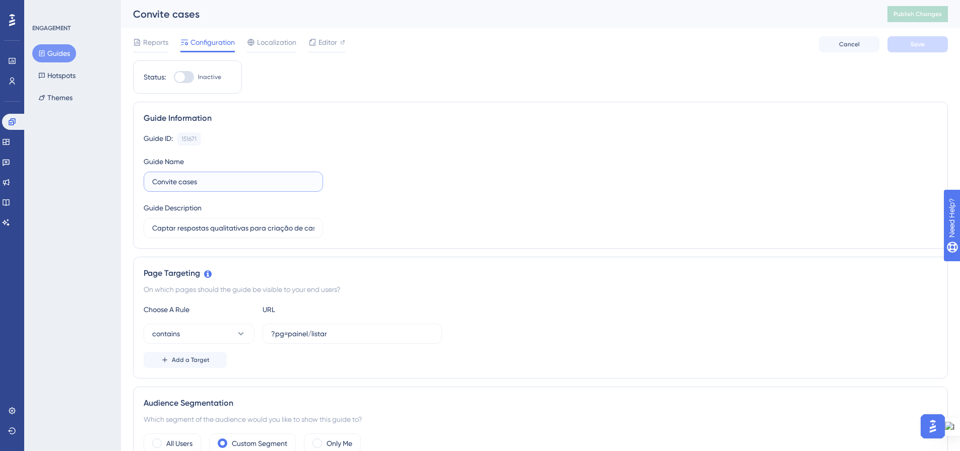
click at [203, 182] on input "Convite cases" at bounding box center [233, 181] width 162 height 11
type input "Convite case"
click at [902, 46] on button "Save" at bounding box center [917, 44] width 60 height 16
click at [926, 13] on span "Publish Changes" at bounding box center [917, 14] width 48 height 8
click at [60, 48] on button "Guides" at bounding box center [54, 53] width 44 height 18
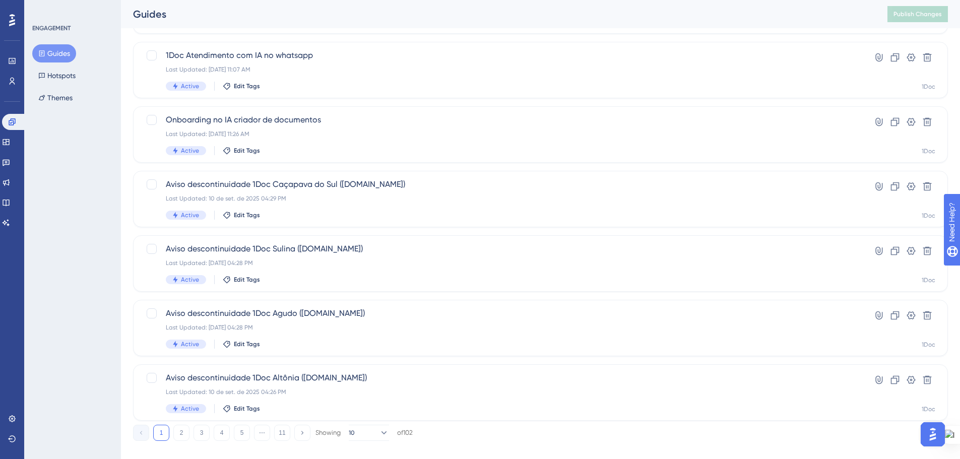
scroll to position [323, 0]
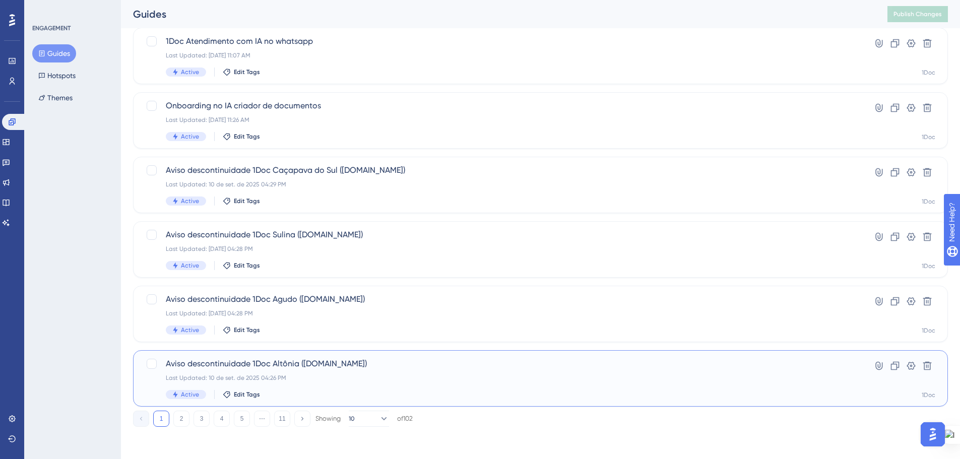
click at [366, 369] on span "Aviso descontinuidade 1Doc [PERSON_NAME] ([DOMAIN_NAME])" at bounding box center [500, 364] width 669 height 12
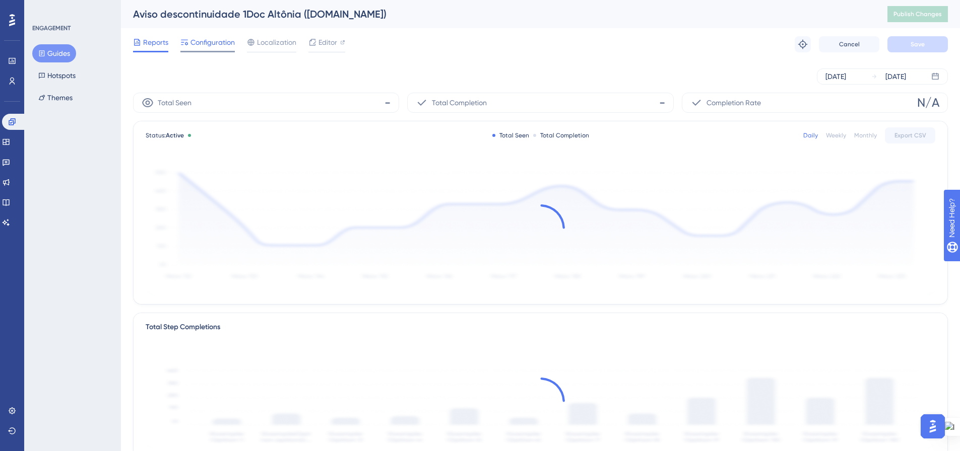
click at [196, 40] on span "Configuration" at bounding box center [212, 42] width 44 height 12
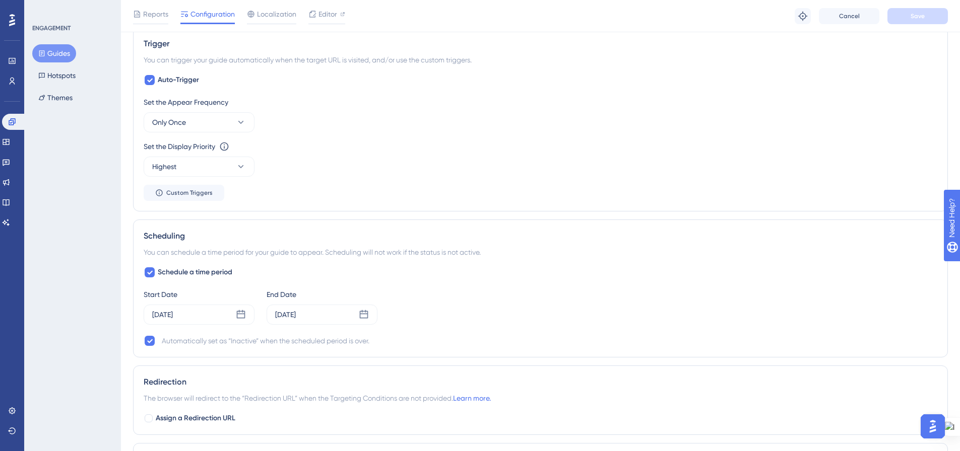
scroll to position [504, 8]
drag, startPoint x: 748, startPoint y: 178, endPoint x: 23, endPoint y: 183, distance: 725.0
click at [748, 178] on div "Set the Appear Frequency Only Once Set the Display Priority This option will se…" at bounding box center [540, 148] width 793 height 105
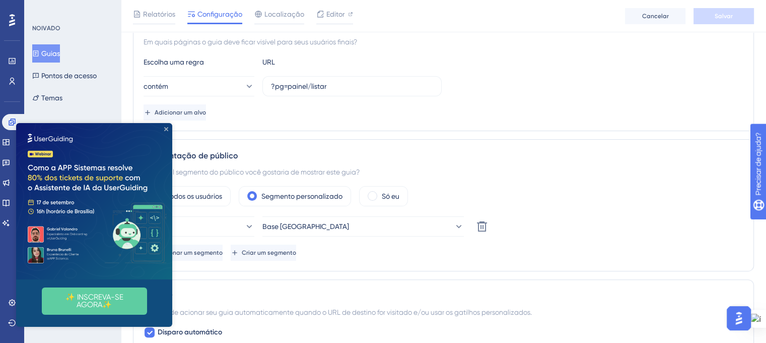
click at [167, 127] on icon "Fechar visualização" at bounding box center [166, 129] width 4 height 4
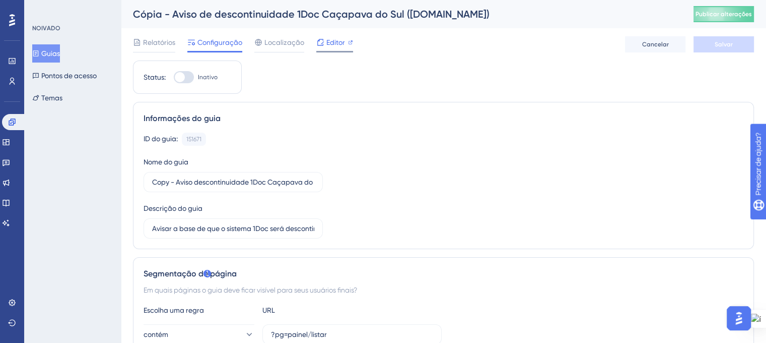
click at [349, 38] on div at bounding box center [350, 42] width 5 height 12
click at [199, 184] on input "Copy - Aviso descontinuidade 1Doc Caçapava do Sul (Gov.br)" at bounding box center [233, 181] width 162 height 11
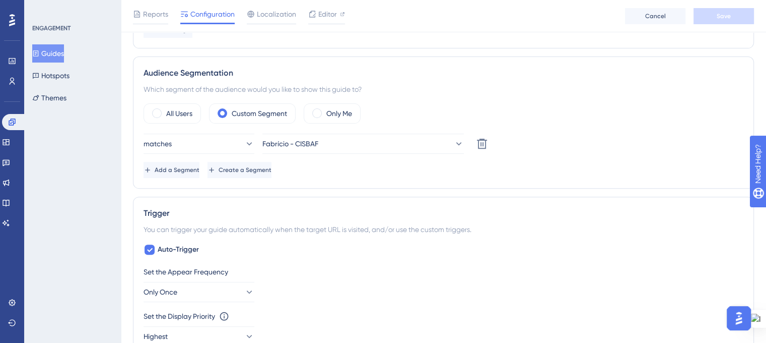
scroll to position [353, 0]
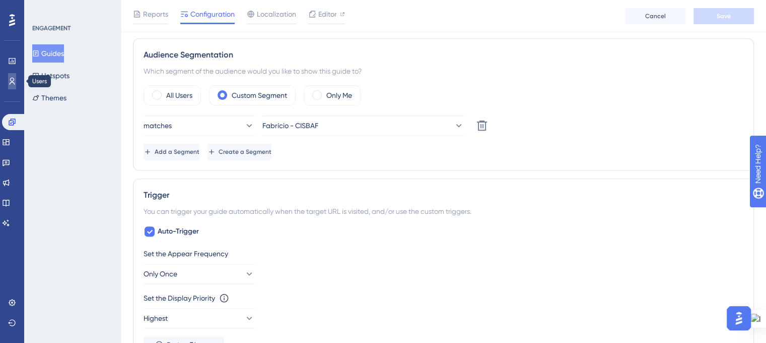
click at [8, 84] on icon at bounding box center [12, 81] width 8 height 8
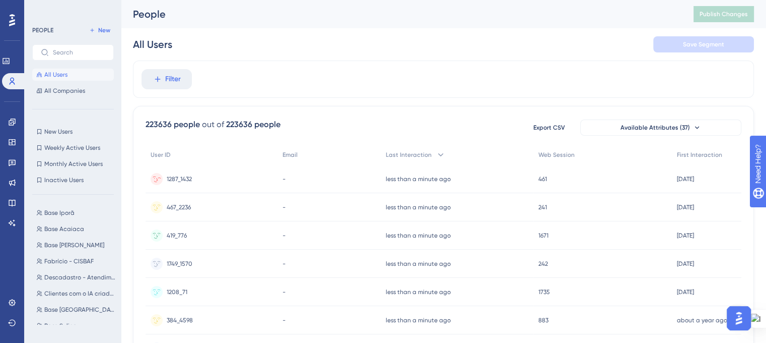
click at [171, 177] on span "1287_1432" at bounding box center [179, 179] width 25 height 8
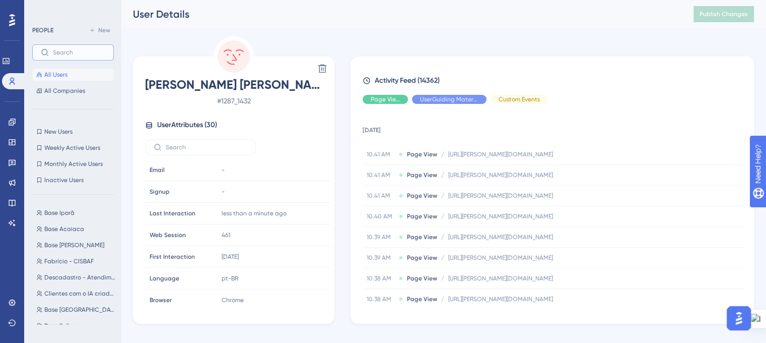
click at [69, 54] on input "text" at bounding box center [79, 52] width 52 height 7
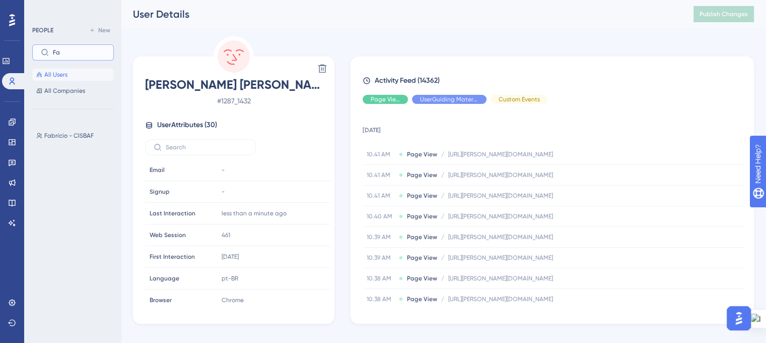
type input "F"
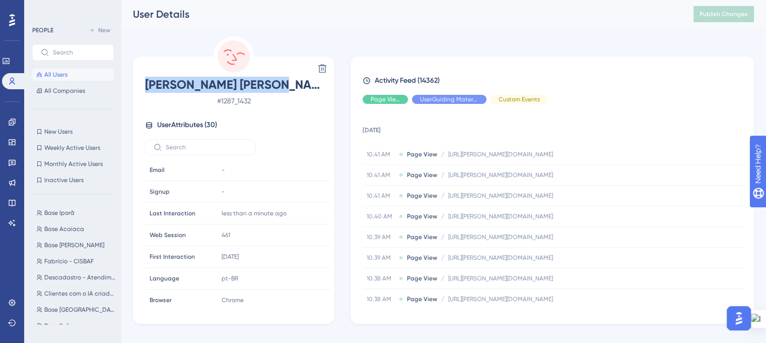
drag, startPoint x: 276, startPoint y: 86, endPoint x: 169, endPoint y: 83, distance: 106.8
click at [169, 83] on span "[PERSON_NAME] [PERSON_NAME]" at bounding box center [233, 85] width 177 height 16
copy span "[PERSON_NAME] [PERSON_NAME]"
click at [316, 85] on span "[PERSON_NAME] [PERSON_NAME]" at bounding box center [233, 85] width 177 height 16
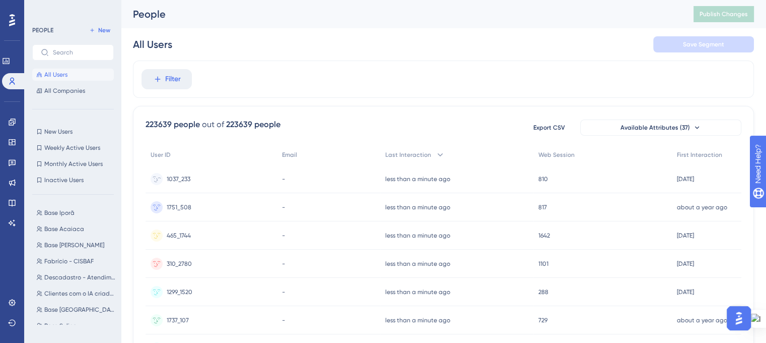
click at [178, 177] on span "1037_233" at bounding box center [179, 179] width 24 height 8
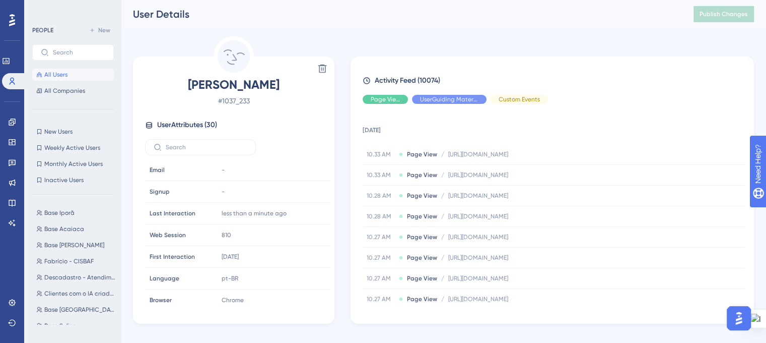
drag, startPoint x: 313, startPoint y: 86, endPoint x: 151, endPoint y: 91, distance: 162.8
click at [151, 90] on span "[PERSON_NAME]" at bounding box center [233, 85] width 177 height 16
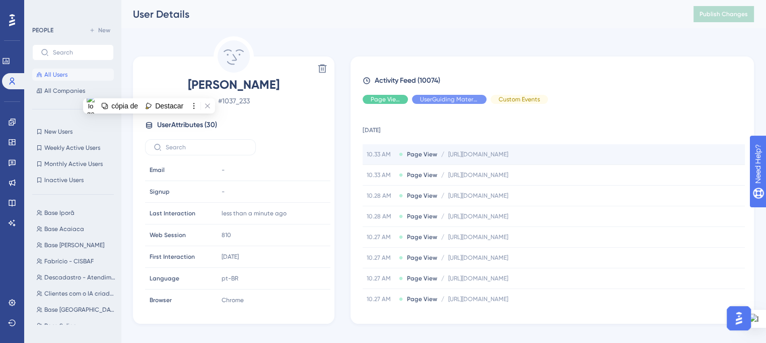
copy span "[PERSON_NAME]"
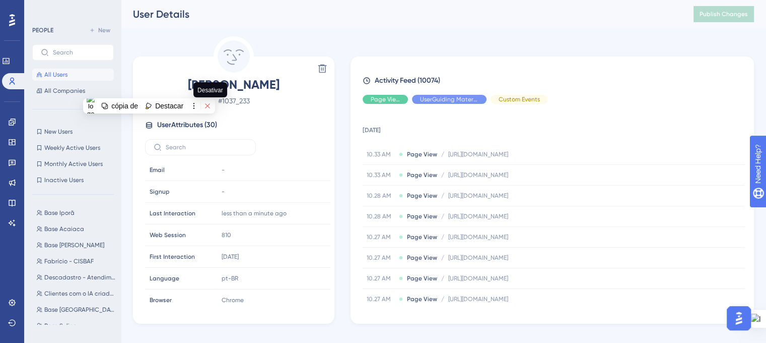
click at [211, 103] on icon at bounding box center [207, 105] width 7 height 7
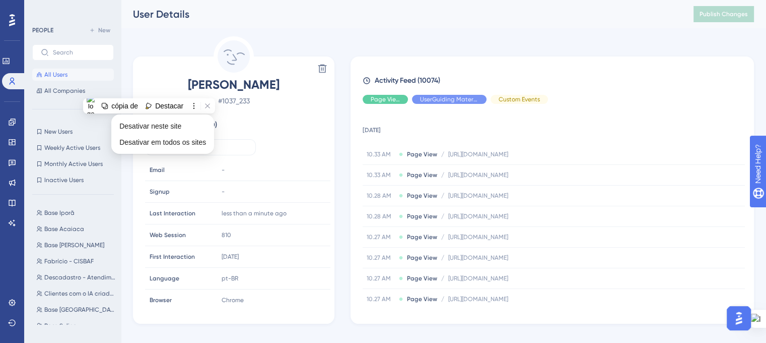
click at [298, 122] on div "User Attributes ( 30 )" at bounding box center [233, 125] width 177 height 12
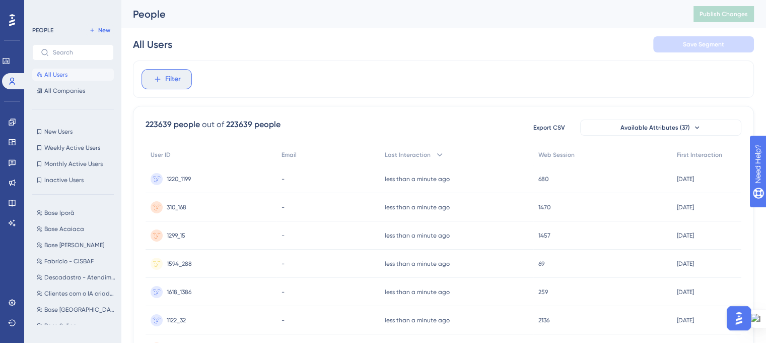
click at [173, 80] on span "Filter" at bounding box center [173, 79] width 16 height 12
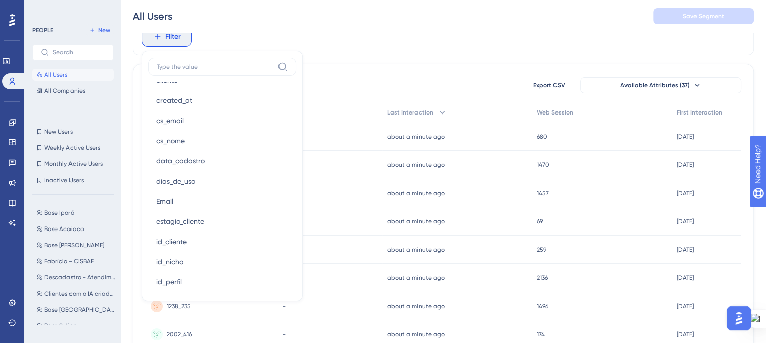
scroll to position [655, 0]
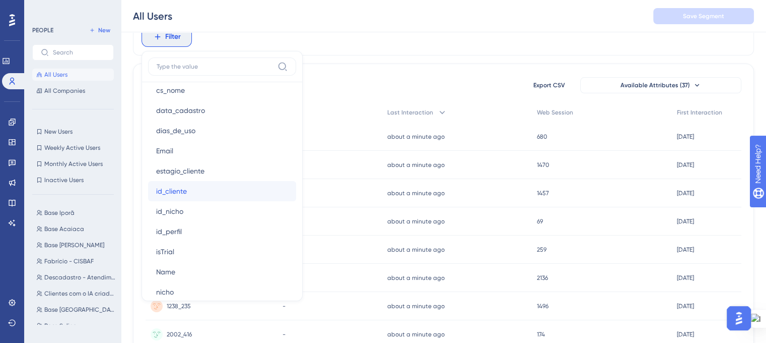
click at [227, 193] on button "id_cliente id_cliente" at bounding box center [222, 191] width 148 height 20
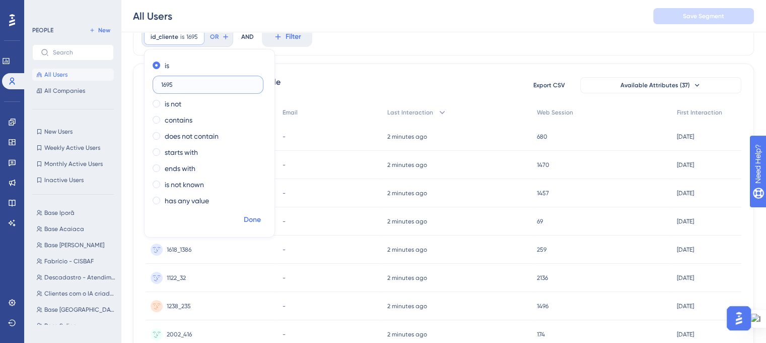
type input "1695"
click at [254, 214] on span "Done" at bounding box center [252, 220] width 17 height 12
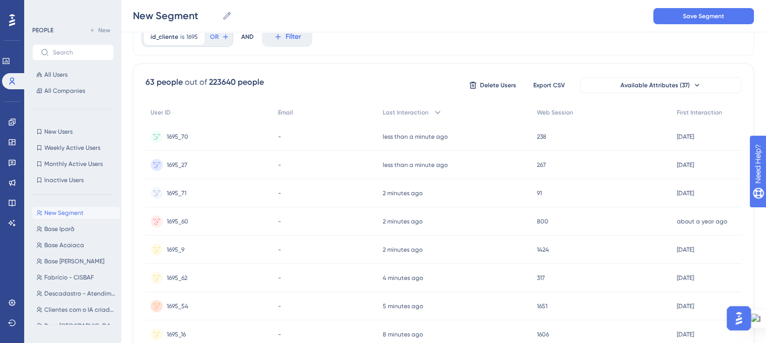
scroll to position [0, 0]
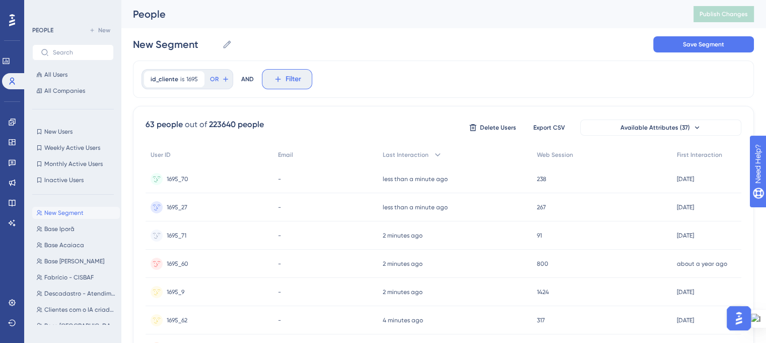
click at [291, 82] on span "Filter" at bounding box center [294, 79] width 16 height 12
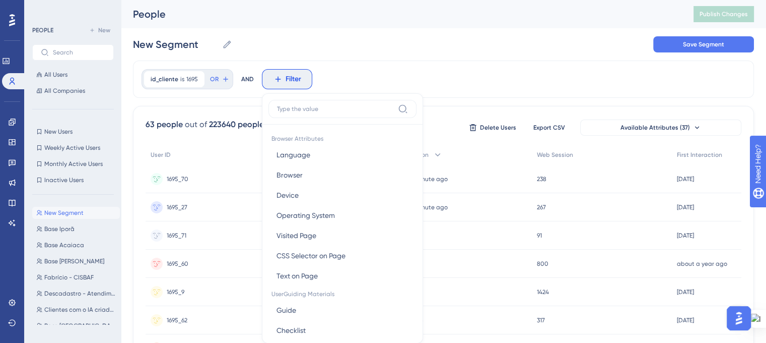
click at [443, 86] on div "id_cliente is 1695 1695 Remove OR AND Filter Browser Attributes Language Langua…" at bounding box center [443, 78] width 621 height 37
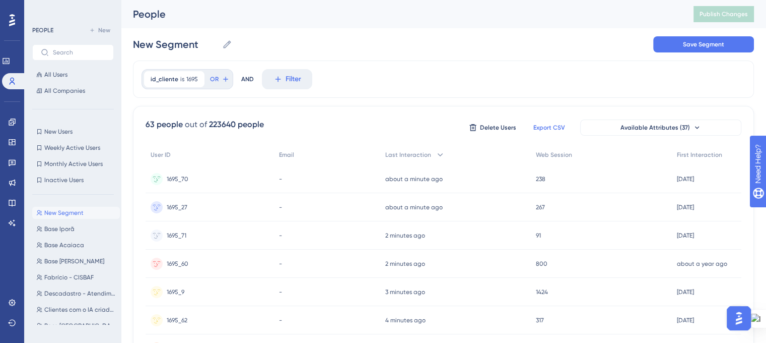
click at [544, 130] on span "Export CSV" at bounding box center [550, 127] width 32 height 8
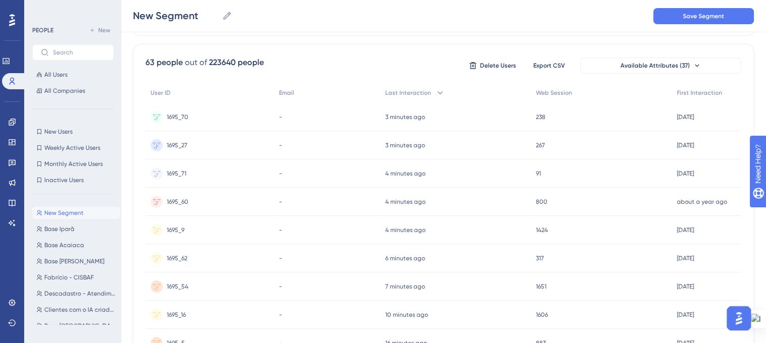
scroll to position [64, 0]
click at [693, 66] on icon at bounding box center [697, 67] width 8 height 8
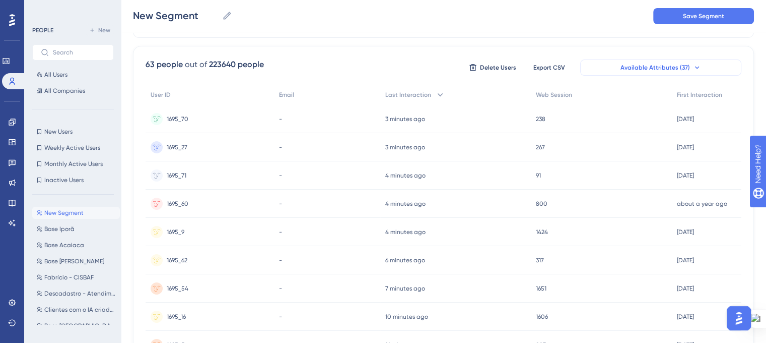
click at [697, 68] on icon at bounding box center [697, 67] width 8 height 8
click at [635, 68] on span "Available Attributes (37)" at bounding box center [656, 67] width 70 height 8
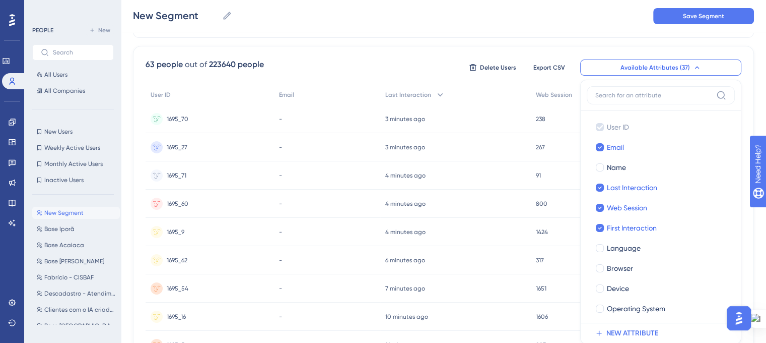
scroll to position [104, 0]
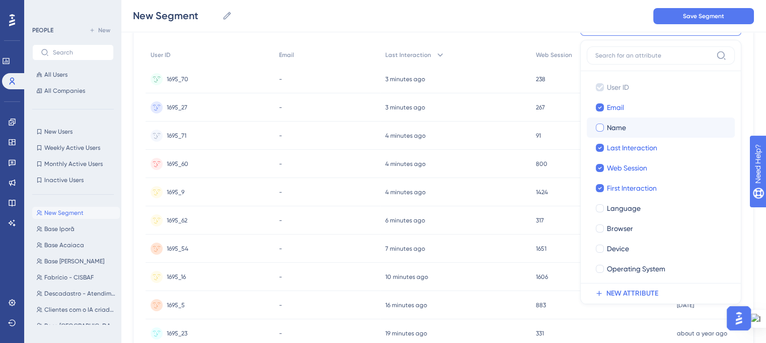
click at [601, 126] on div at bounding box center [600, 127] width 8 height 8
checkbox input "true"
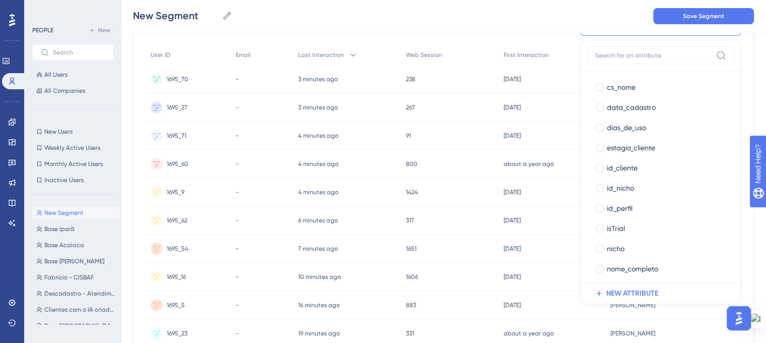
scroll to position [353, 0]
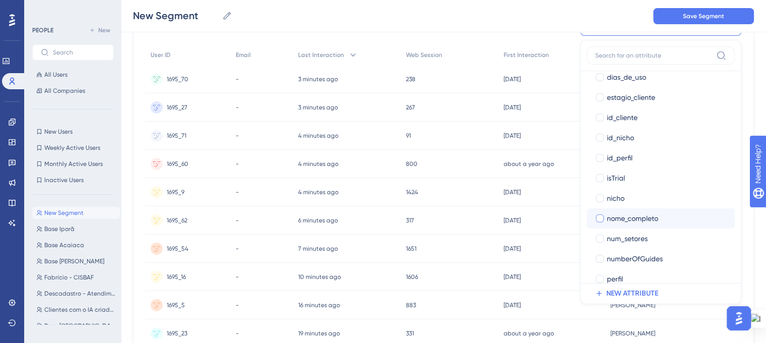
click at [600, 217] on div at bounding box center [600, 218] width 8 height 8
checkbox input "true"
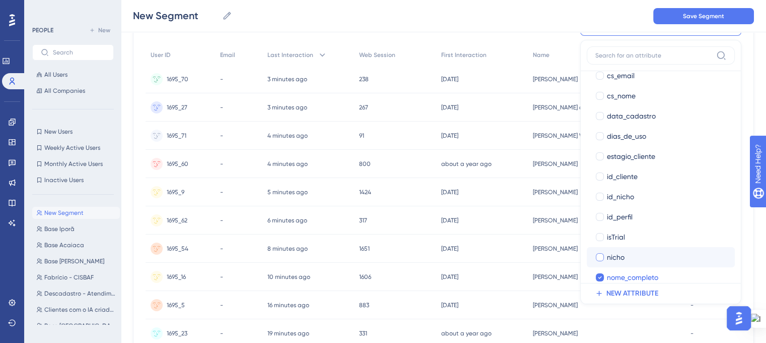
scroll to position [0, 0]
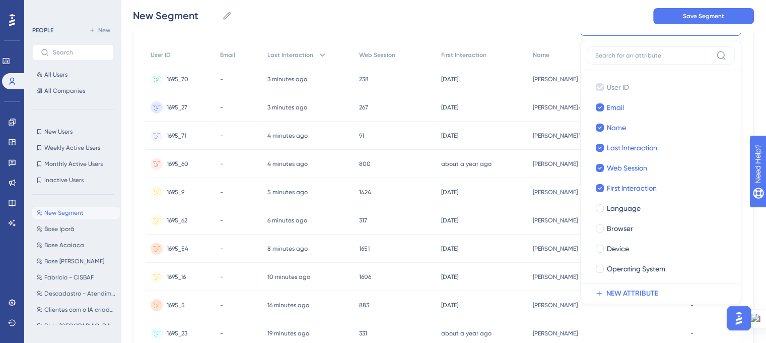
click at [572, 23] on div "New Segment New Segment Save Segment" at bounding box center [443, 16] width 645 height 32
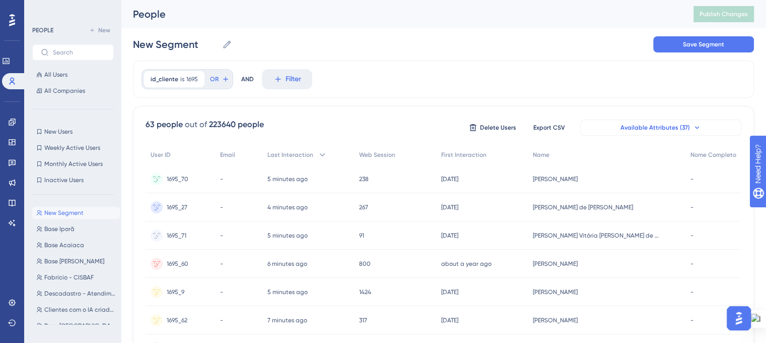
click at [696, 128] on icon at bounding box center [697, 127] width 8 height 8
click at [693, 129] on icon at bounding box center [697, 127] width 8 height 8
click at [696, 125] on icon at bounding box center [697, 127] width 8 height 8
click at [628, 127] on span "Available Attributes (37)" at bounding box center [656, 127] width 70 height 8
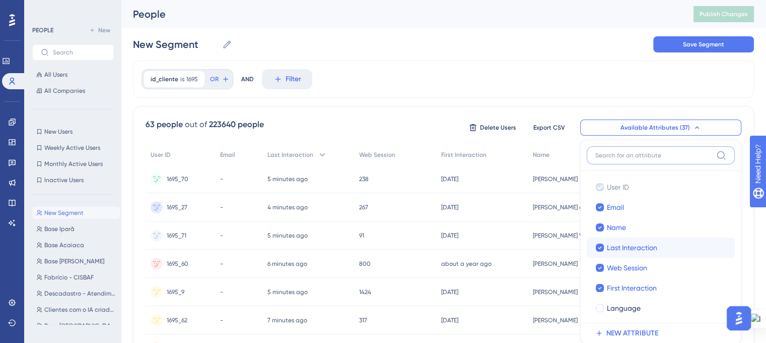
scroll to position [70, 0]
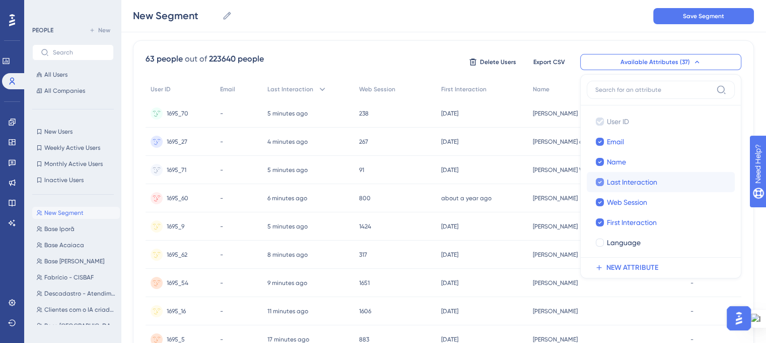
click at [601, 178] on icon at bounding box center [600, 181] width 4 height 7
checkbox input "false"
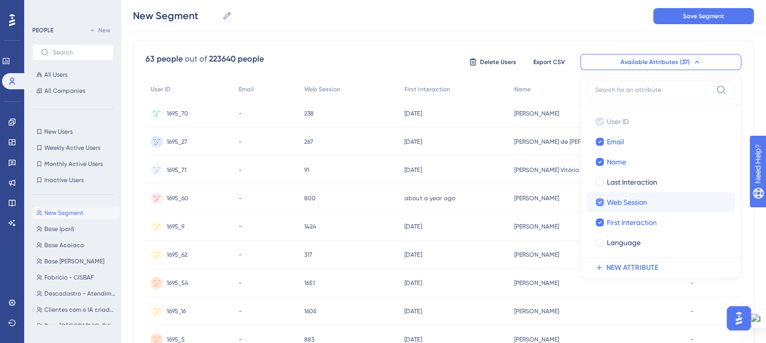
click at [600, 198] on icon at bounding box center [600, 201] width 4 height 7
checkbox input "false"
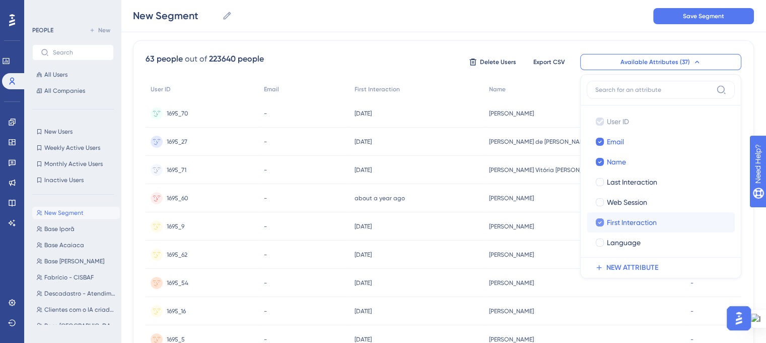
click at [603, 221] on div at bounding box center [600, 222] width 8 height 8
checkbox input "false"
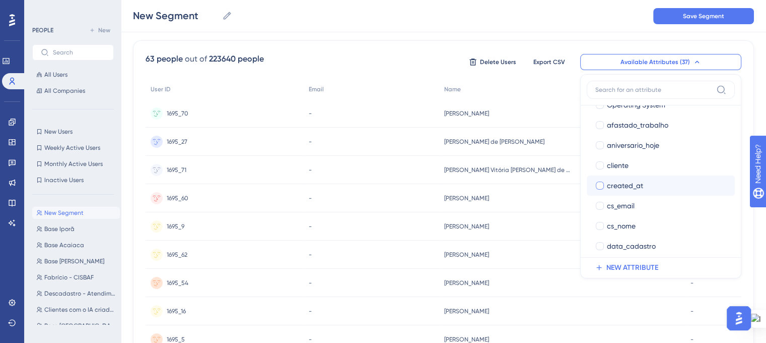
scroll to position [202, 0]
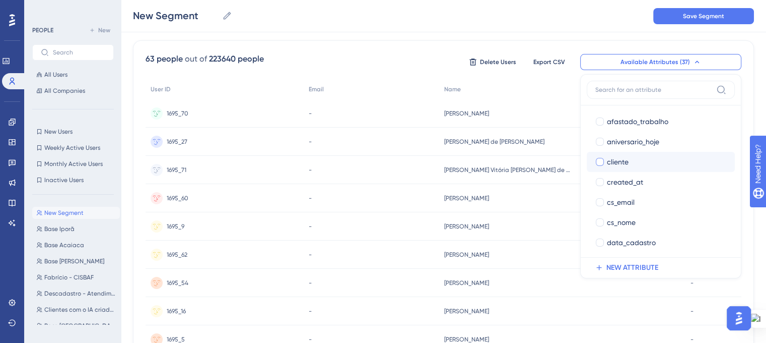
click at [599, 160] on div at bounding box center [600, 162] width 8 height 8
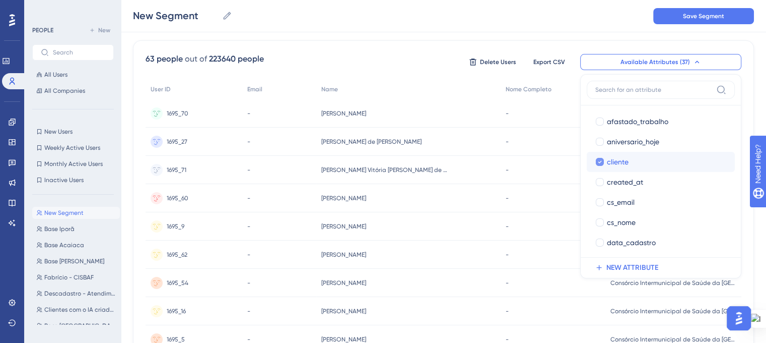
click at [602, 161] on icon at bounding box center [600, 161] width 4 height 7
checkbox input "false"
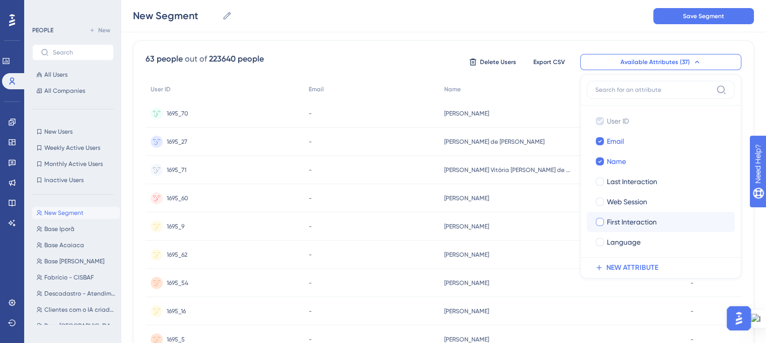
scroll to position [0, 0]
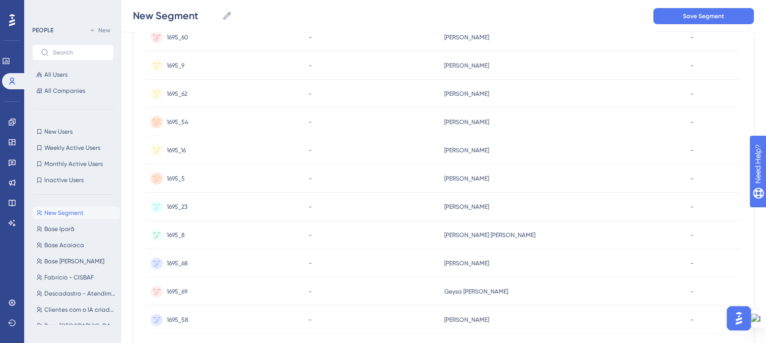
scroll to position [70, 0]
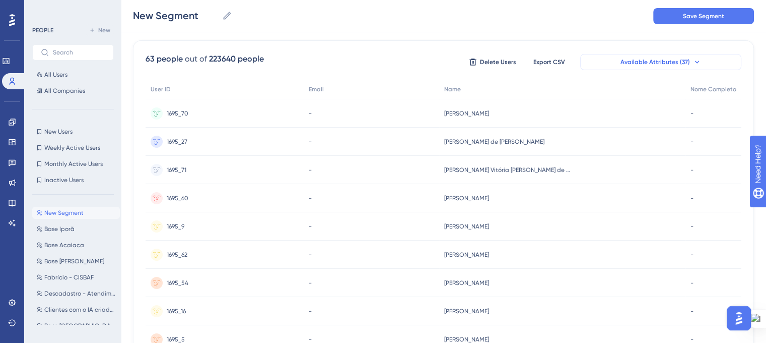
click at [694, 59] on icon at bounding box center [697, 62] width 8 height 8
click at [693, 63] on icon at bounding box center [697, 62] width 8 height 8
click at [674, 64] on span "Available Attributes (37)" at bounding box center [656, 62] width 70 height 8
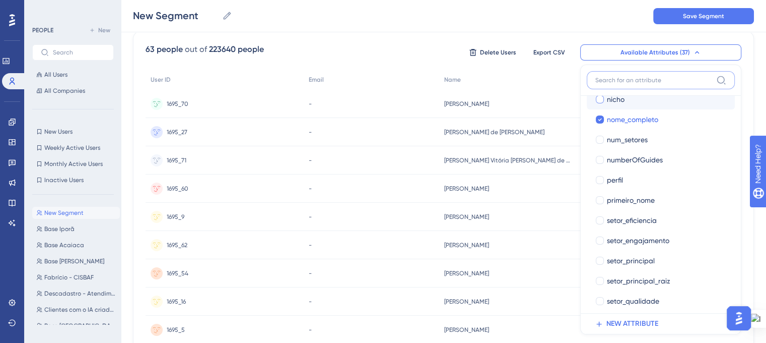
scroll to position [389, 0]
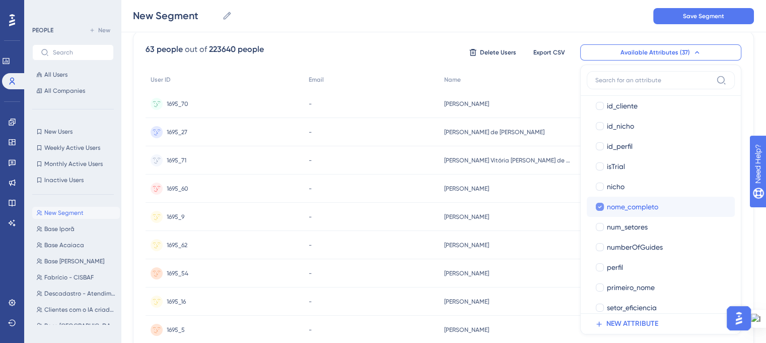
click at [604, 203] on div at bounding box center [600, 207] width 10 height 10
checkbox input "false"
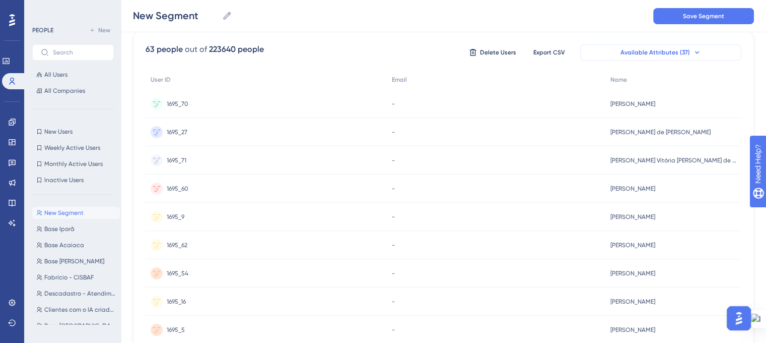
click at [693, 49] on icon at bounding box center [697, 52] width 8 height 8
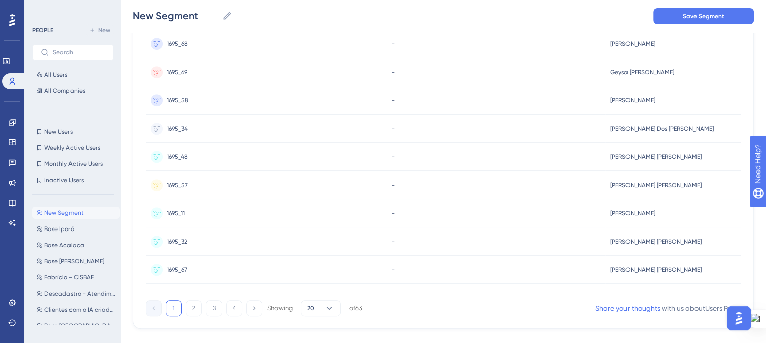
scroll to position [467, 0]
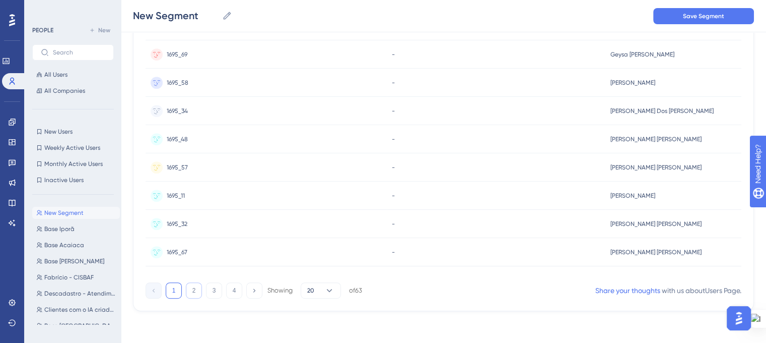
click at [192, 289] on button "2" at bounding box center [194, 290] width 16 height 16
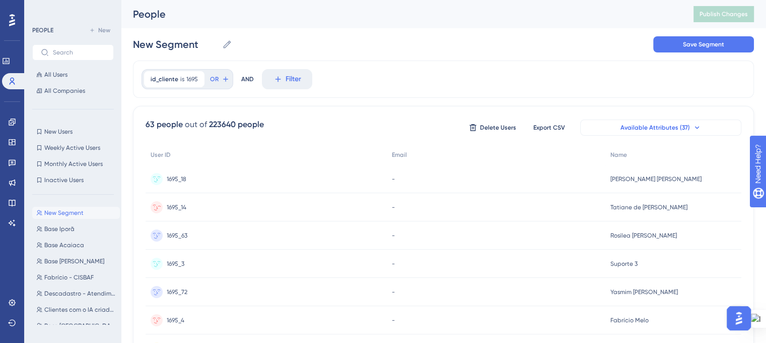
scroll to position [0, 0]
click at [693, 126] on icon at bounding box center [697, 127] width 8 height 8
click at [693, 129] on icon at bounding box center [697, 127] width 8 height 8
click at [670, 125] on span "Available Attributes (37)" at bounding box center [656, 127] width 70 height 8
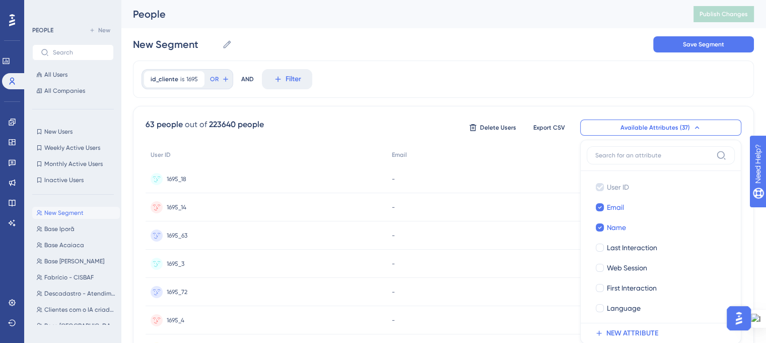
scroll to position [65, 0]
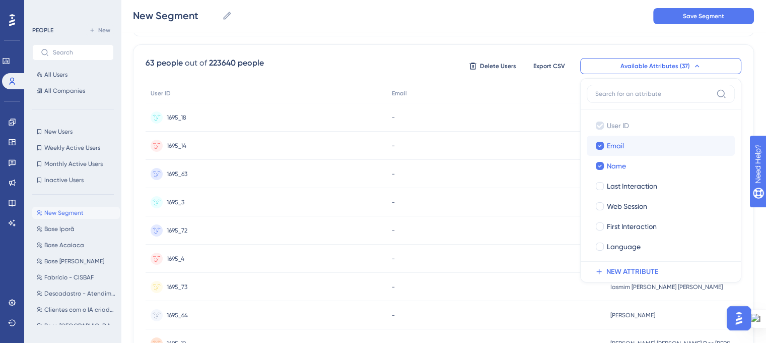
drag, startPoint x: 598, startPoint y: 145, endPoint x: 612, endPoint y: 153, distance: 15.6
click at [598, 145] on icon at bounding box center [600, 145] width 4 height 7
checkbox input "false"
click at [431, 100] on div "User ID" at bounding box center [376, 93] width 460 height 21
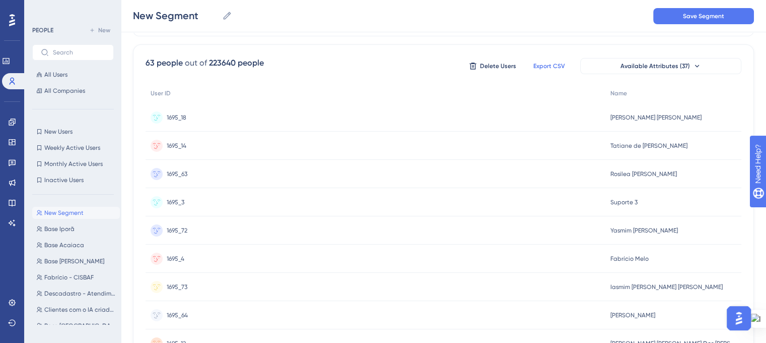
click at [542, 69] on span "Export CSV" at bounding box center [550, 66] width 32 height 8
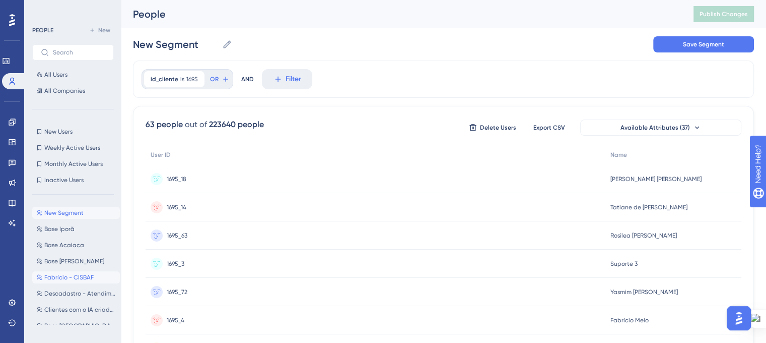
click at [76, 282] on button "Fabrício - CISBAF Fabrício - CISBAF" at bounding box center [76, 277] width 88 height 12
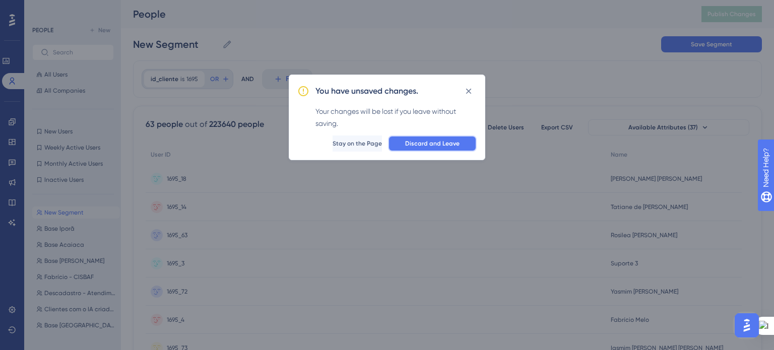
click at [419, 145] on span "Discard and Leave" at bounding box center [432, 144] width 54 height 8
type input "Fabrício - CISBAF"
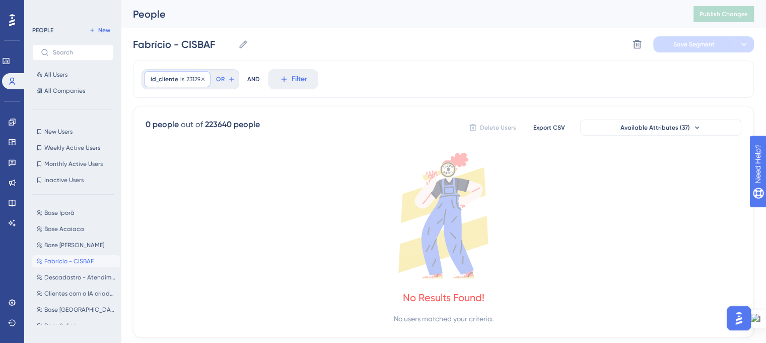
click at [177, 81] on span "id_cliente" at bounding box center [165, 79] width 28 height 8
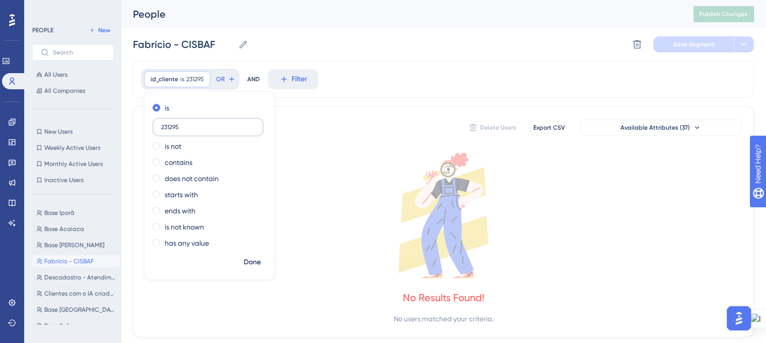
drag, startPoint x: 178, startPoint y: 124, endPoint x: 155, endPoint y: 124, distance: 23.2
click at [155, 124] on label "231295" at bounding box center [208, 127] width 111 height 18
paste input "1695_4"
type input "1695_4"
click at [246, 258] on span "Done" at bounding box center [252, 262] width 17 height 12
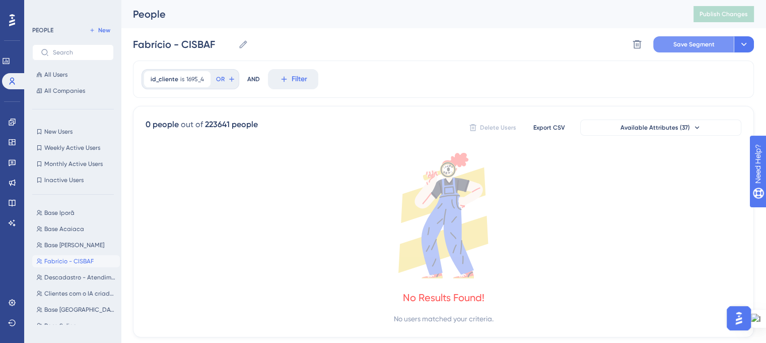
click at [717, 39] on button "Save Segment" at bounding box center [693, 44] width 81 height 16
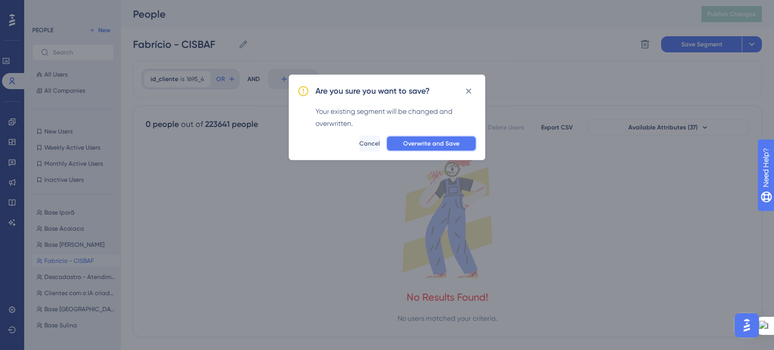
click at [433, 142] on span "Overwrite and Save" at bounding box center [431, 144] width 56 height 8
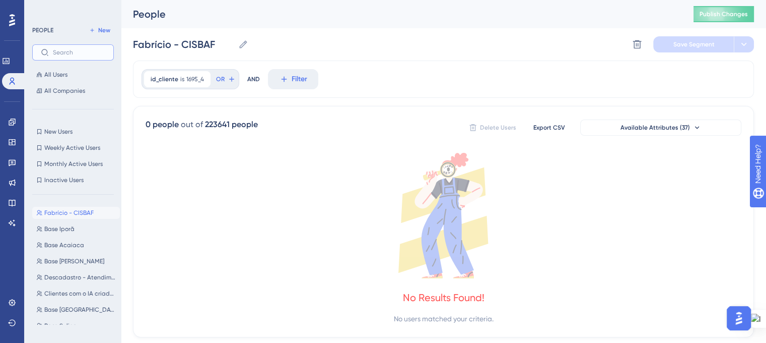
click at [57, 54] on input "text" at bounding box center [79, 52] width 52 height 7
paste input "1695_4"
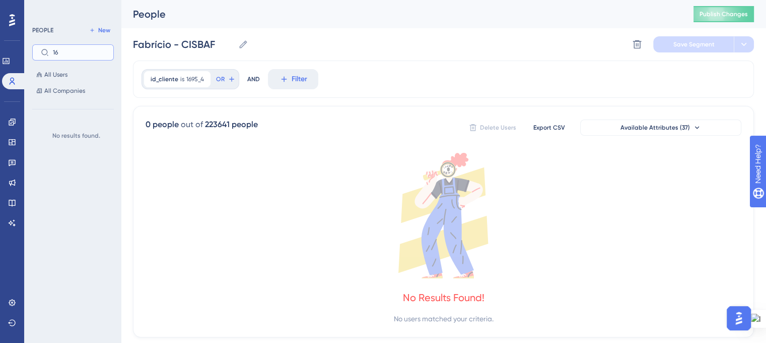
type input "1"
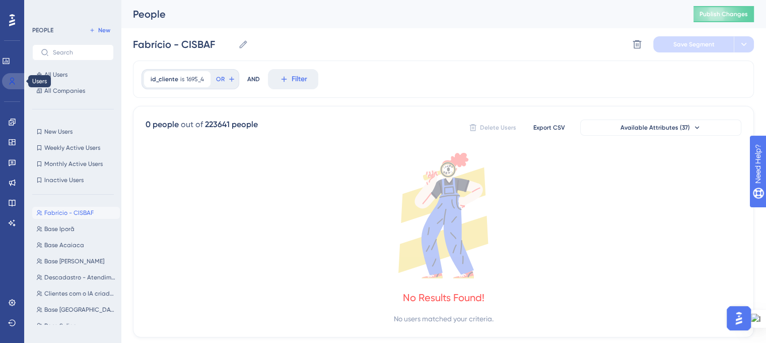
click at [10, 82] on icon at bounding box center [12, 81] width 8 height 8
click at [717, 11] on span "Publish Changes" at bounding box center [724, 14] width 48 height 8
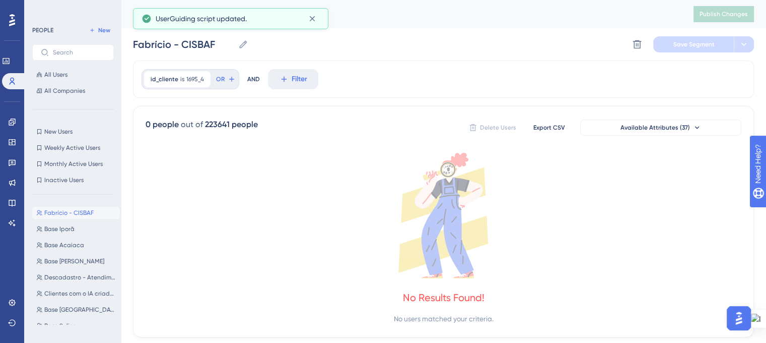
click at [68, 211] on span "Fabrício - CISBAF" at bounding box center [68, 213] width 49 height 8
click at [66, 228] on span "Base Iporã" at bounding box center [59, 229] width 30 height 8
click at [69, 215] on span "Fabrício - CISBAF" at bounding box center [68, 213] width 49 height 8
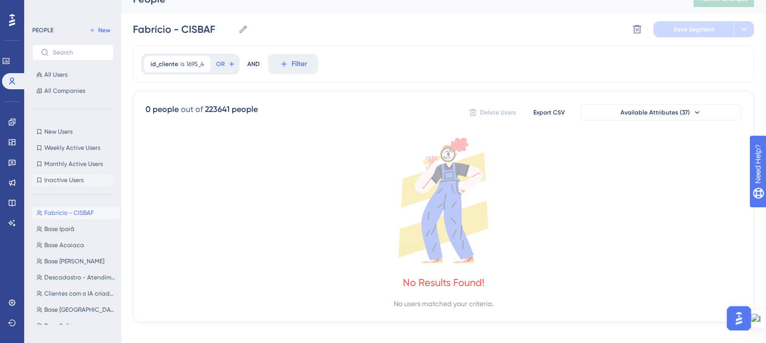
scroll to position [26, 0]
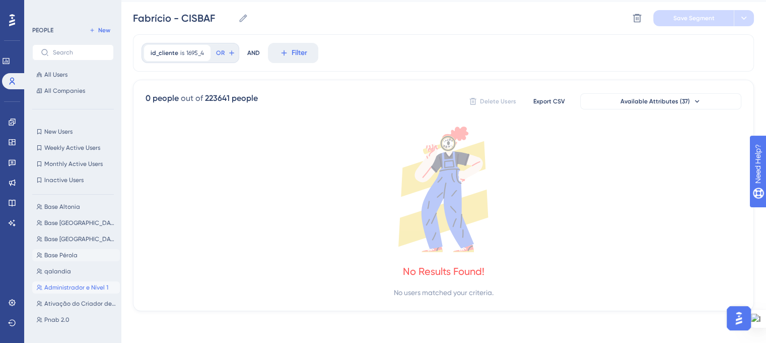
click at [71, 284] on span "Administrador e Nível 1" at bounding box center [76, 287] width 64 height 8
type input "Administrador e Nível 1"
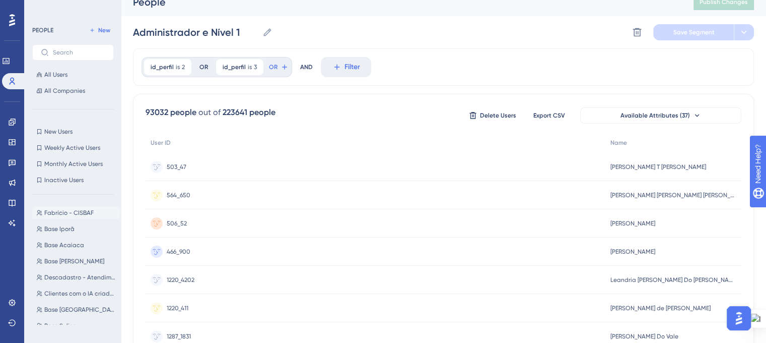
scroll to position [0, 0]
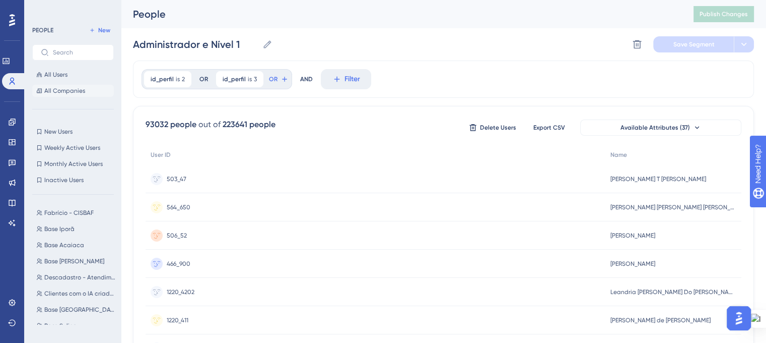
click at [51, 75] on span "All Users" at bounding box center [55, 75] width 23 height 8
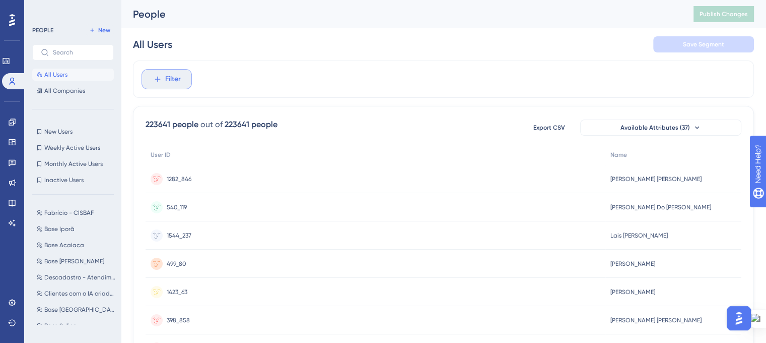
click at [163, 78] on button "Filter" at bounding box center [167, 79] width 50 height 20
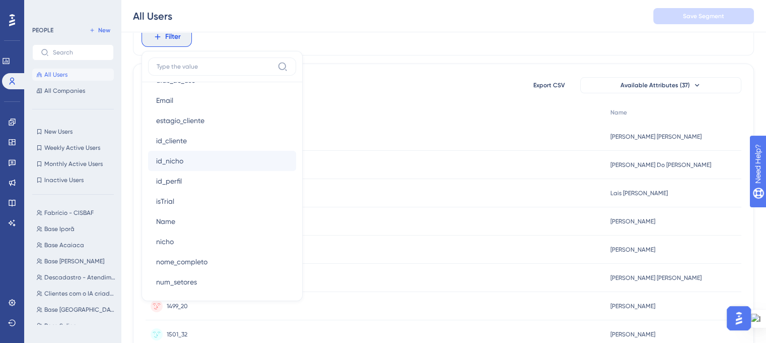
scroll to position [453, 0]
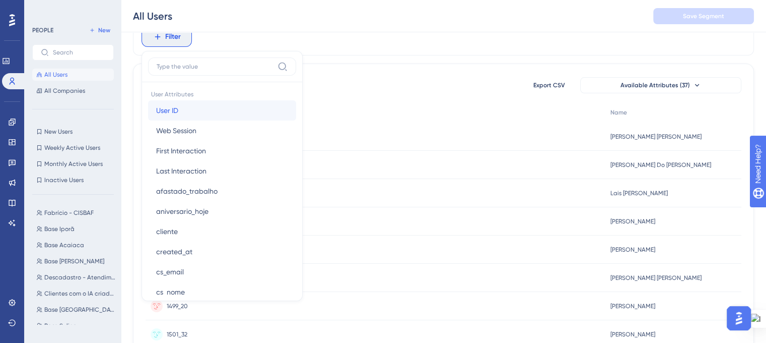
click at [205, 109] on button "User ID User ID" at bounding box center [222, 110] width 148 height 20
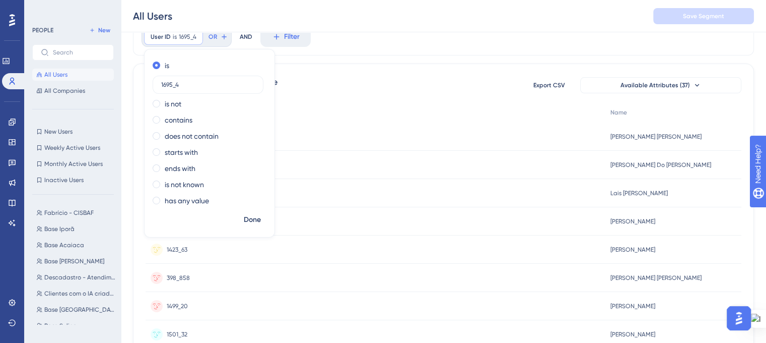
scroll to position [0, 0]
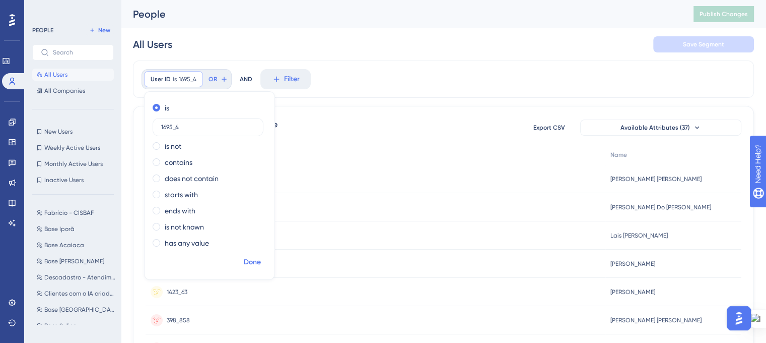
type input "1695_4"
click at [248, 257] on span "Done" at bounding box center [252, 262] width 17 height 12
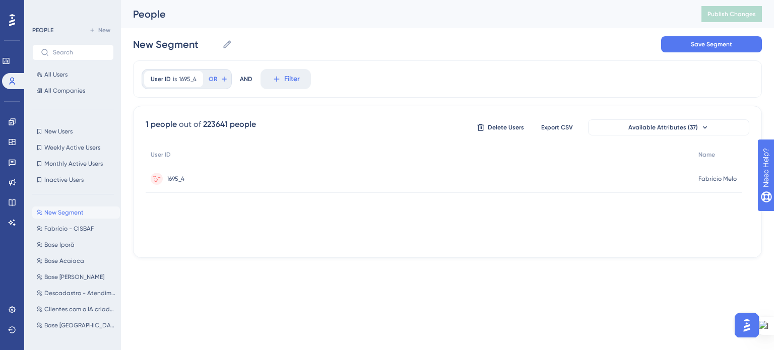
click at [172, 179] on span "1695_4" at bounding box center [176, 179] width 18 height 8
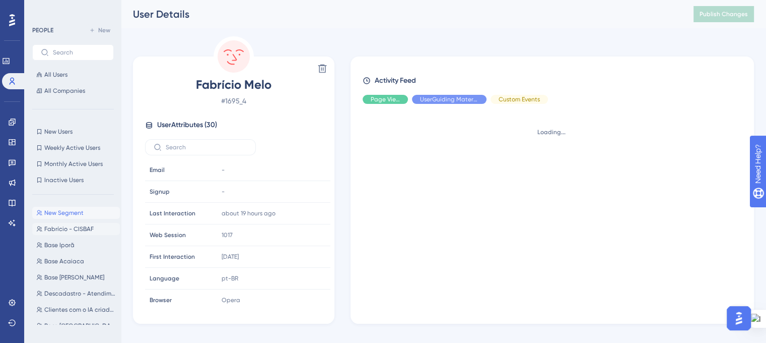
click at [80, 231] on span "Fabrício - CISBAF" at bounding box center [68, 229] width 49 height 8
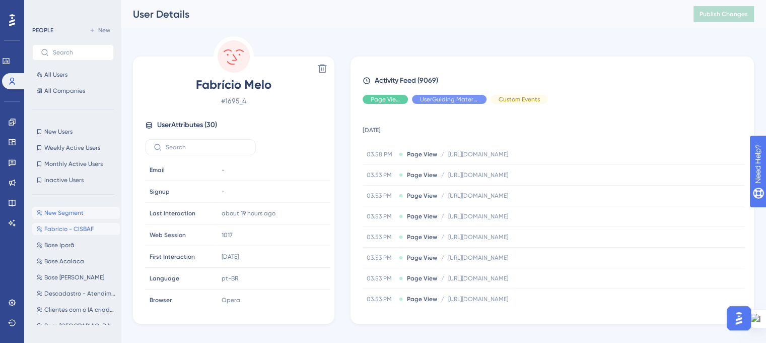
click at [79, 227] on span "Fabrício - CISBAF" at bounding box center [68, 229] width 49 height 8
click at [65, 228] on span "Fabrício - CISBAF" at bounding box center [68, 229] width 49 height 8
click at [79, 247] on button "Base Iporã Base Iporã" at bounding box center [76, 245] width 88 height 12
click at [50, 75] on span "All Users" at bounding box center [55, 75] width 23 height 8
click at [67, 90] on span "All Companies" at bounding box center [64, 91] width 41 height 8
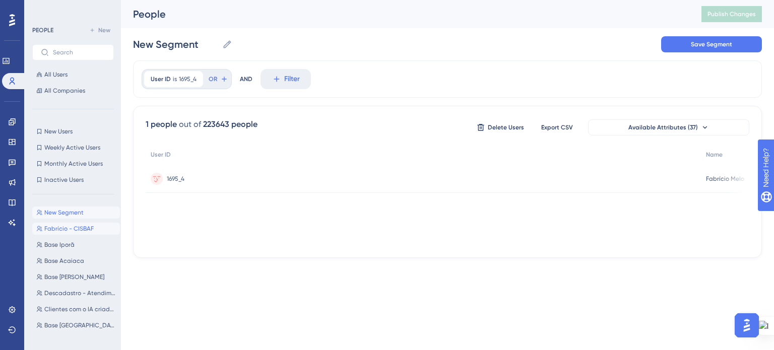
click at [62, 231] on span "Fabrício - CISBAF" at bounding box center [68, 229] width 49 height 8
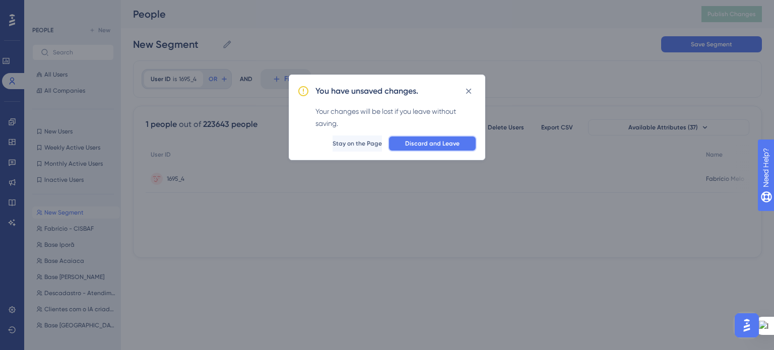
click at [413, 141] on span "Discard and Leave" at bounding box center [432, 144] width 54 height 8
type input "Fabrício - CISBAF"
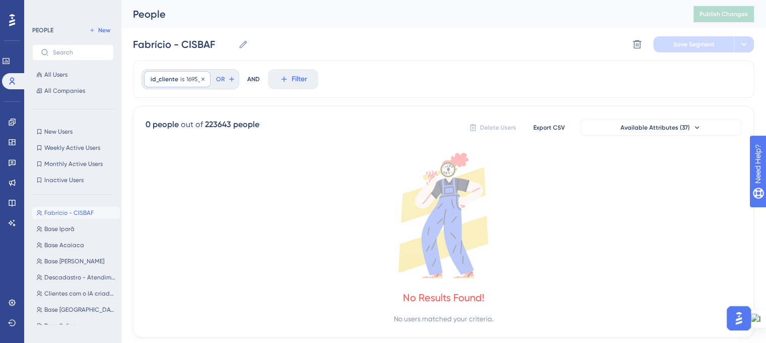
click at [174, 80] on span "id_cliente" at bounding box center [165, 79] width 28 height 8
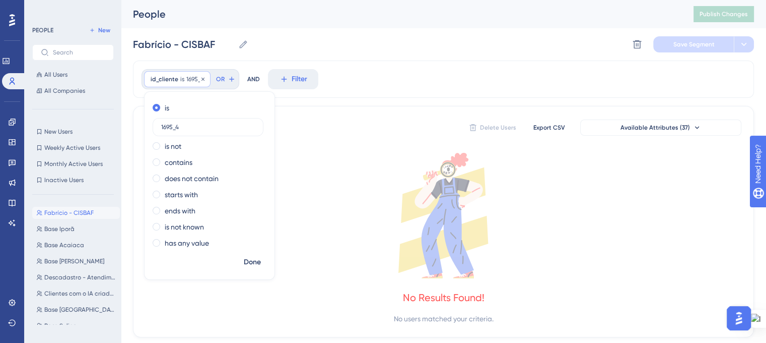
click at [171, 80] on span "id_cliente" at bounding box center [165, 79] width 28 height 8
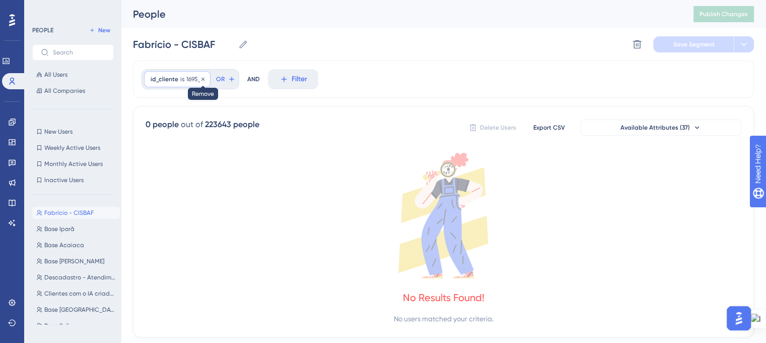
click at [203, 80] on icon at bounding box center [203, 79] width 6 height 6
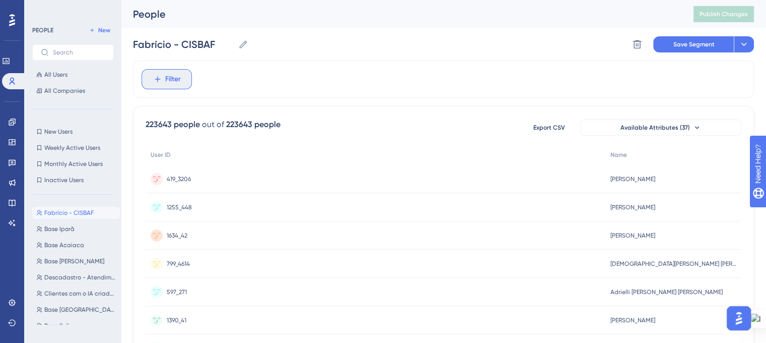
click at [161, 79] on icon at bounding box center [157, 79] width 9 height 9
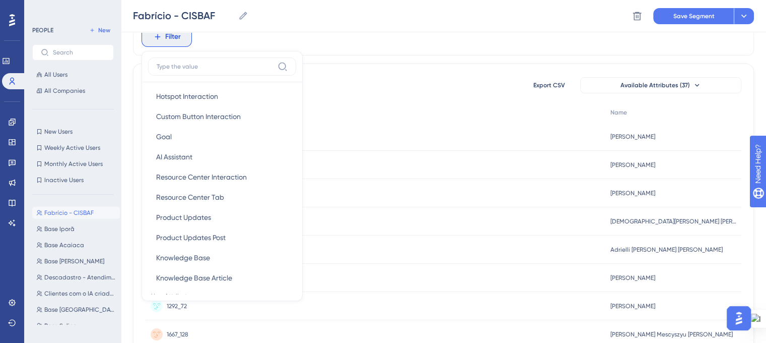
scroll to position [403, 0]
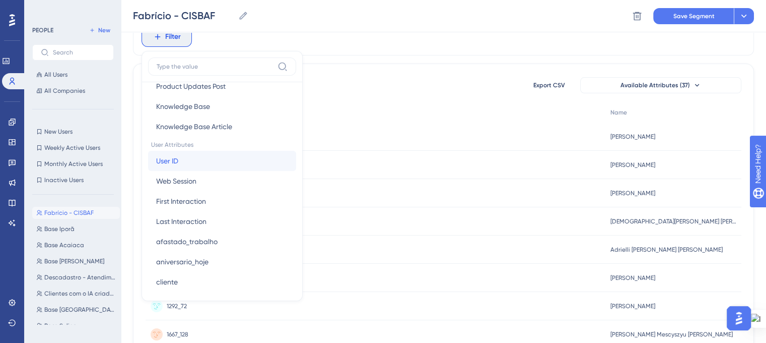
click at [206, 161] on button "User ID User ID" at bounding box center [222, 161] width 148 height 20
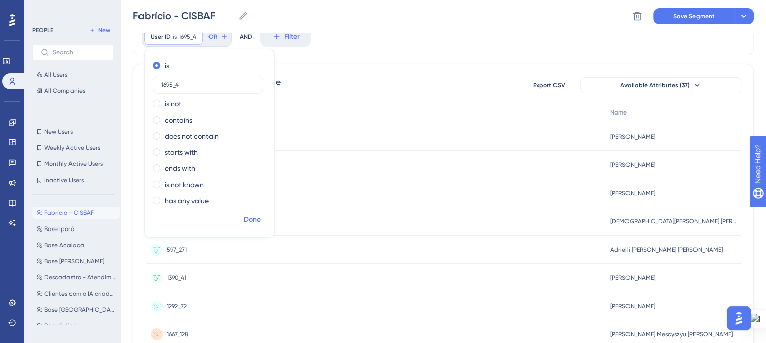
type input "1695_4"
click at [258, 216] on span "Done" at bounding box center [252, 220] width 17 height 12
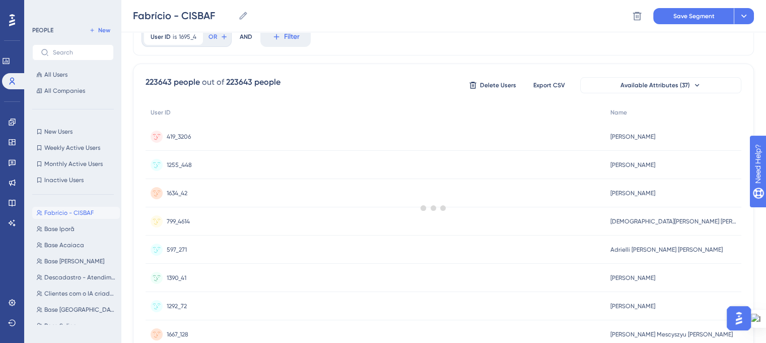
scroll to position [0, 0]
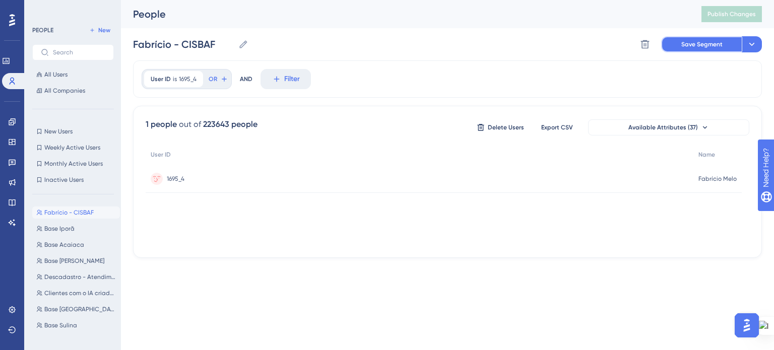
click at [709, 42] on span "Save Segment" at bounding box center [701, 44] width 41 height 8
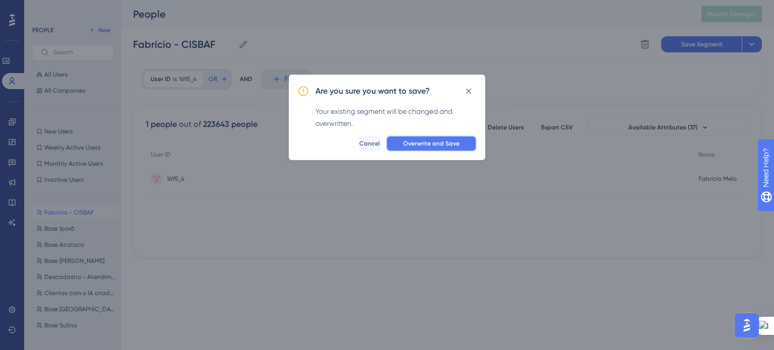
click at [411, 140] on span "Overwrite and Save" at bounding box center [431, 144] width 56 height 8
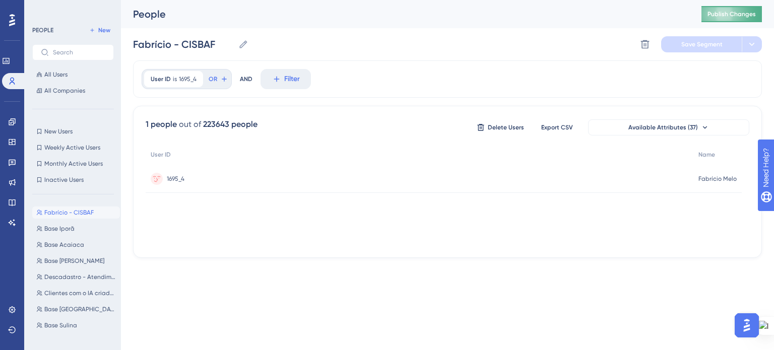
click at [715, 15] on span "Publish Changes" at bounding box center [731, 14] width 48 height 8
click at [96, 102] on div "PEOPLE New All Users All Companies New Users New Users Weekly Active Users Week…" at bounding box center [73, 178] width 82 height 308
click at [99, 33] on span "New" at bounding box center [104, 30] width 12 height 8
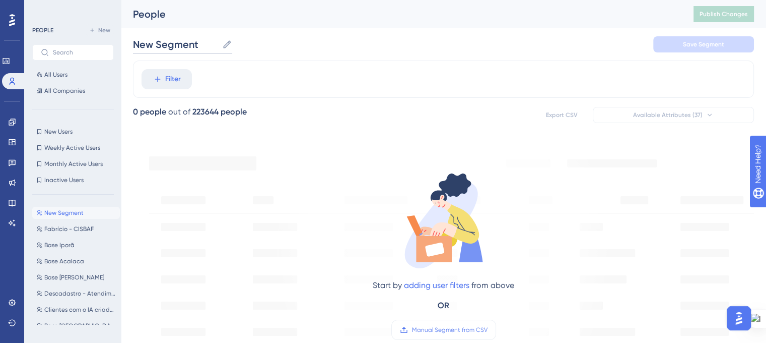
click at [196, 45] on input "New Segment" at bounding box center [175, 44] width 85 height 14
drag, startPoint x: 199, startPoint y: 45, endPoint x: 126, endPoint y: 46, distance: 73.0
type input "c"
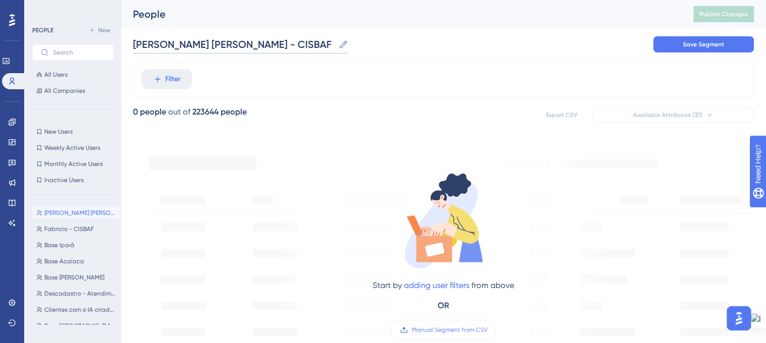
type input "[PERSON_NAME] [PERSON_NAME] - CISBAF"
click at [373, 46] on div "[PERSON_NAME] [PERSON_NAME] - CISBAF [PERSON_NAME] [PERSON_NAME] - CISBAF Save …" at bounding box center [443, 44] width 621 height 32
click at [170, 80] on span "Filter" at bounding box center [173, 79] width 16 height 12
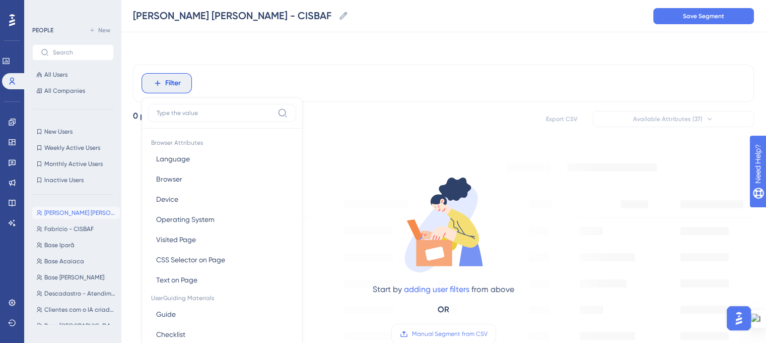
scroll to position [46, 0]
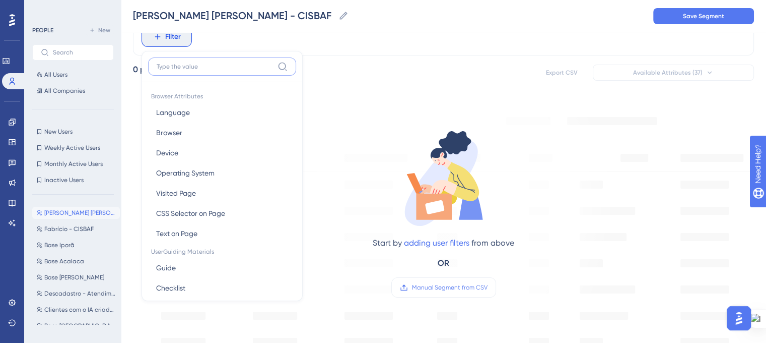
click at [200, 63] on input at bounding box center [215, 66] width 117 height 8
paste input "1695_8"
type input "1695_8"
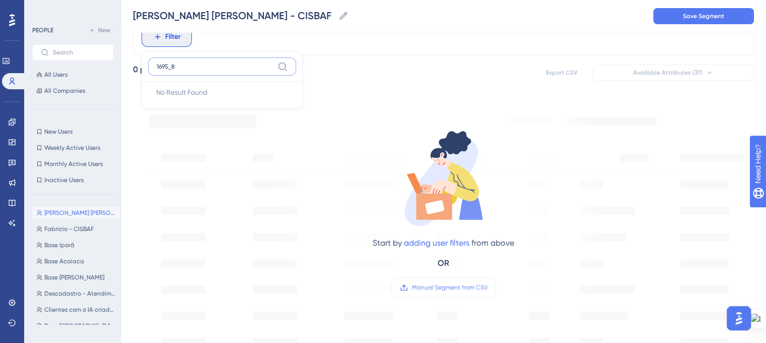
drag, startPoint x: 179, startPoint y: 66, endPoint x: 135, endPoint y: 63, distance: 44.9
click at [164, 39] on button "Filter" at bounding box center [167, 37] width 50 height 20
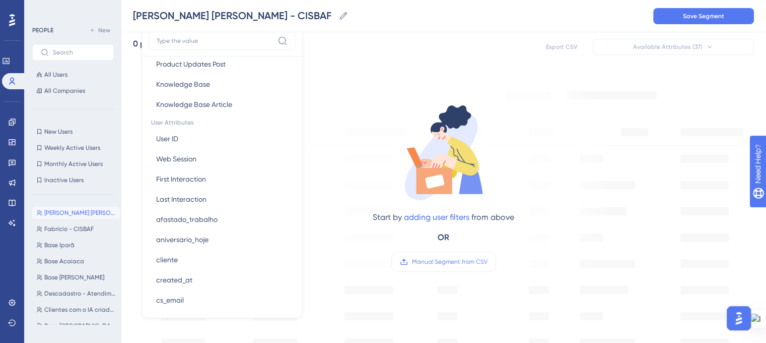
scroll to position [403, 0]
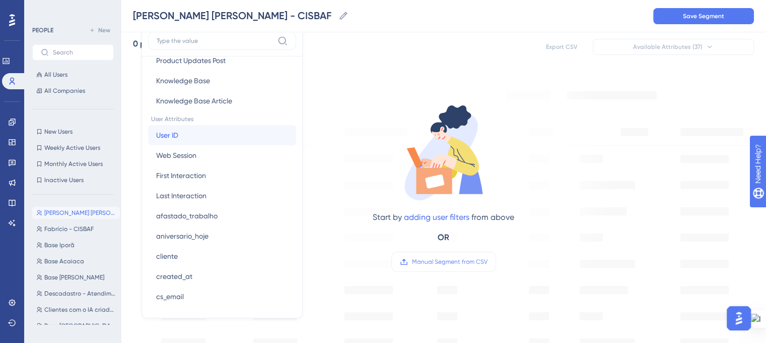
click at [190, 137] on button "User ID User ID" at bounding box center [222, 135] width 148 height 20
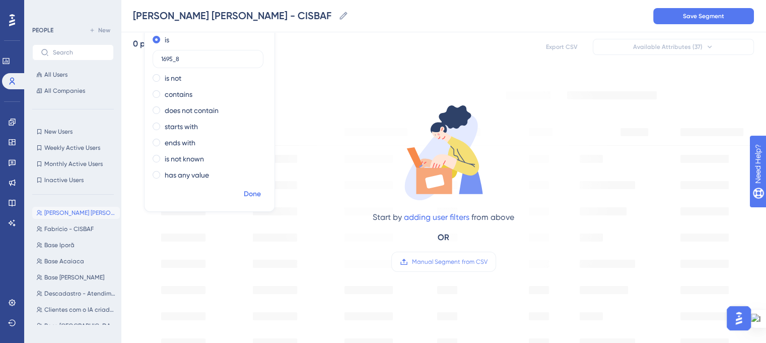
type input "1695_8"
click at [246, 194] on span "Done" at bounding box center [252, 194] width 17 height 12
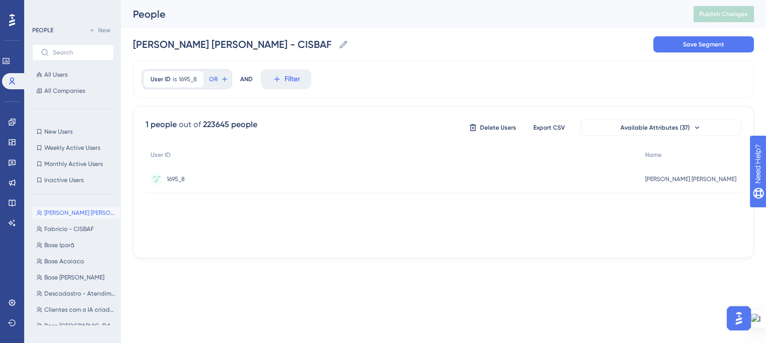
scroll to position [0, 0]
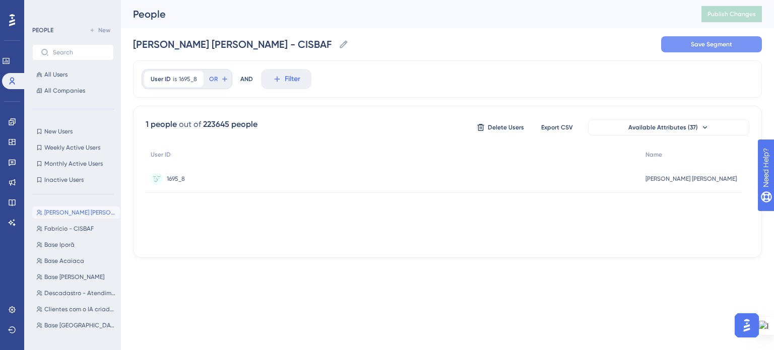
click at [723, 47] on span "Save Segment" at bounding box center [711, 44] width 41 height 8
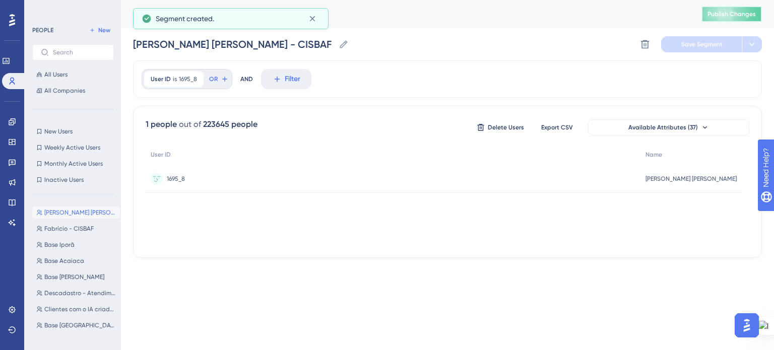
click at [729, 18] on span "Publish Changes" at bounding box center [731, 14] width 48 height 8
click at [185, 173] on div "1695_8 1695_8" at bounding box center [393, 179] width 495 height 28
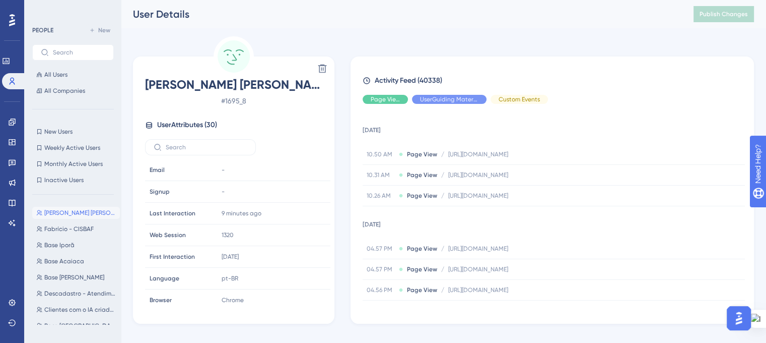
click at [440, 36] on div "Performance Users Engagement Widgets Feedback Product Updates Knowledge Base AI…" at bounding box center [443, 184] width 645 height 368
drag, startPoint x: 8, startPoint y: 122, endPoint x: 62, endPoint y: 168, distance: 70.8
click at [8, 122] on icon at bounding box center [12, 122] width 8 height 8
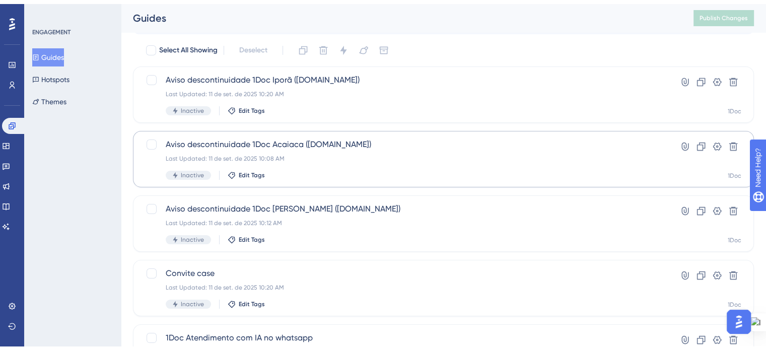
scroll to position [50, 0]
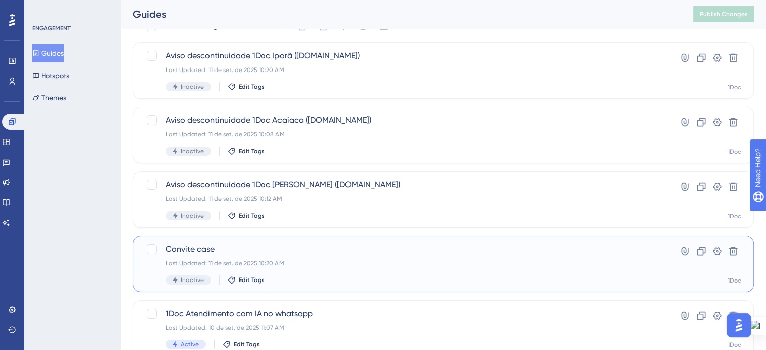
click at [292, 257] on div "Convite case Last Updated: 11 de set. de 2025 10:20 AM Inactive Edit Tags" at bounding box center [403, 263] width 475 height 41
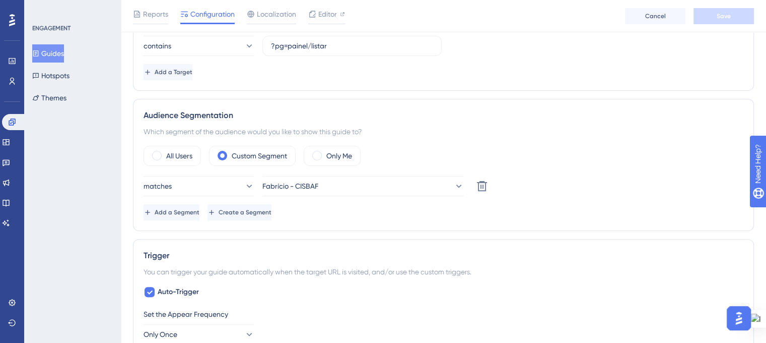
scroll to position [302, 0]
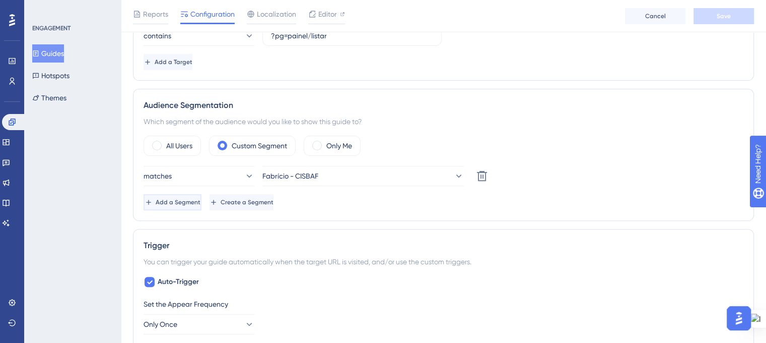
click at [194, 205] on span "Add a Segment" at bounding box center [178, 202] width 45 height 8
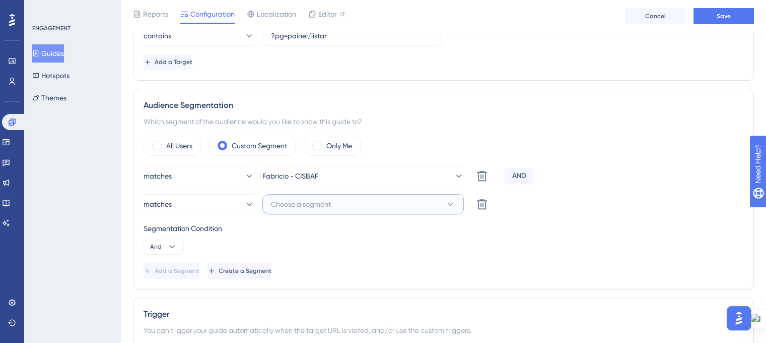
click at [449, 202] on icon at bounding box center [450, 204] width 10 height 10
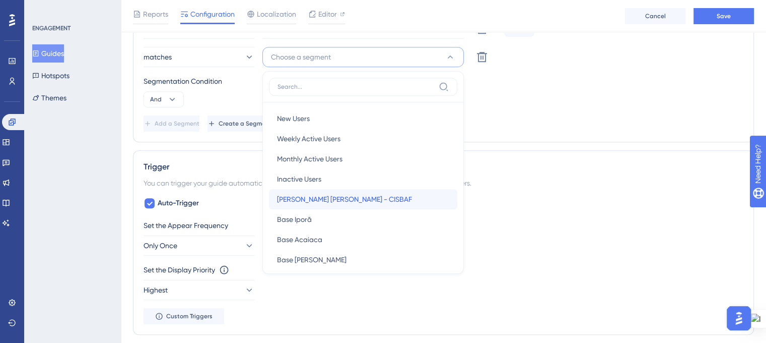
click at [418, 192] on div "[PERSON_NAME] [PERSON_NAME] - CISBAF [PERSON_NAME] [PERSON_NAME] - CISBAF" at bounding box center [363, 199] width 172 height 20
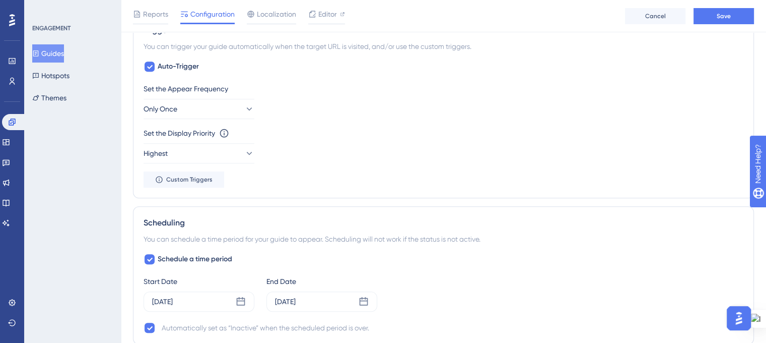
scroll to position [651, 0]
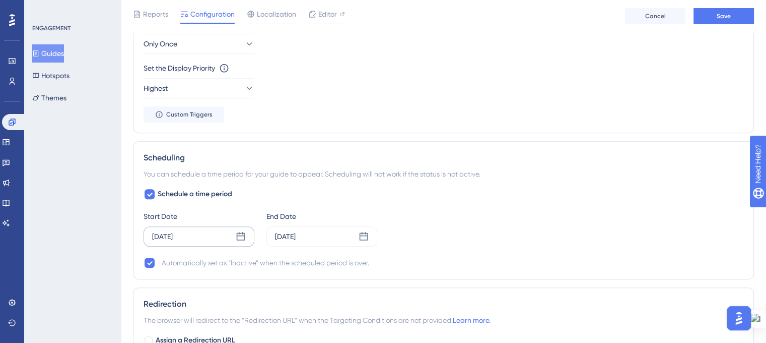
click at [241, 236] on icon at bounding box center [241, 236] width 10 height 10
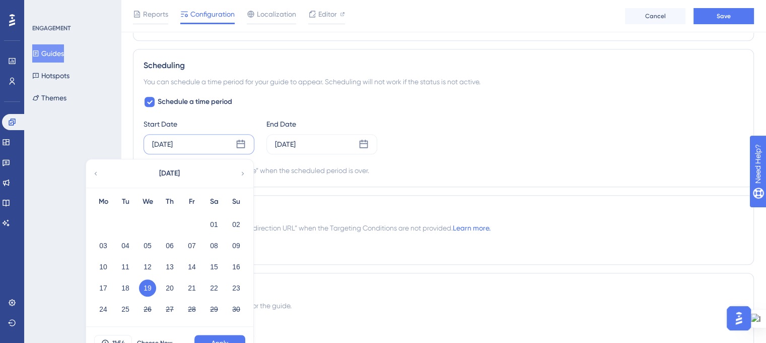
scroll to position [752, 0]
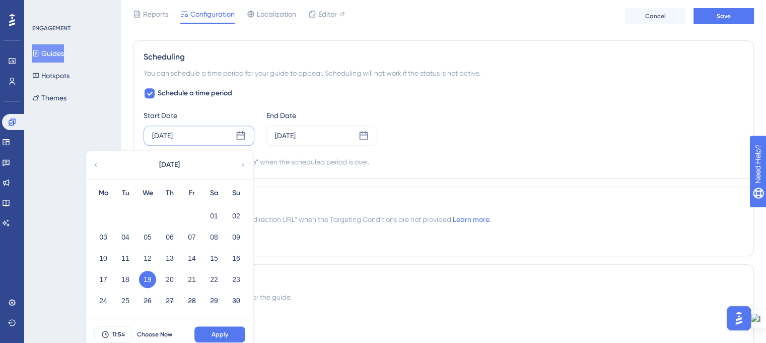
click at [94, 161] on icon at bounding box center [95, 164] width 7 height 9
click at [94, 162] on icon at bounding box center [95, 164] width 7 height 9
click at [100, 167] on div "[DATE]" at bounding box center [169, 165] width 166 height 28
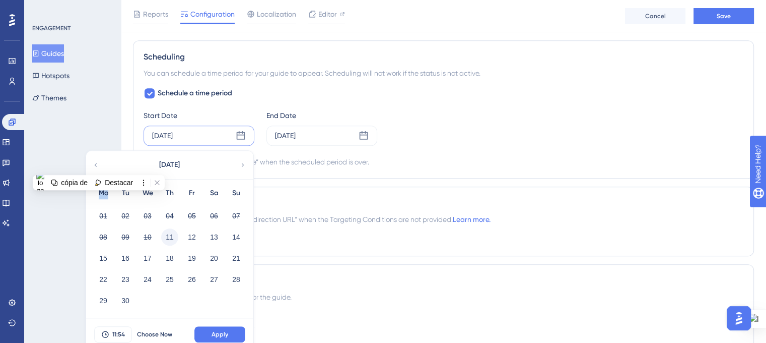
click at [169, 229] on button "11" at bounding box center [169, 236] width 17 height 17
click at [163, 300] on div "29 30" at bounding box center [169, 299] width 155 height 21
click at [150, 334] on span "Choose Now" at bounding box center [154, 334] width 35 height 8
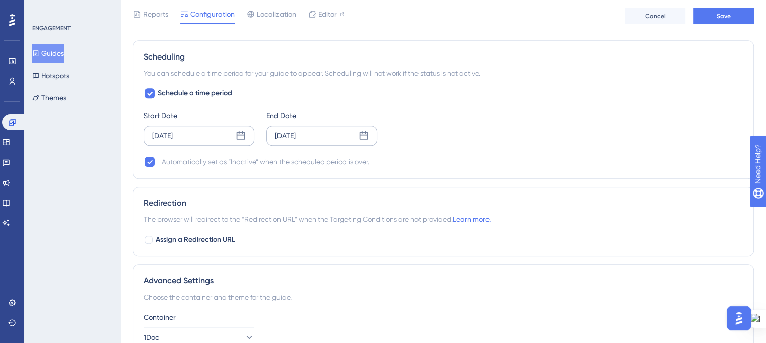
click at [360, 132] on icon at bounding box center [364, 135] width 9 height 9
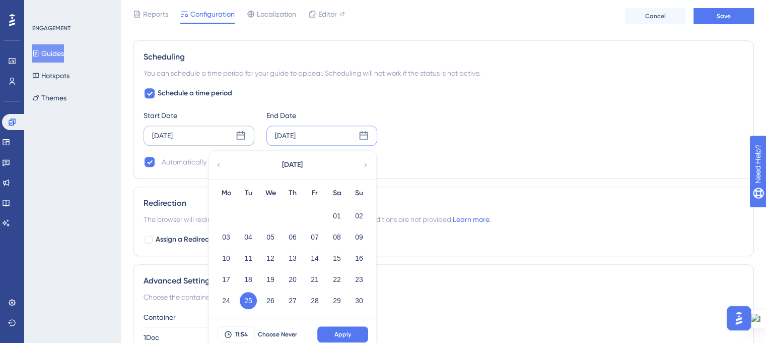
click at [218, 160] on icon at bounding box center [218, 164] width 7 height 9
click at [242, 300] on button "30" at bounding box center [248, 300] width 17 height 17
click at [250, 330] on button "11:54" at bounding box center [236, 334] width 38 height 16
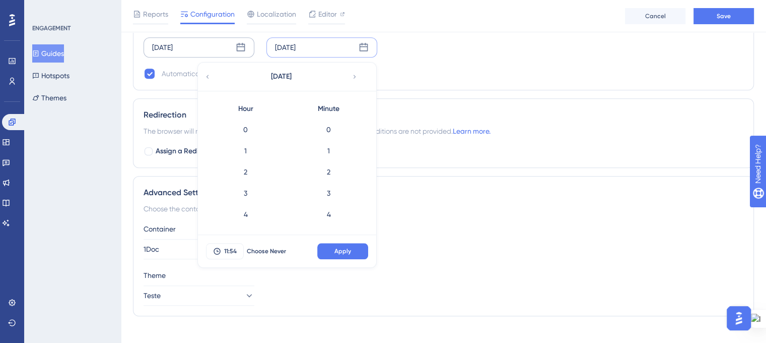
scroll to position [1099, 0]
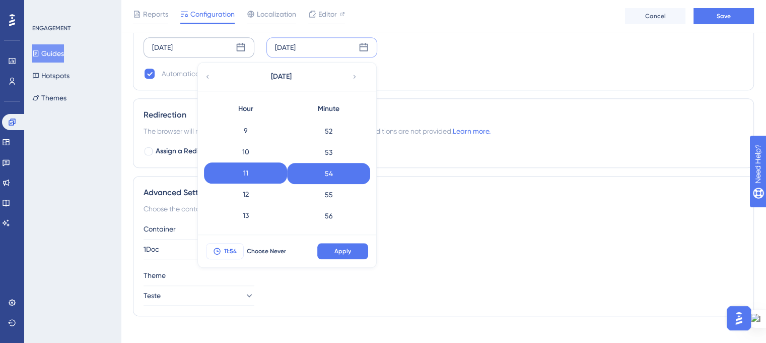
click at [218, 250] on icon at bounding box center [217, 251] width 8 height 8
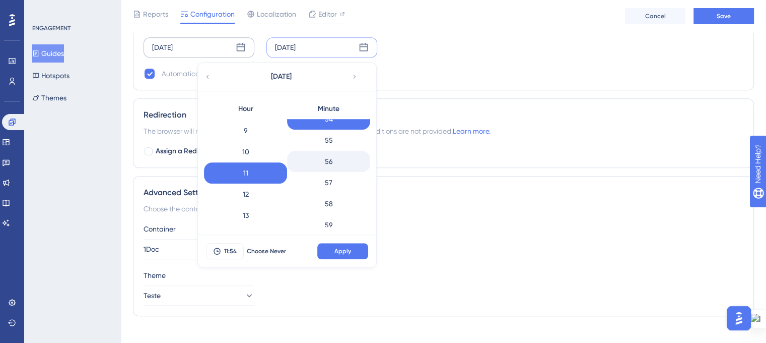
scroll to position [1161, 0]
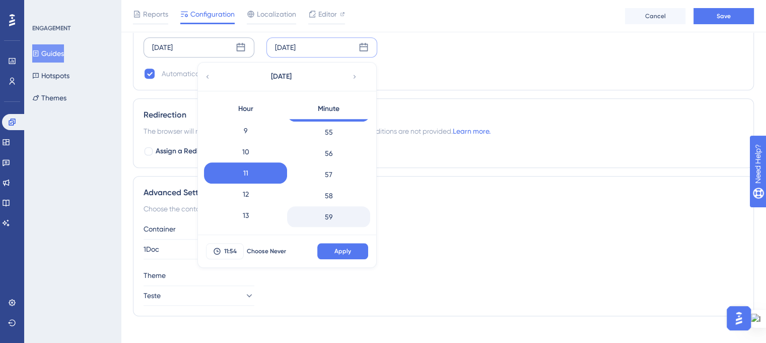
click at [331, 212] on div "59" at bounding box center [328, 216] width 83 height 21
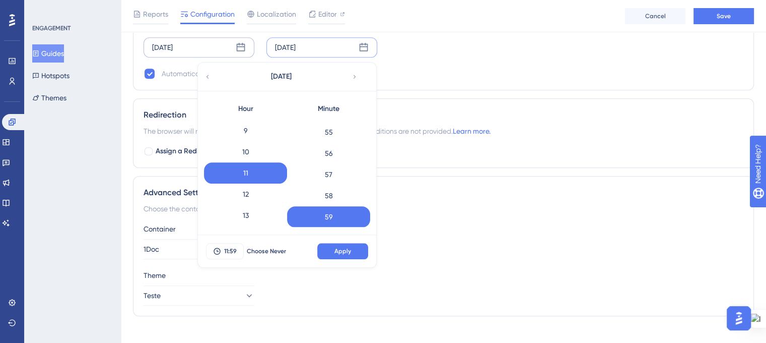
scroll to position [399, 0]
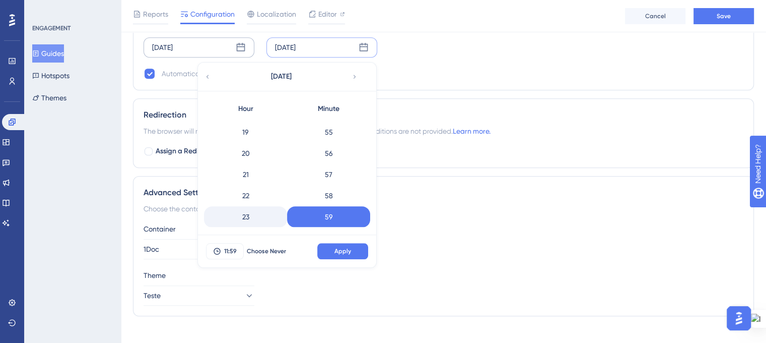
click at [248, 215] on div "23" at bounding box center [245, 216] width 83 height 21
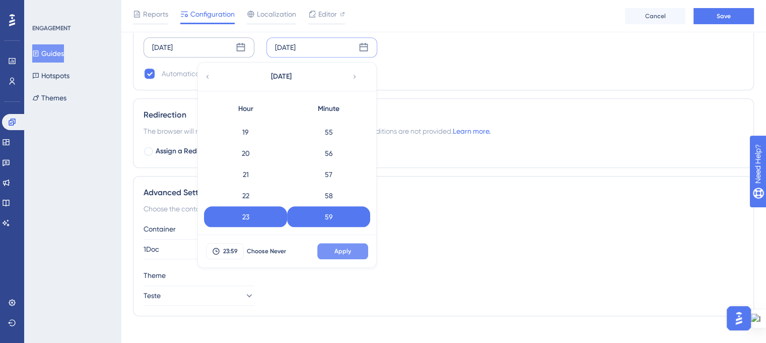
click at [344, 248] on span "Apply" at bounding box center [343, 251] width 17 height 8
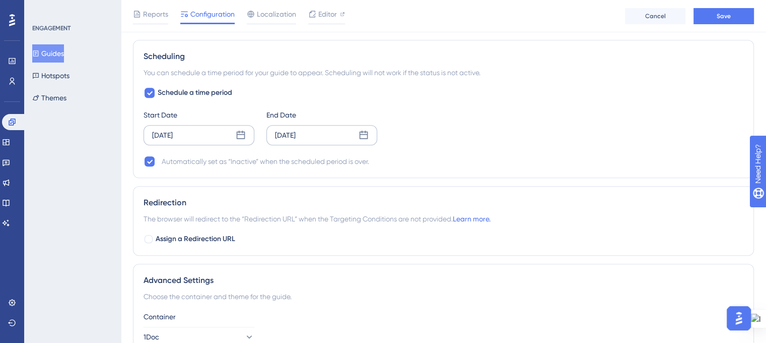
scroll to position [739, 0]
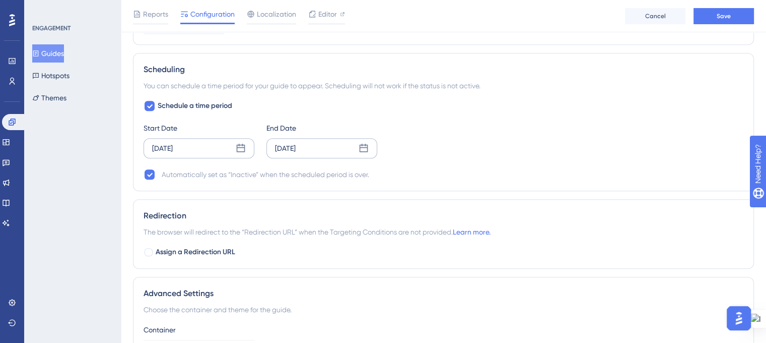
click at [196, 147] on div "[DATE]" at bounding box center [199, 148] width 111 height 20
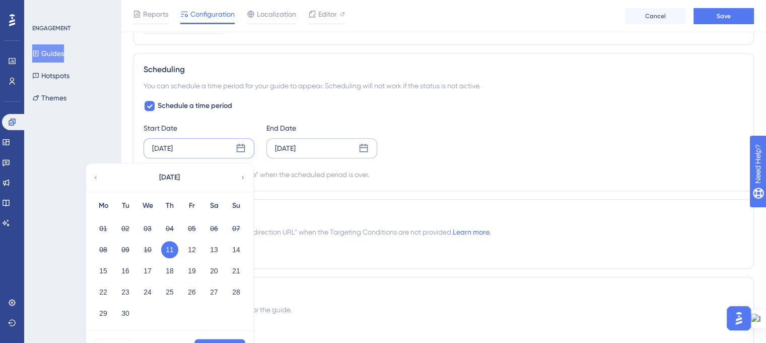
scroll to position [789, 0]
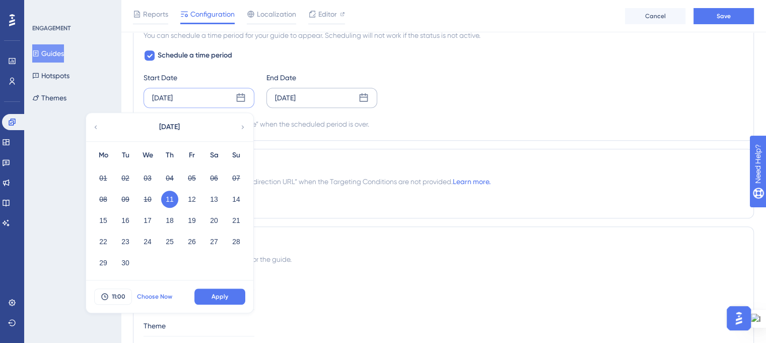
click at [155, 292] on span "Choose Now" at bounding box center [154, 296] width 35 height 8
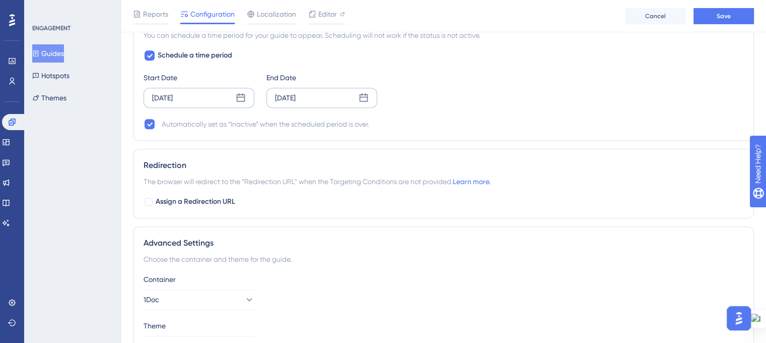
click at [201, 94] on div "[DATE]" at bounding box center [199, 98] width 111 height 20
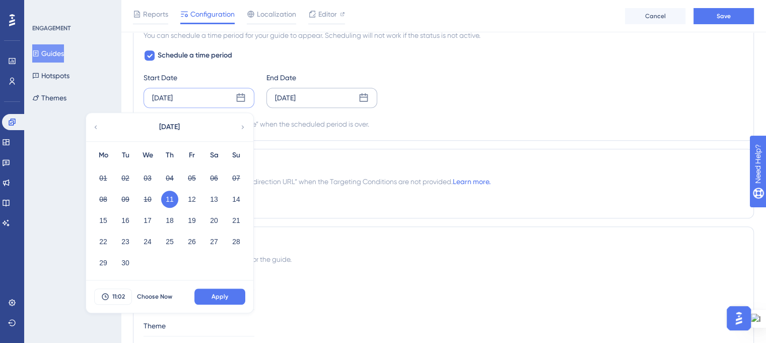
click at [483, 99] on div "Start Date [DATE] [DATE] Mo Tu We Th Fr Sa Su 01 02 03 04 05 06 07 08 09 10 11 …" at bounding box center [444, 90] width 600 height 36
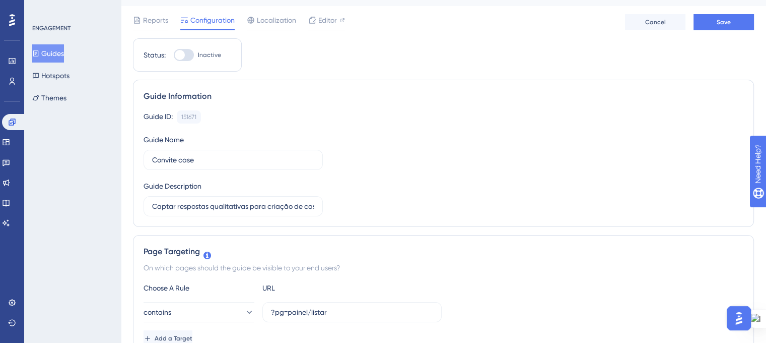
scroll to position [0, 0]
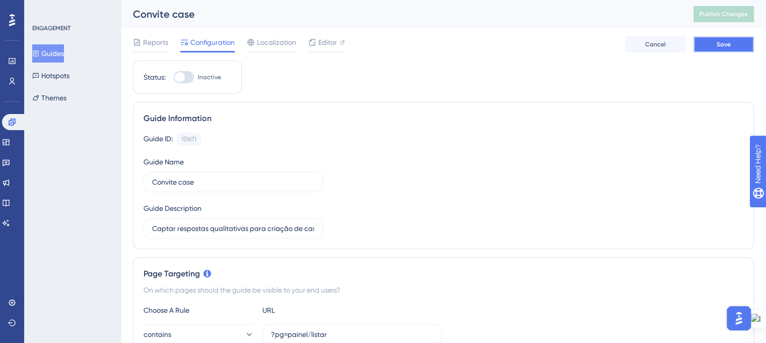
click at [711, 46] on button "Save" at bounding box center [724, 44] width 60 height 16
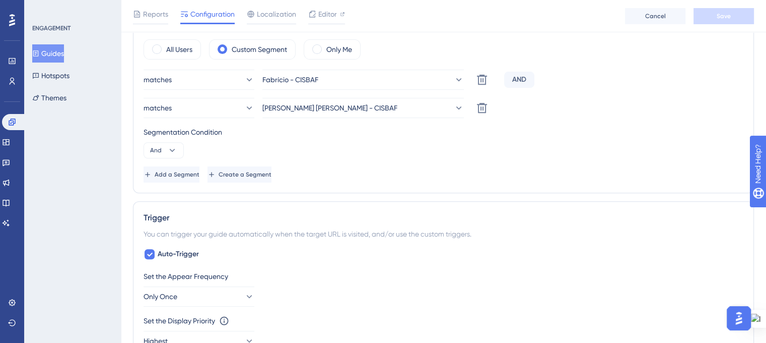
scroll to position [398, 0]
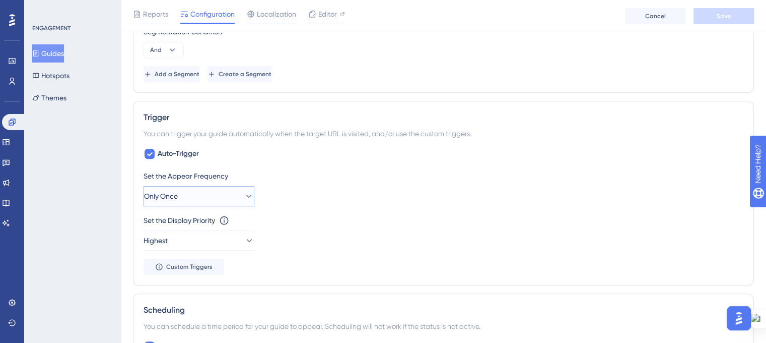
click at [244, 194] on icon at bounding box center [249, 196] width 10 height 10
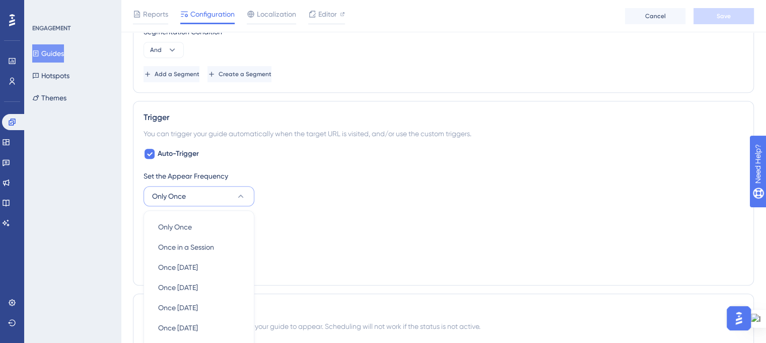
scroll to position [613, 0]
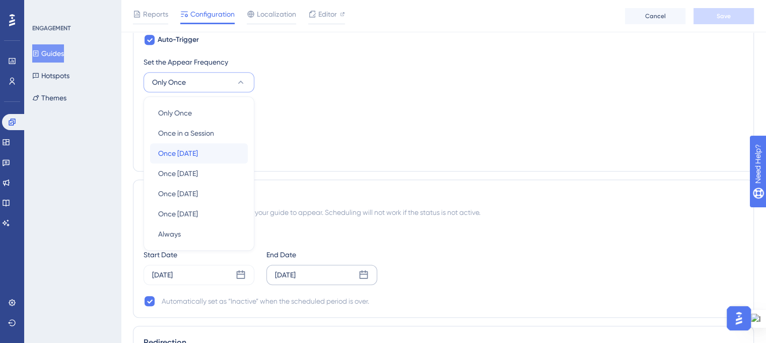
click at [224, 148] on div "Once [DATE] Once [DATE]" at bounding box center [199, 153] width 82 height 20
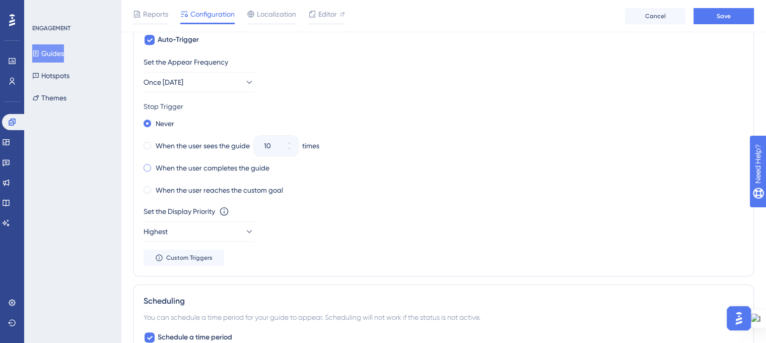
click at [146, 165] on span at bounding box center [148, 168] width 8 height 8
click at [154, 165] on input "radio" at bounding box center [154, 165] width 0 height 0
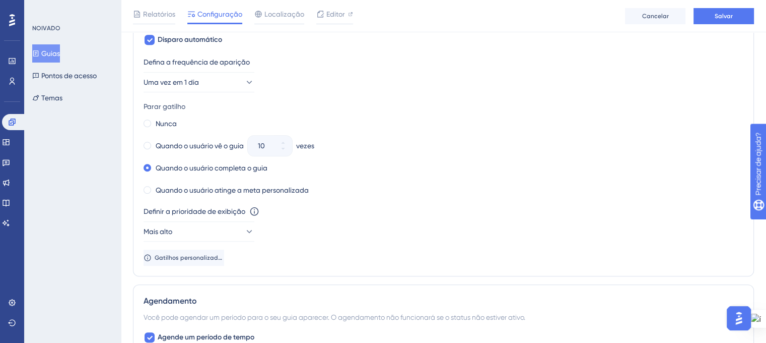
click at [560, 196] on div "[PERSON_NAME] a frequência de aparição Uma vez em 1 dia Parar gatilho Nunca Qua…" at bounding box center [444, 161] width 600 height 210
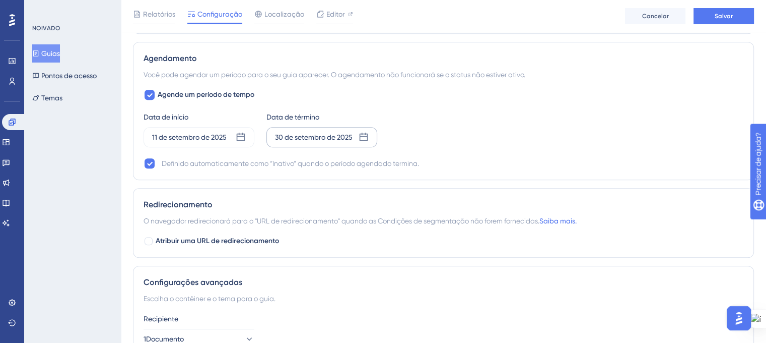
scroll to position [855, 0]
click at [145, 241] on div at bounding box center [149, 240] width 8 height 8
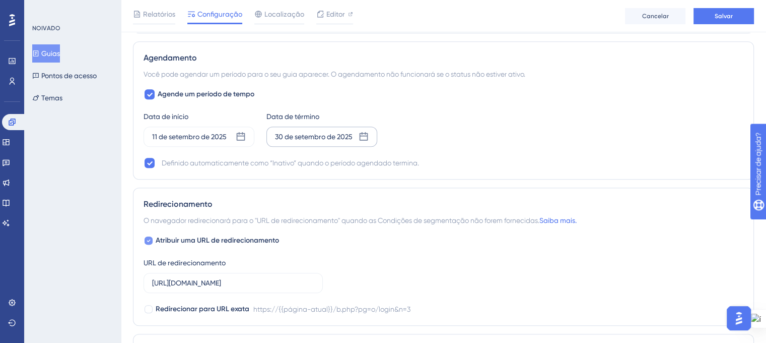
click at [145, 241] on div at bounding box center [149, 240] width 8 height 8
checkbox input "false"
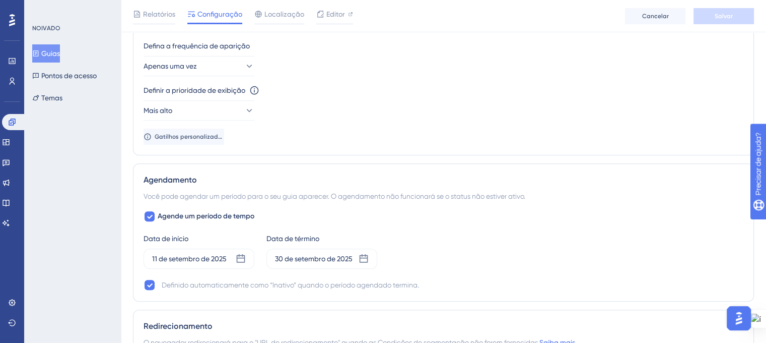
scroll to position [605, 0]
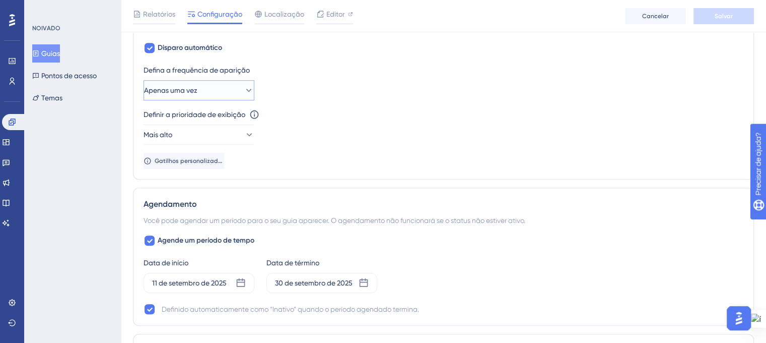
click at [234, 84] on button "Apenas uma vez" at bounding box center [199, 90] width 111 height 20
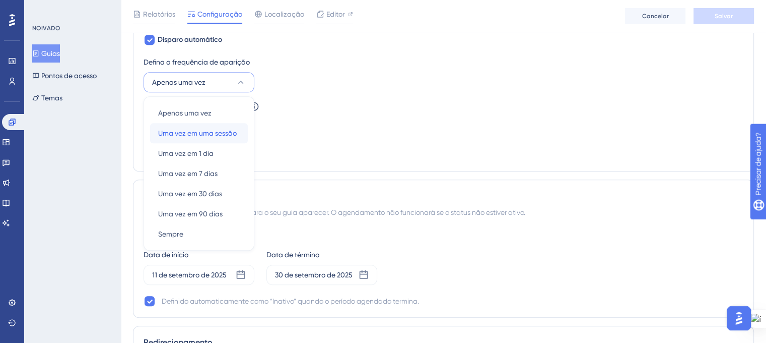
click at [226, 131] on font "Uma vez em uma sessão" at bounding box center [197, 133] width 79 height 8
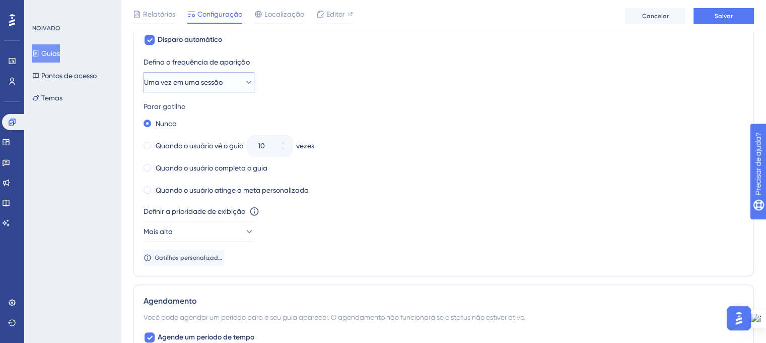
click at [232, 83] on button "Uma vez em uma sessão" at bounding box center [199, 82] width 111 height 20
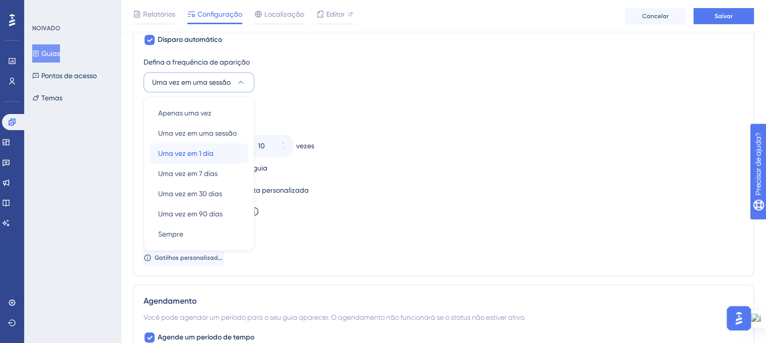
click at [205, 151] on font "Uma vez em 1 dia" at bounding box center [185, 153] width 55 height 8
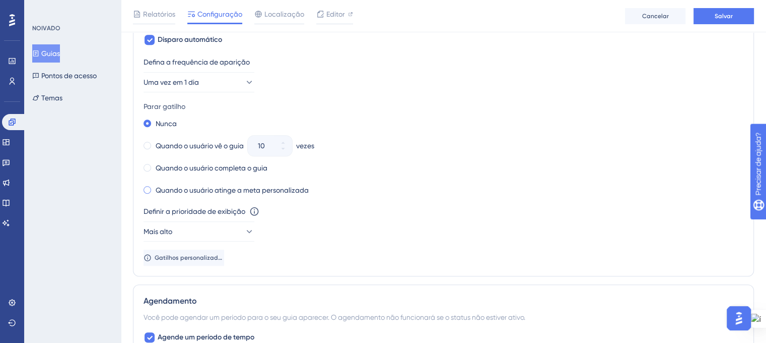
click at [149, 189] on span at bounding box center [148, 190] width 8 height 8
click at [154, 187] on input "radio" at bounding box center [154, 187] width 0 height 0
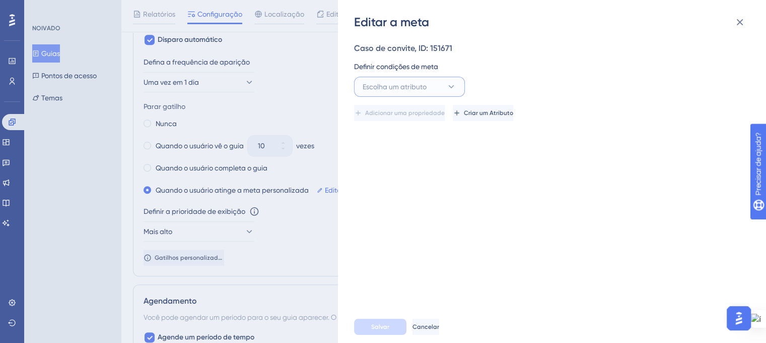
click at [450, 83] on icon at bounding box center [451, 87] width 10 height 10
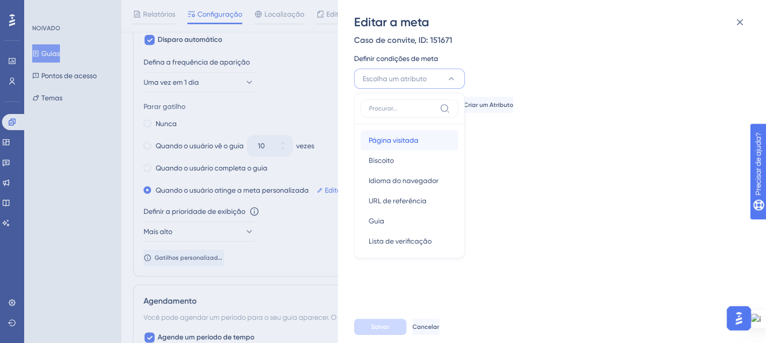
click at [408, 141] on font "Página visitada" at bounding box center [394, 140] width 50 height 8
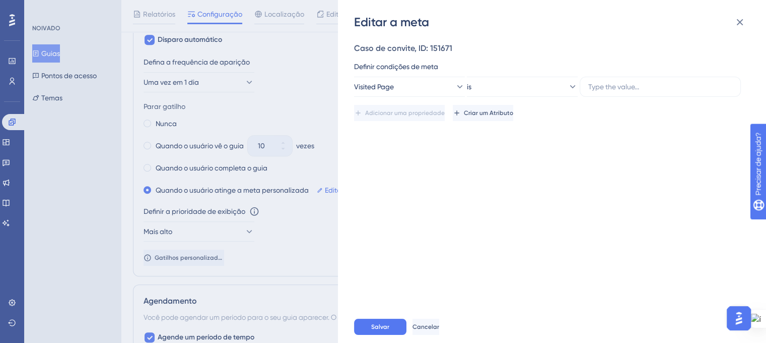
scroll to position [0, 0]
click at [611, 90] on input "text" at bounding box center [660, 86] width 144 height 11
paste input "[URL][DOMAIN_NAME]"
type input "[URL][DOMAIN_NAME]"
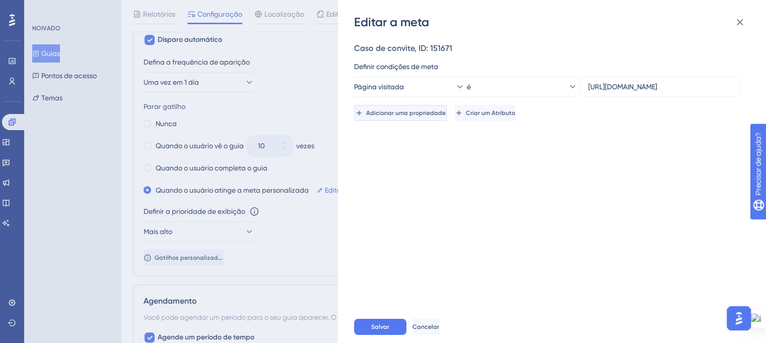
scroll to position [0, 0]
click at [381, 112] on button "Adicionar uma propriedade" at bounding box center [400, 113] width 93 height 16
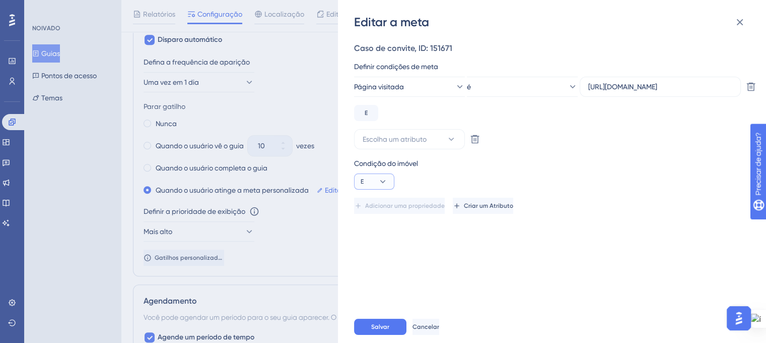
click at [382, 184] on icon at bounding box center [383, 181] width 10 height 10
click at [386, 231] on button "Ou Ou" at bounding box center [374, 230] width 27 height 20
click at [454, 139] on icon at bounding box center [451, 139] width 10 height 10
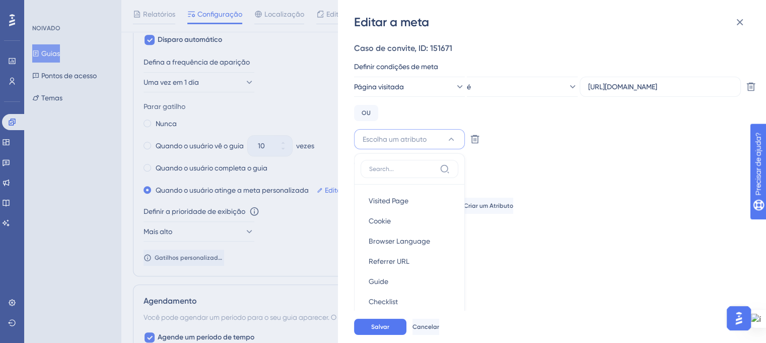
scroll to position [61, 0]
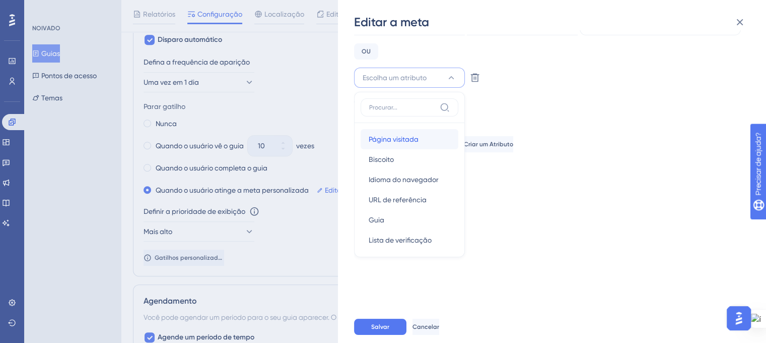
click at [430, 140] on div "Página visitada Página visitada" at bounding box center [410, 139] width 82 height 20
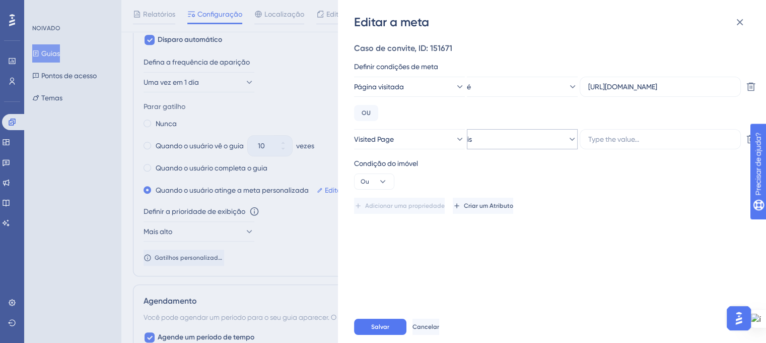
scroll to position [0, 0]
click at [604, 143] on input "text" at bounding box center [660, 139] width 144 height 11
click at [645, 135] on input "text" at bounding box center [660, 139] width 144 height 11
paste input "[URL][DOMAIN_NAME][PHONE_NUMBER]"
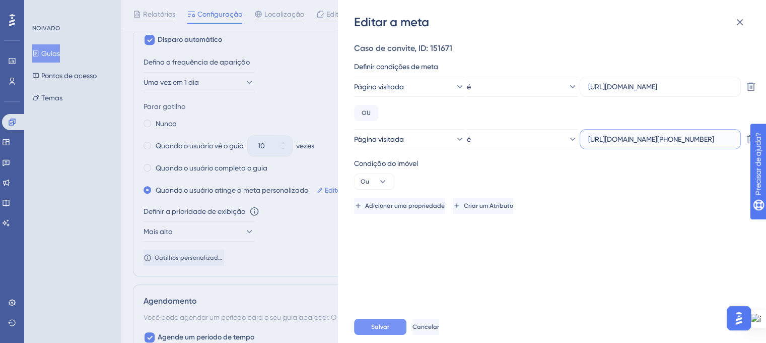
type input "[URL][DOMAIN_NAME][PHONE_NUMBER]"
click at [377, 327] on button "Salvar" at bounding box center [380, 326] width 52 height 16
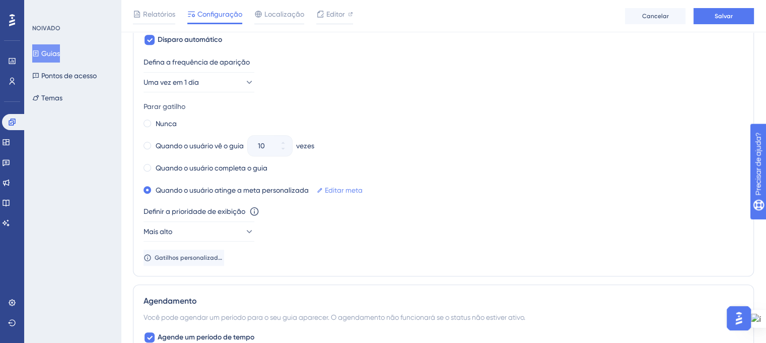
click at [353, 192] on font "Editar meta" at bounding box center [344, 190] width 38 height 8
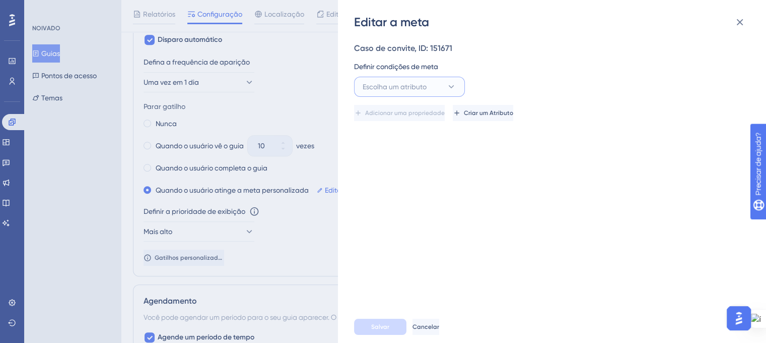
click at [454, 86] on icon at bounding box center [451, 87] width 10 height 10
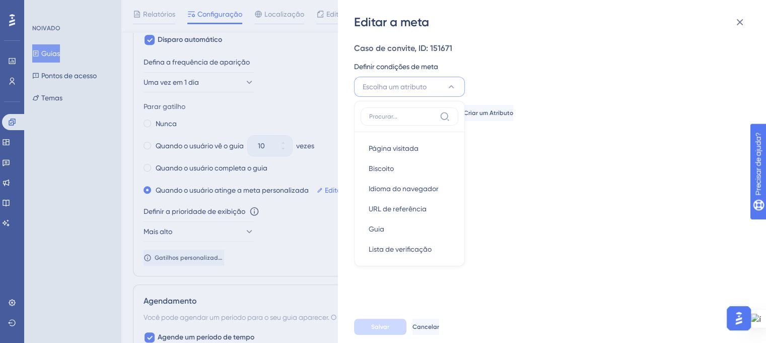
click at [454, 86] on icon at bounding box center [451, 87] width 10 height 10
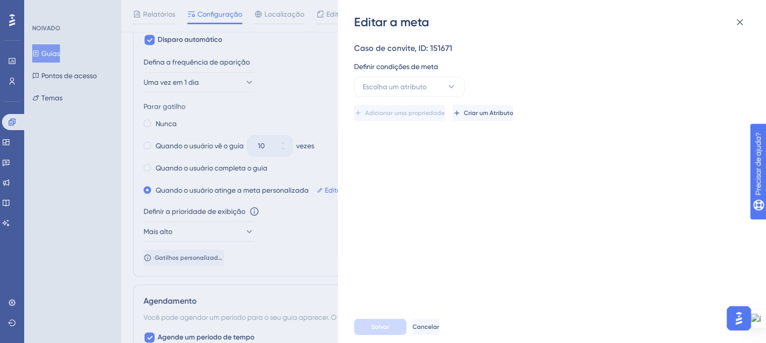
click at [542, 72] on div "Definir condições de meta" at bounding box center [549, 66] width 390 height 12
click at [434, 330] on font "Cancelar" at bounding box center [426, 326] width 27 height 7
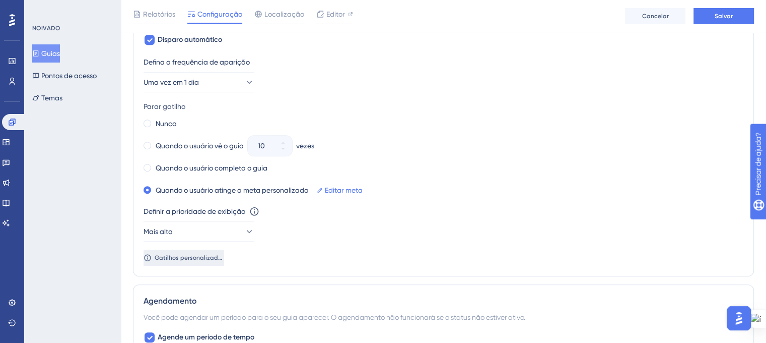
click at [192, 256] on font "Gatilhos personalizados" at bounding box center [190, 257] width 70 height 7
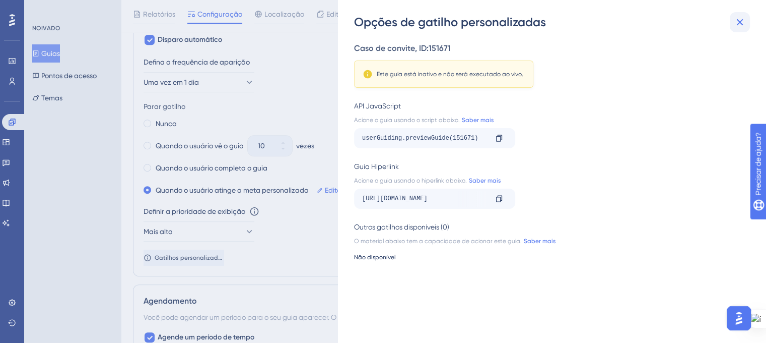
click at [737, 24] on icon at bounding box center [740, 22] width 12 height 12
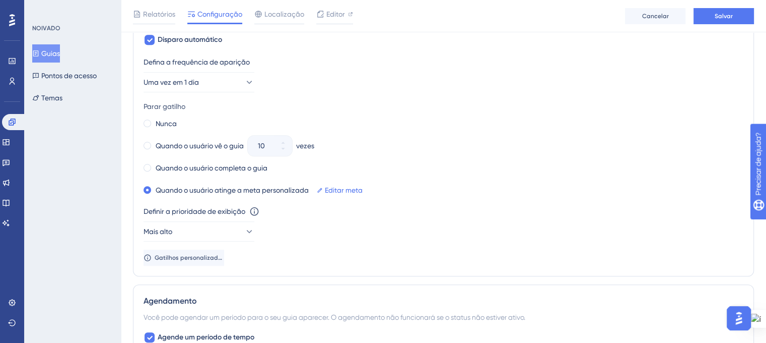
click at [324, 187] on div "Editar meta" at bounding box center [340, 190] width 46 height 14
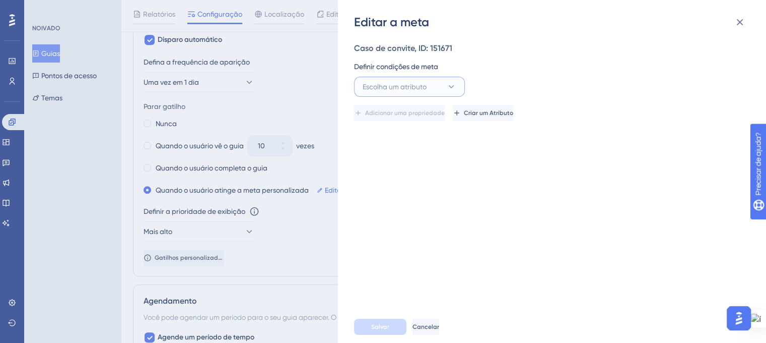
click at [458, 83] on button "Escolha um atributo" at bounding box center [409, 87] width 111 height 20
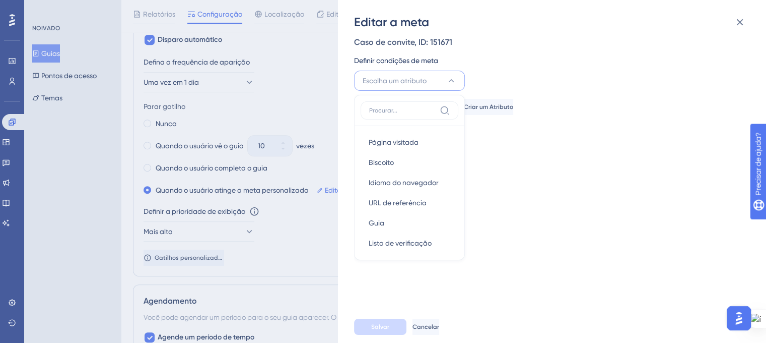
click at [525, 183] on div "Caso de convite, ID: 151671 Definir condições de meta Escolha um atributo Págin…" at bounding box center [557, 170] width 406 height 280
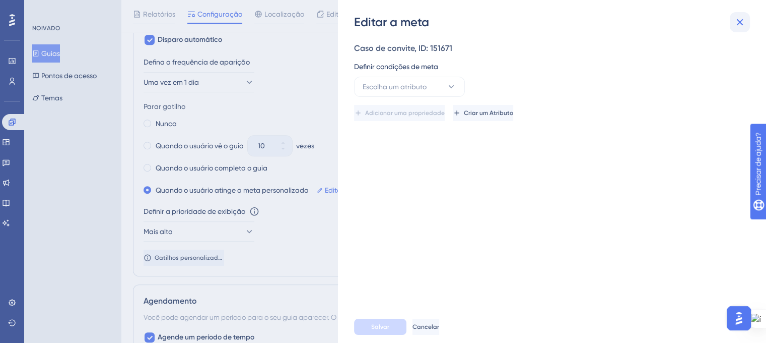
click at [742, 24] on icon at bounding box center [740, 22] width 7 height 7
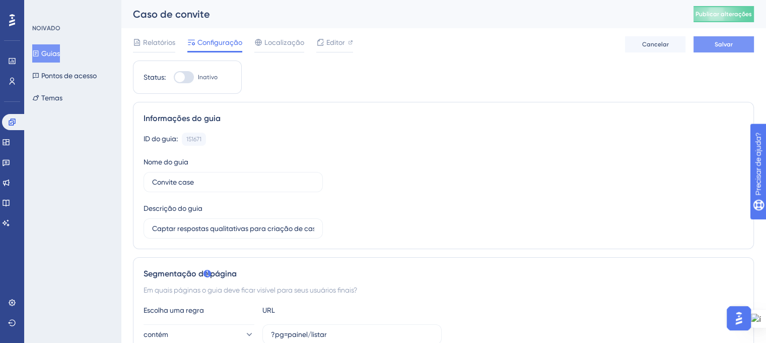
click at [734, 46] on button "Salvar" at bounding box center [724, 44] width 60 height 16
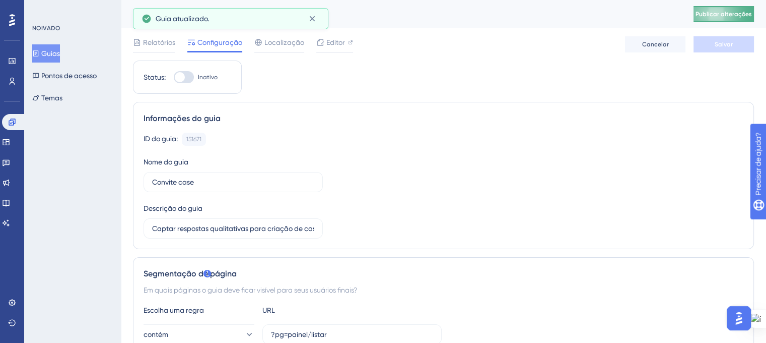
click at [713, 17] on font "Publicar alterações" at bounding box center [724, 14] width 56 height 7
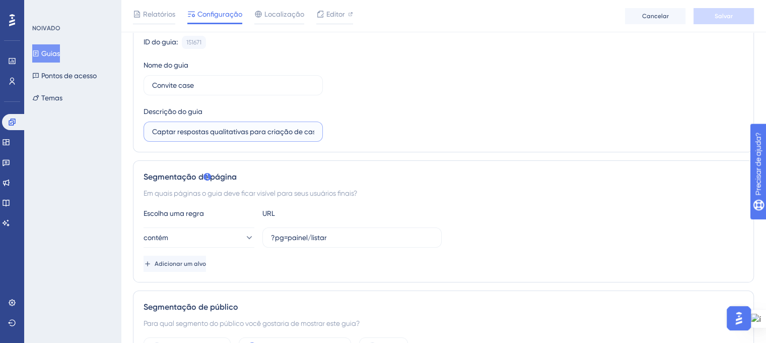
scroll to position [0, 8]
drag, startPoint x: 292, startPoint y: 131, endPoint x: 330, endPoint y: 131, distance: 38.3
click at [326, 132] on div "ID do guia: 151671 Cópia Nome do guia Convite case Descrição do guia Captar res…" at bounding box center [444, 89] width 600 height 106
click at [392, 125] on div "ID do guia: 151671 Cópia Nome do guia Convite case Descrição do guia Captar res…" at bounding box center [444, 89] width 600 height 106
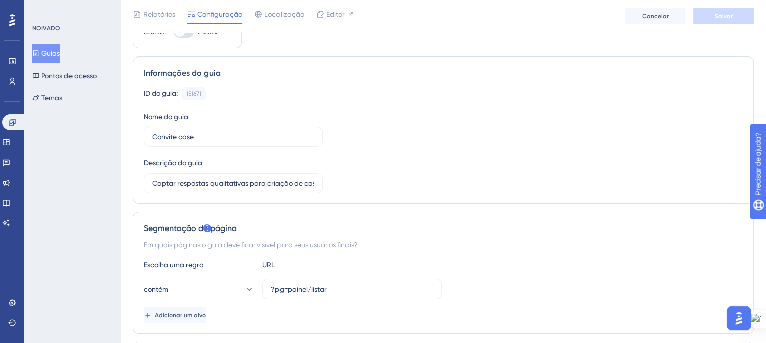
scroll to position [0, 0]
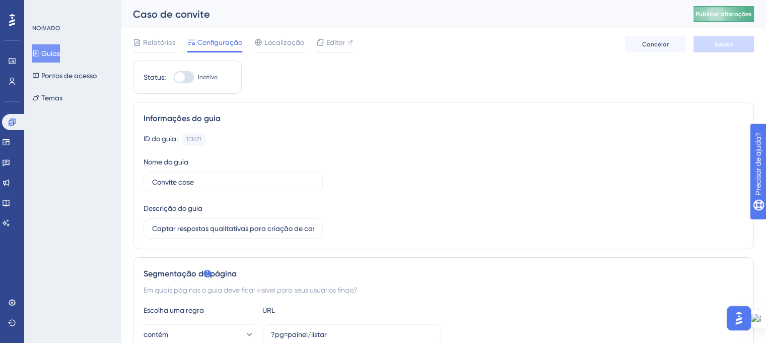
click at [721, 13] on font "Publicar alterações" at bounding box center [724, 14] width 56 height 7
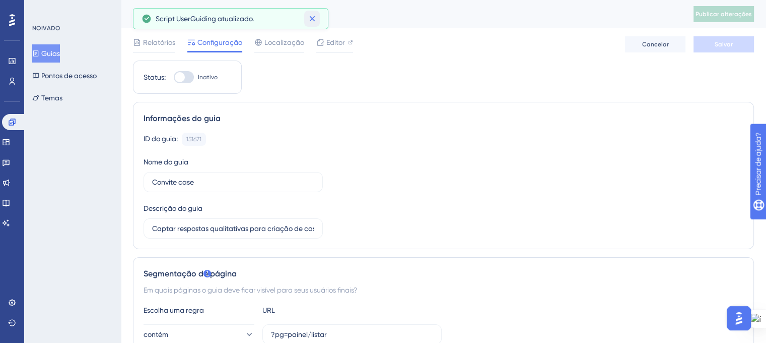
click at [316, 18] on icon at bounding box center [312, 19] width 10 height 10
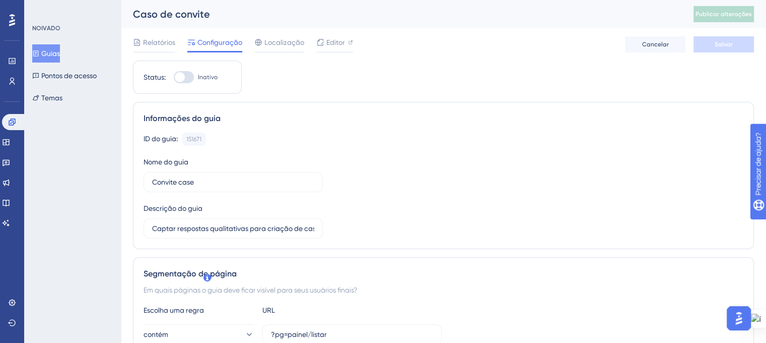
click at [191, 77] on div at bounding box center [184, 77] width 20 height 12
click at [174, 77] on input "Inativo" at bounding box center [173, 77] width 1 height 1
checkbox input "true"
click at [731, 46] on font "Salvar" at bounding box center [724, 44] width 18 height 7
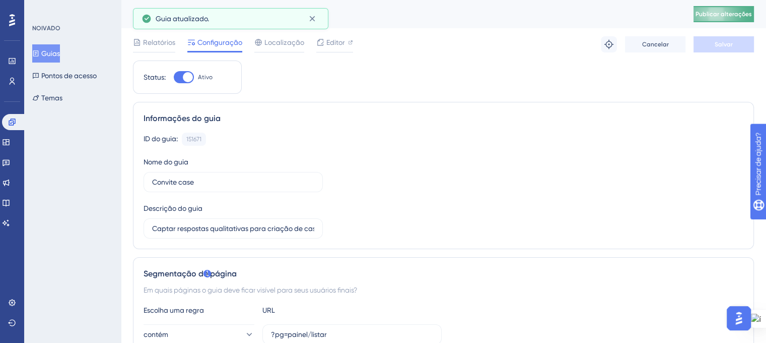
click at [719, 14] on font "Publicar alterações" at bounding box center [724, 14] width 56 height 7
click at [48, 57] on font "Guias" at bounding box center [50, 53] width 19 height 8
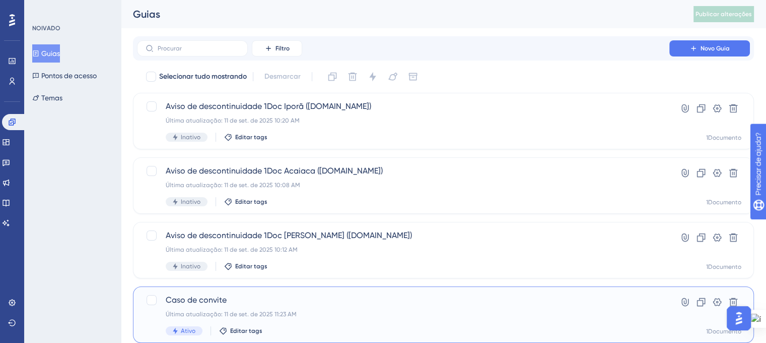
click at [264, 305] on span "Caso de convite" at bounding box center [403, 300] width 475 height 12
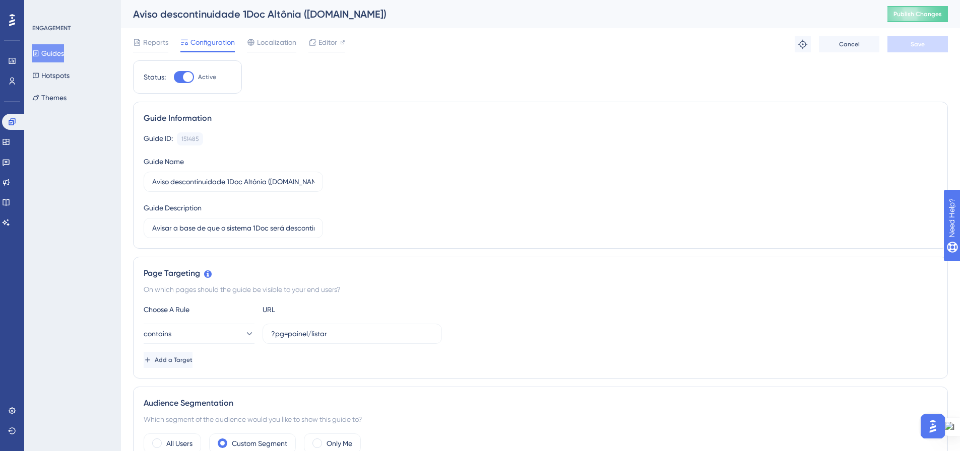
click at [47, 50] on button "Guides" at bounding box center [48, 53] width 32 height 18
